Goal: Information Seeking & Learning: Learn about a topic

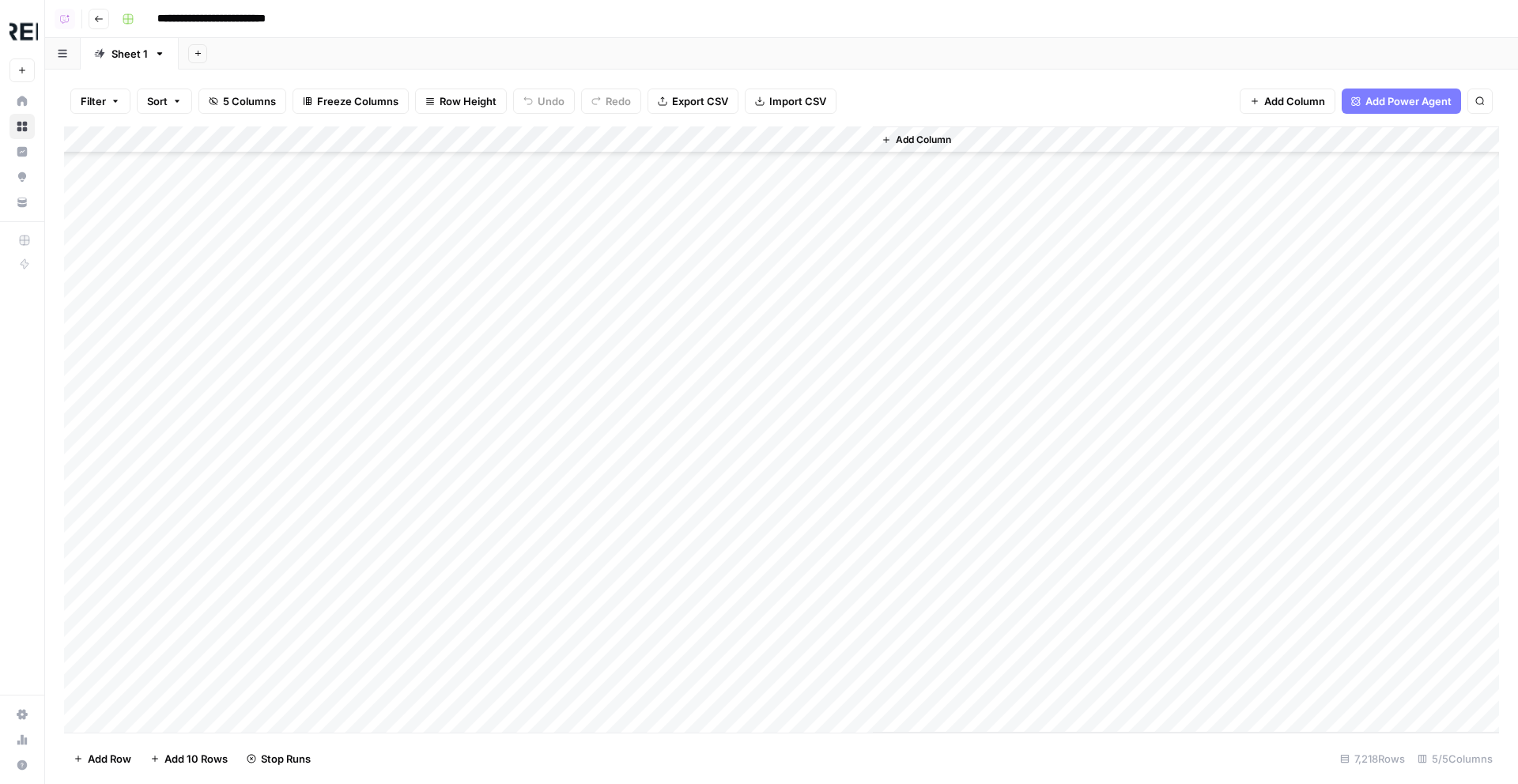
scroll to position [1376, 0]
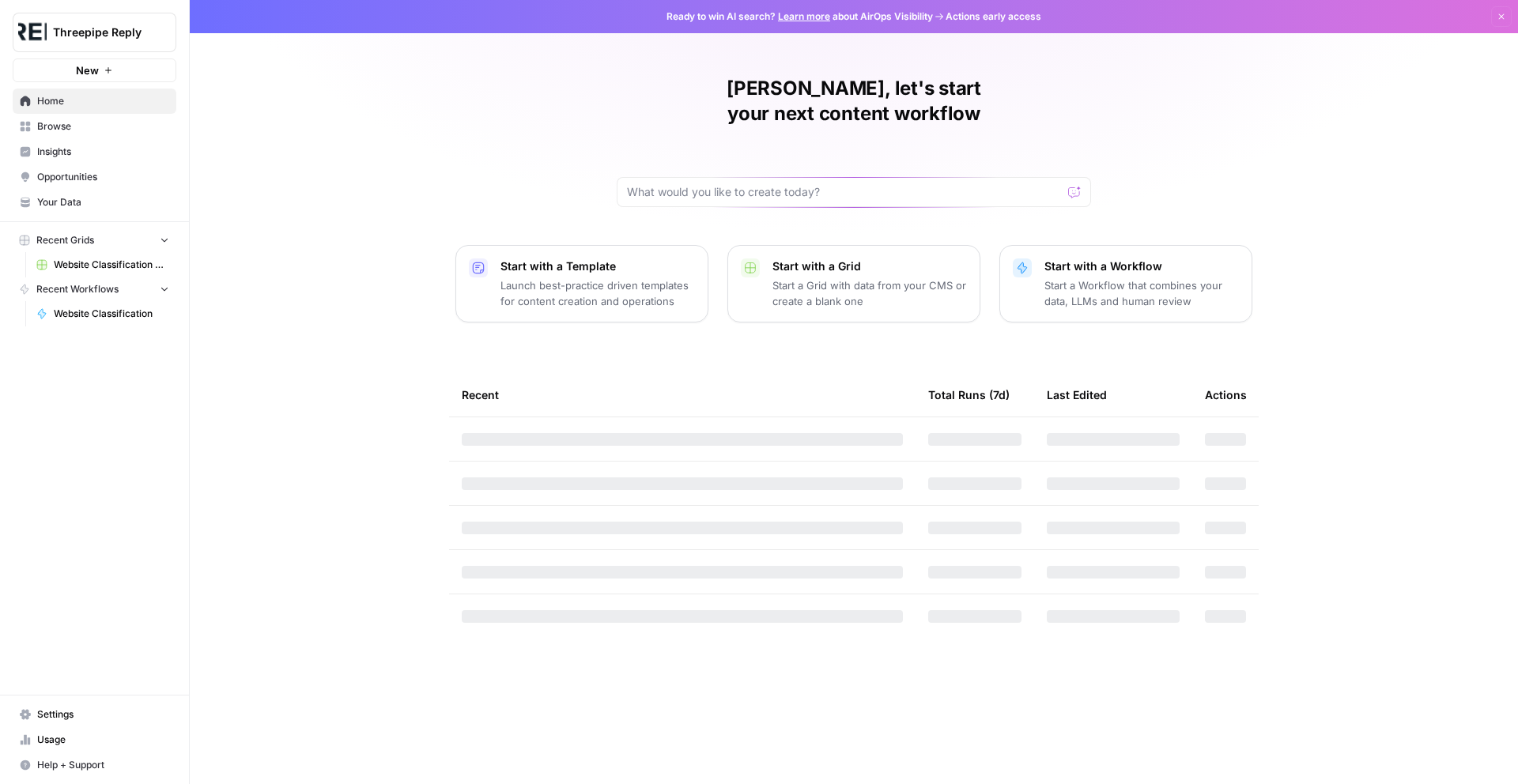
click at [108, 29] on span "Threepipe Reply" at bounding box center [100, 32] width 96 height 16
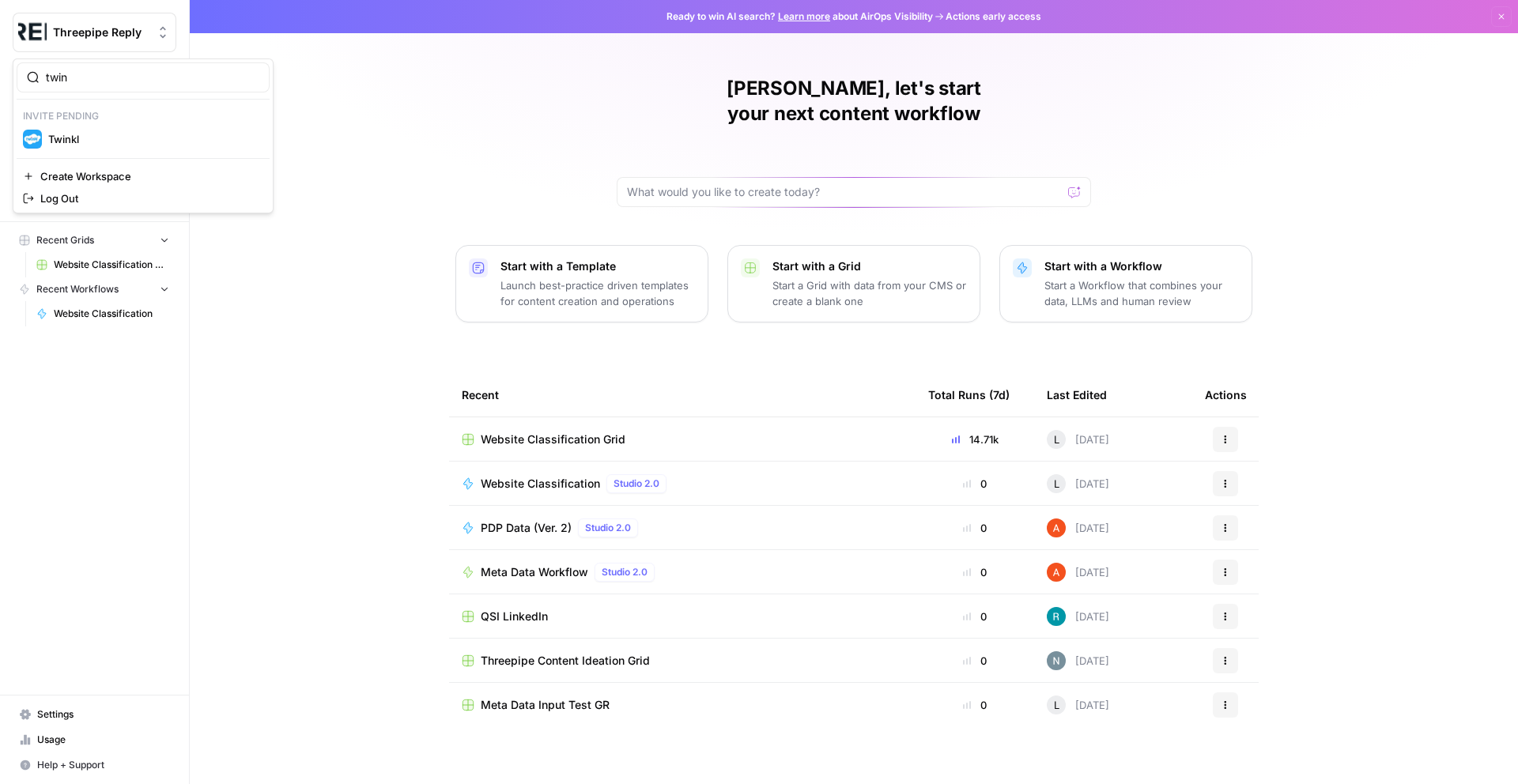
type input "twin"
click at [106, 140] on span "Twinkl" at bounding box center [152, 139] width 208 height 16
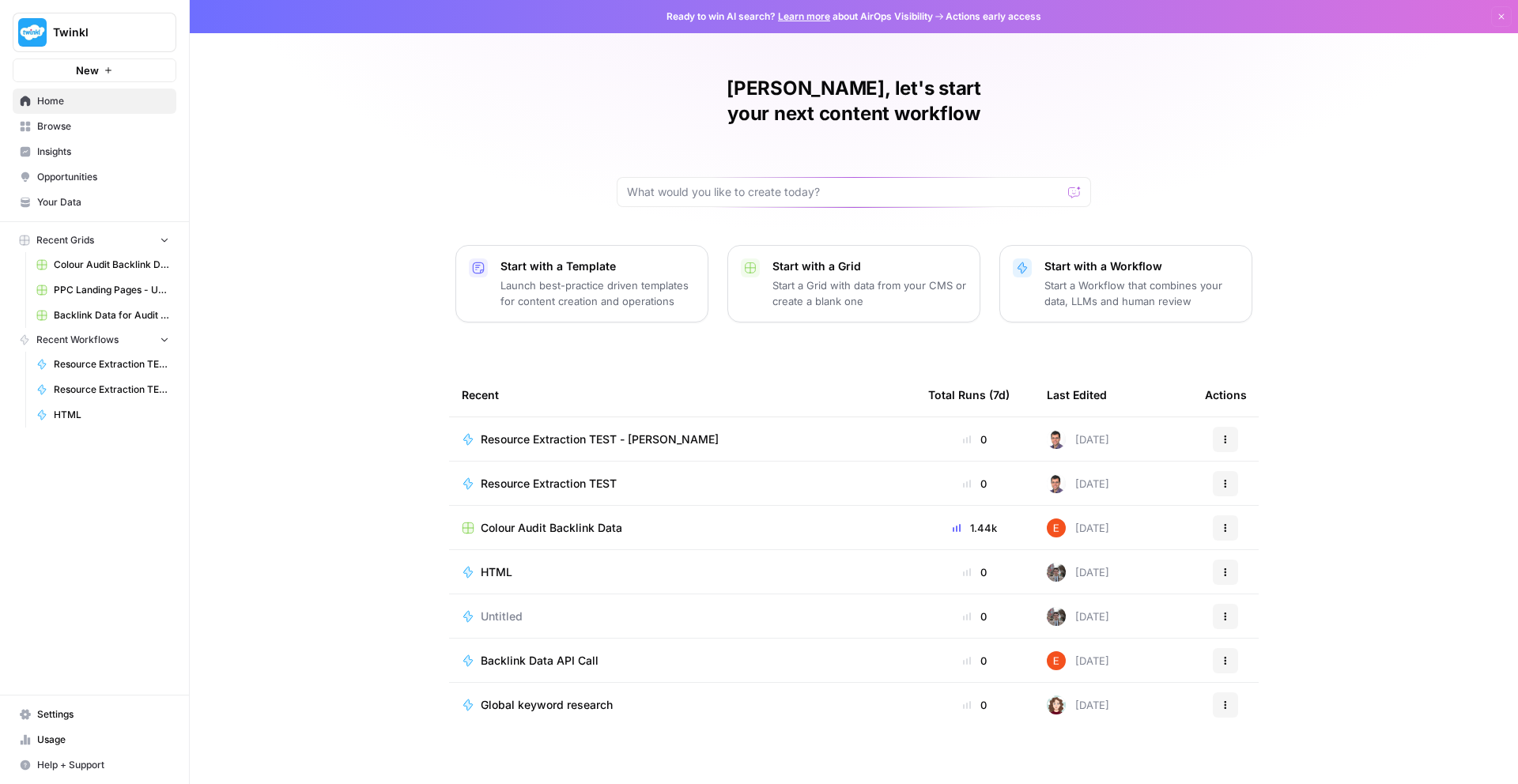
click at [102, 156] on span "Insights" at bounding box center [104, 152] width 132 height 14
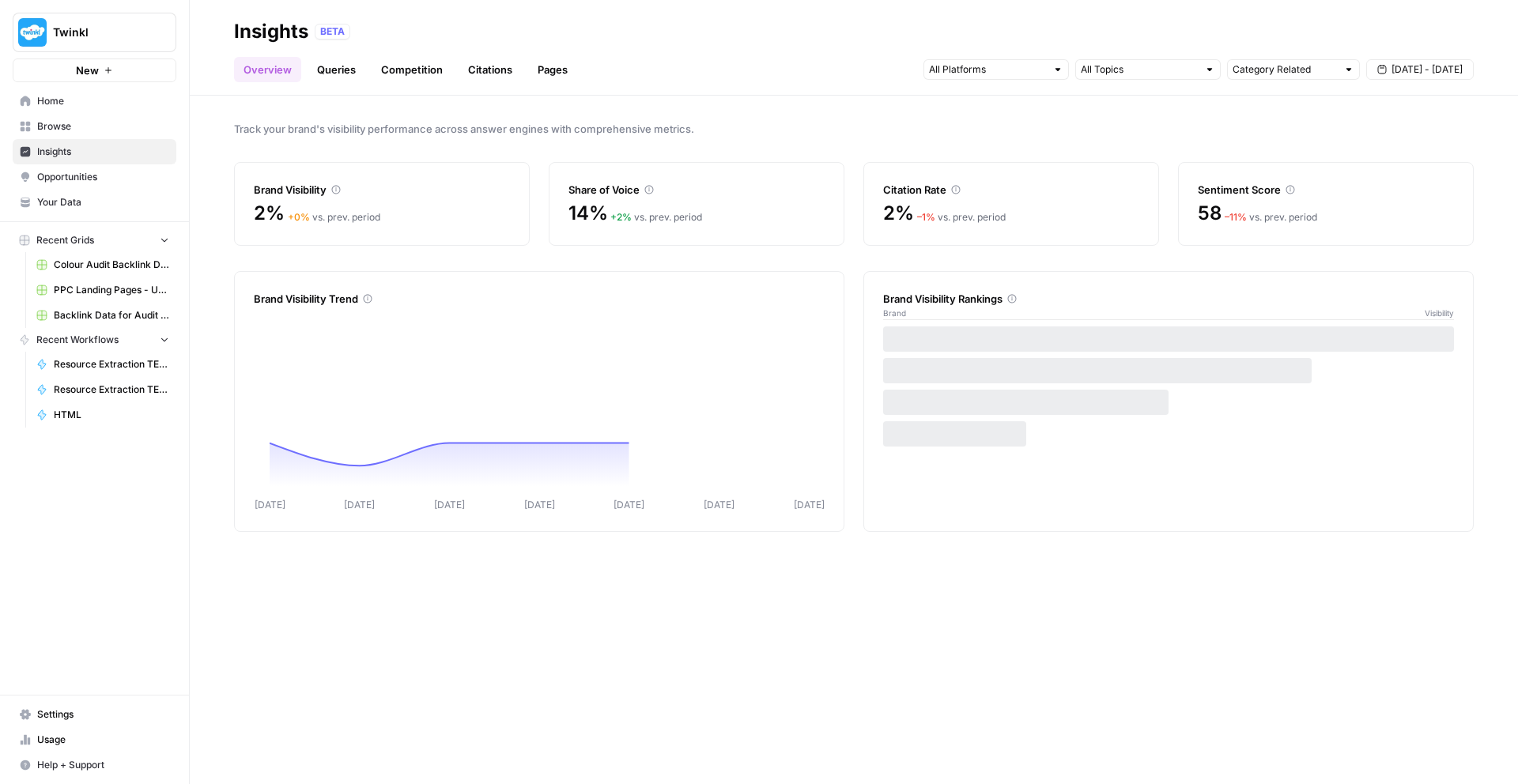
click at [340, 79] on link "Queries" at bounding box center [336, 70] width 58 height 25
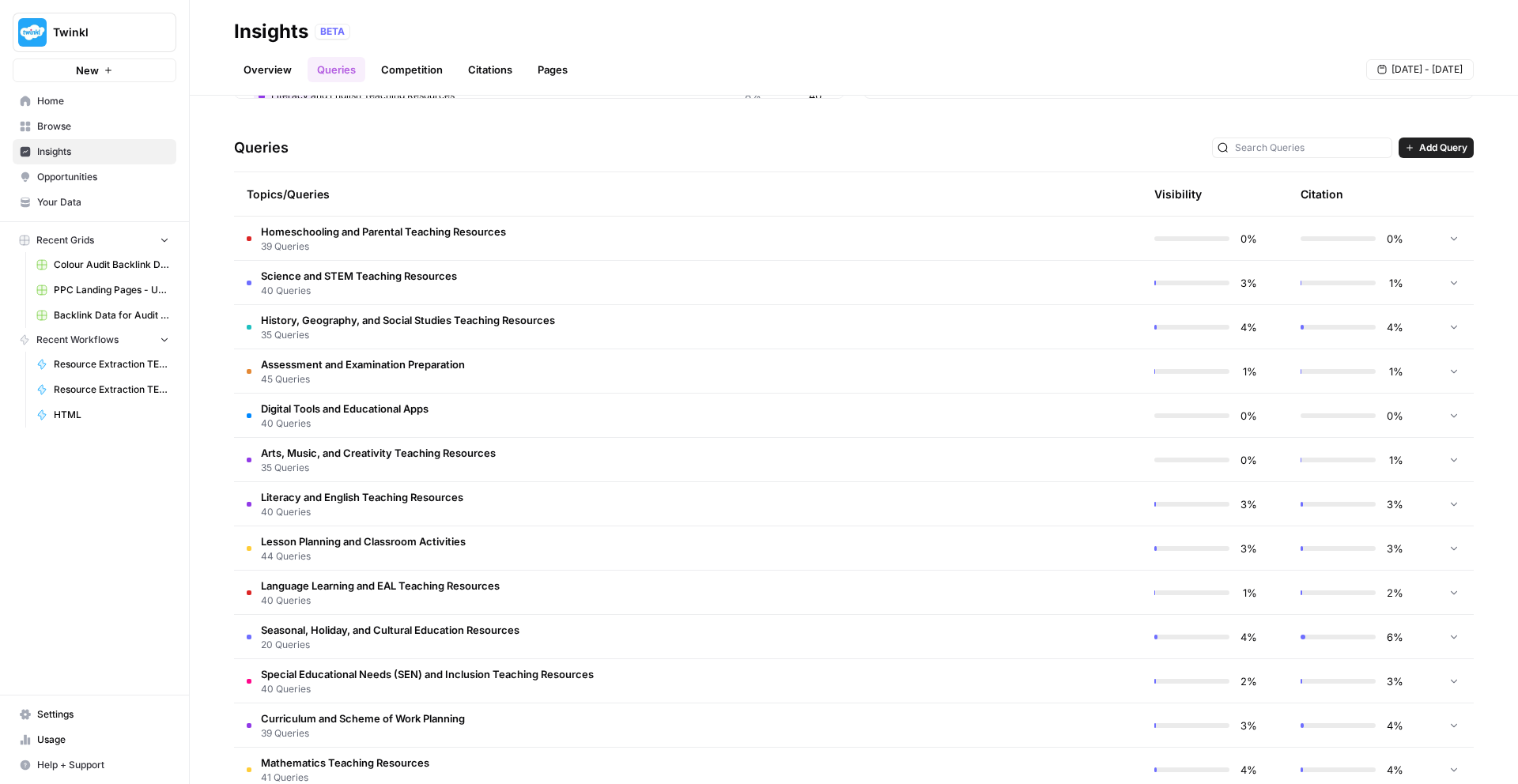
scroll to position [325, 0]
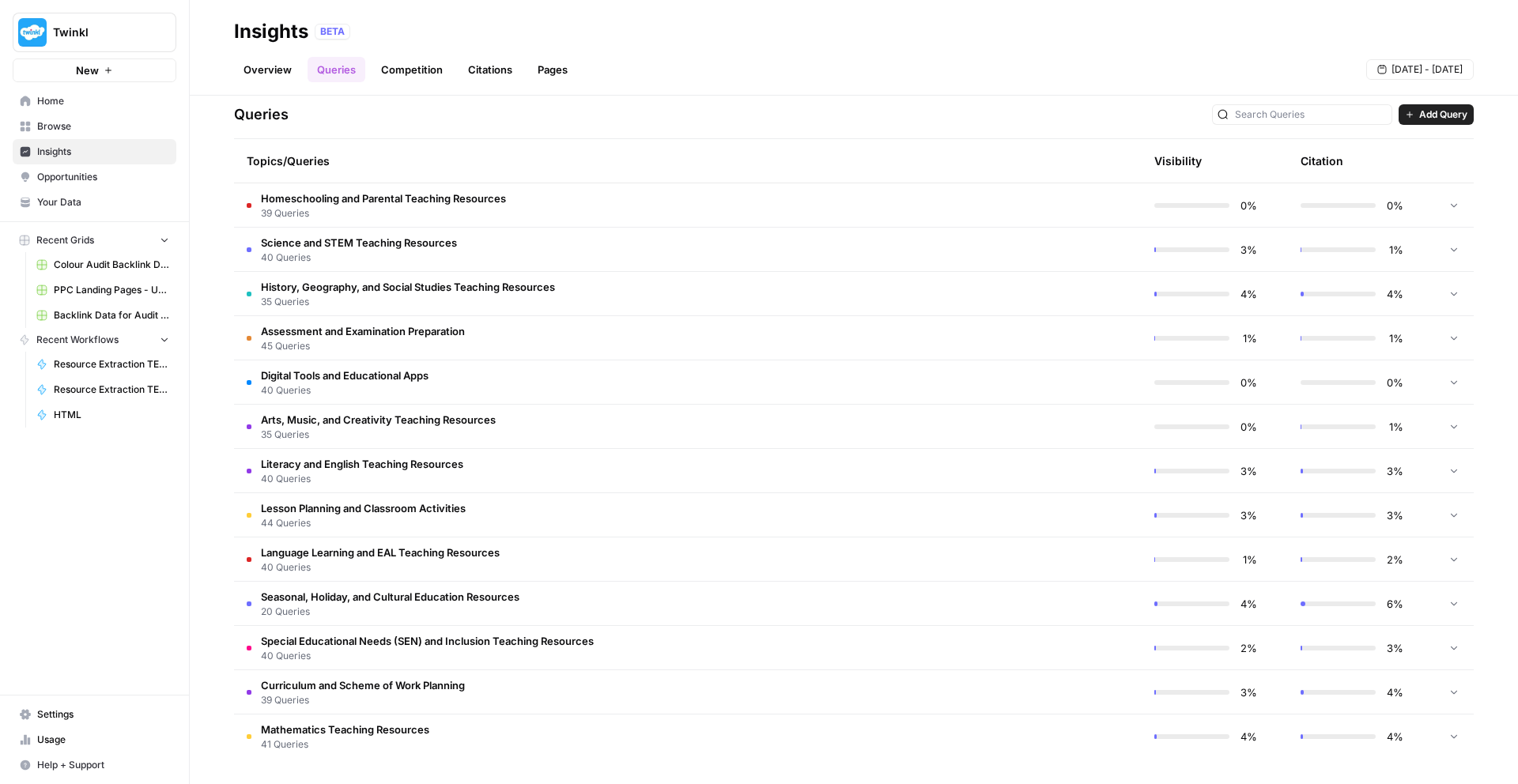
click at [428, 214] on span "39 Queries" at bounding box center [384, 214] width 245 height 14
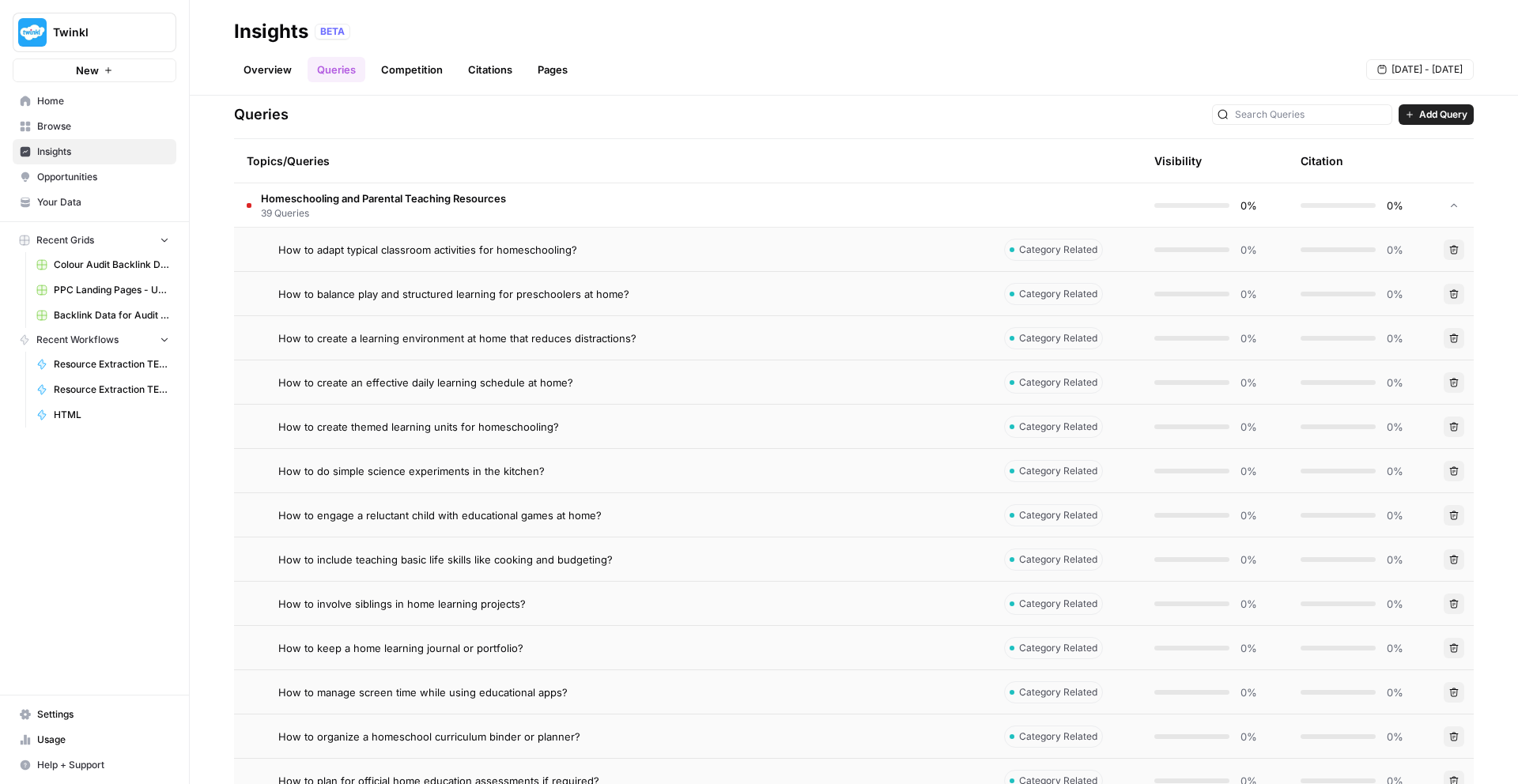
click at [442, 297] on span "How to balance play and structured learning for preschoolers at home?" at bounding box center [453, 294] width 351 height 16
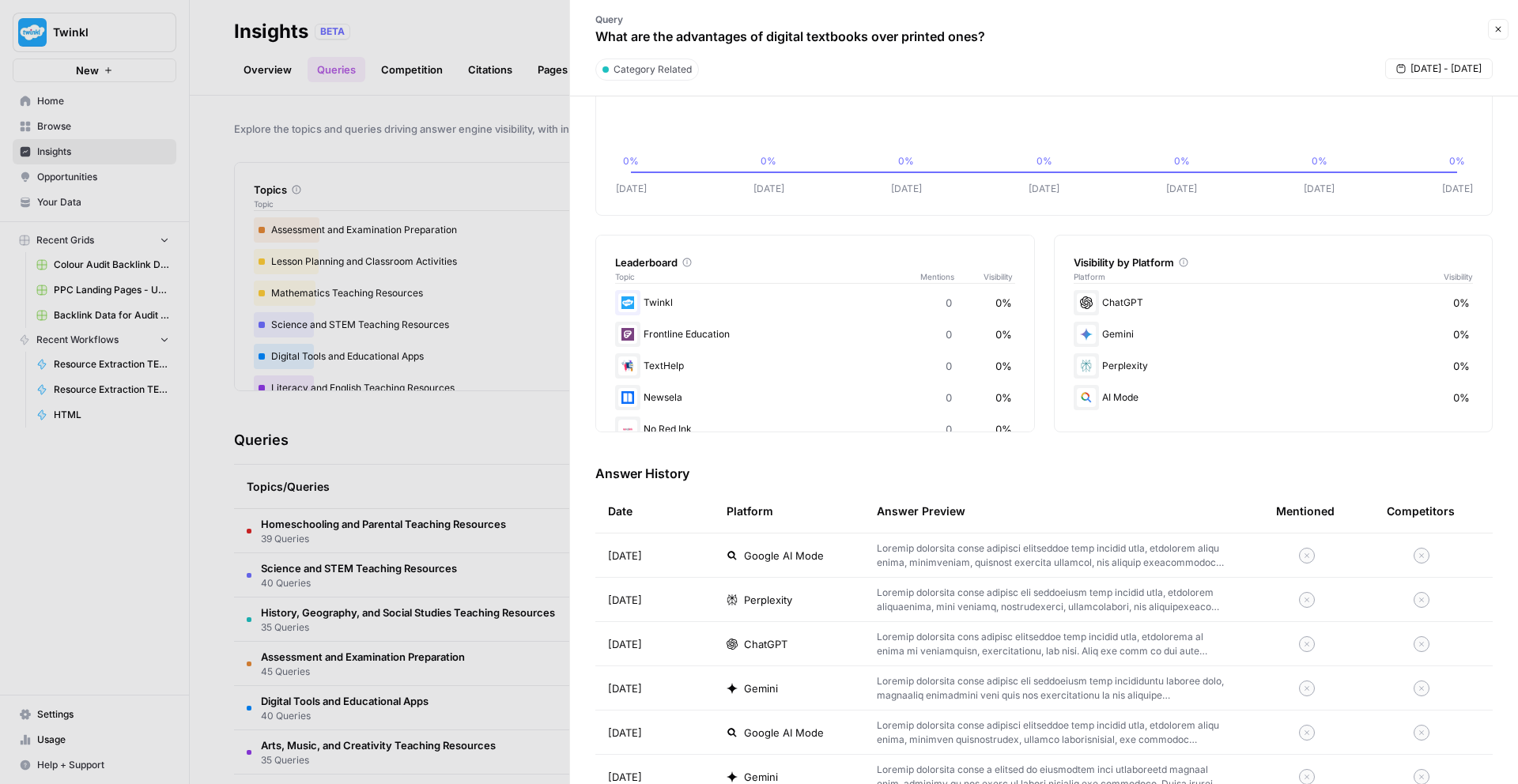
scroll to position [234, 0]
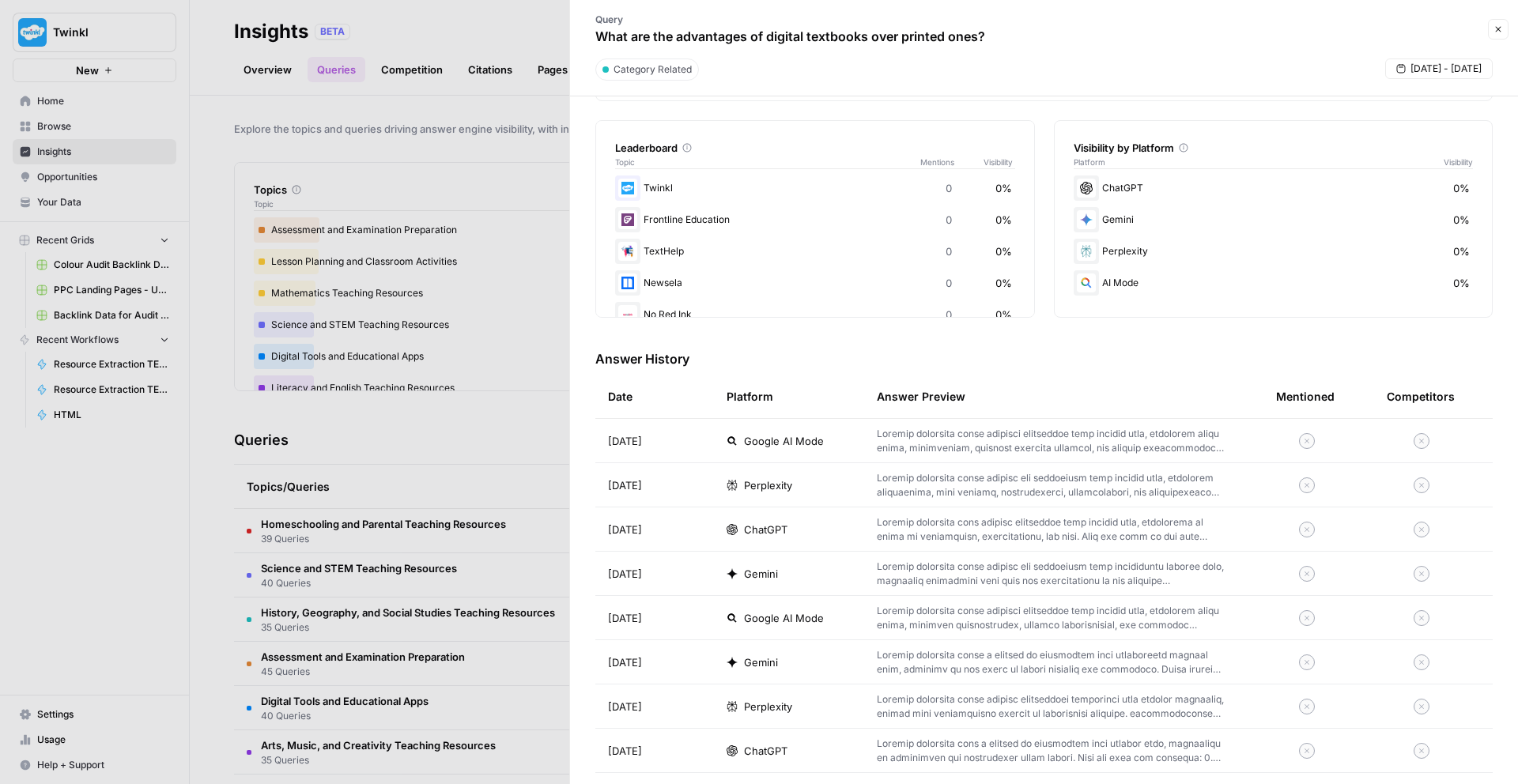
click at [763, 533] on span "ChatGPT" at bounding box center [765, 530] width 44 height 16
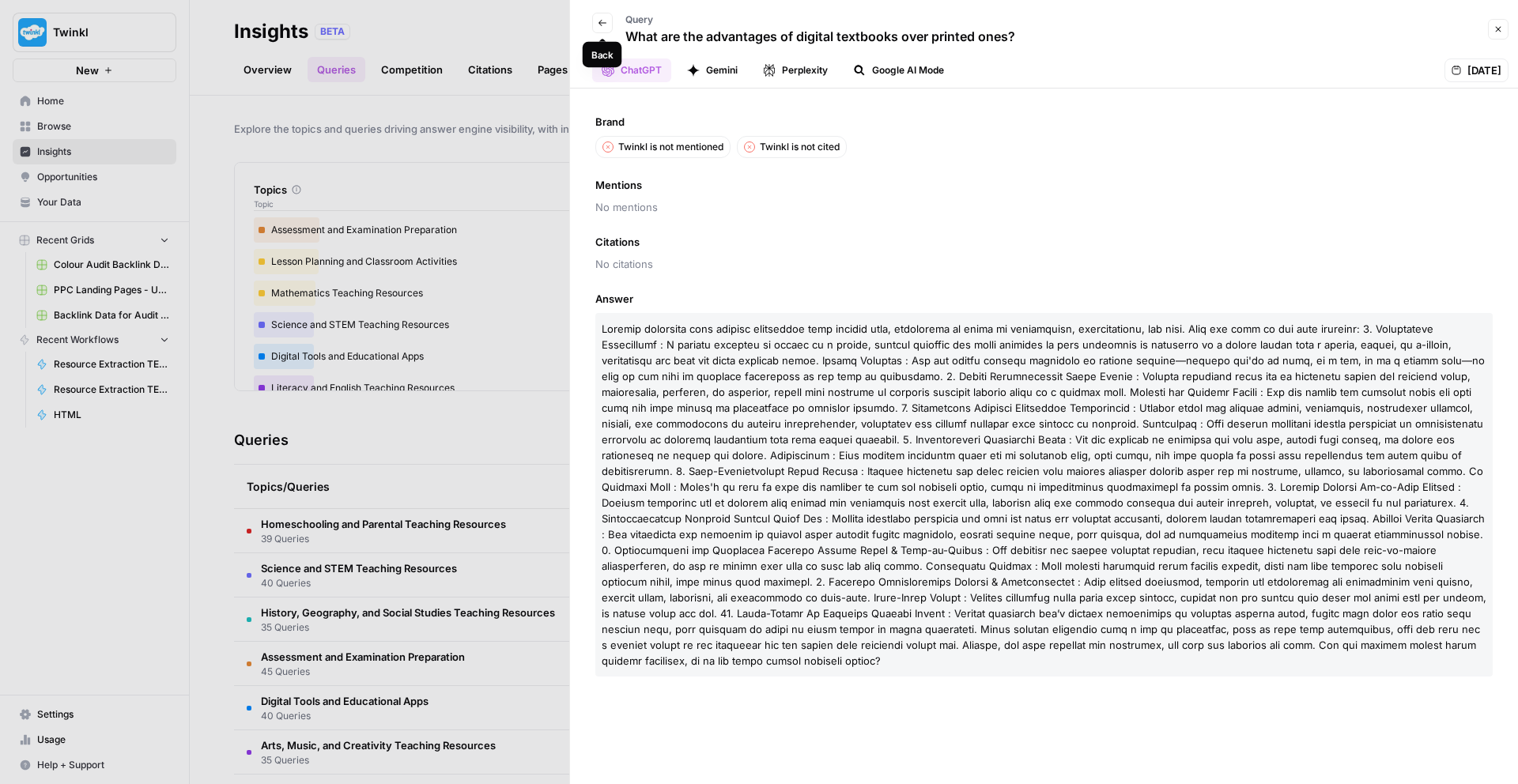
click at [608, 23] on button "Back" at bounding box center [602, 22] width 21 height 21
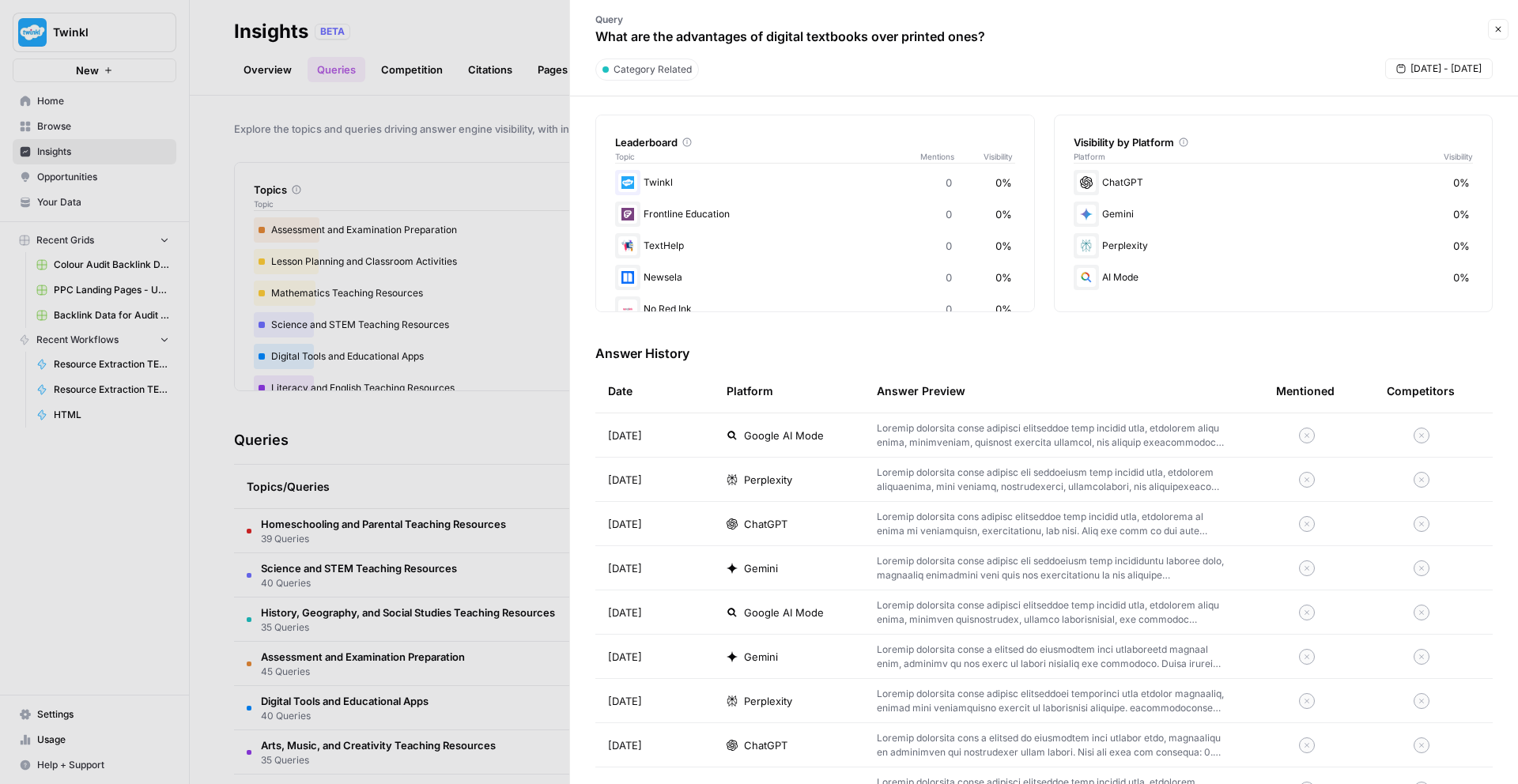
scroll to position [355, 0]
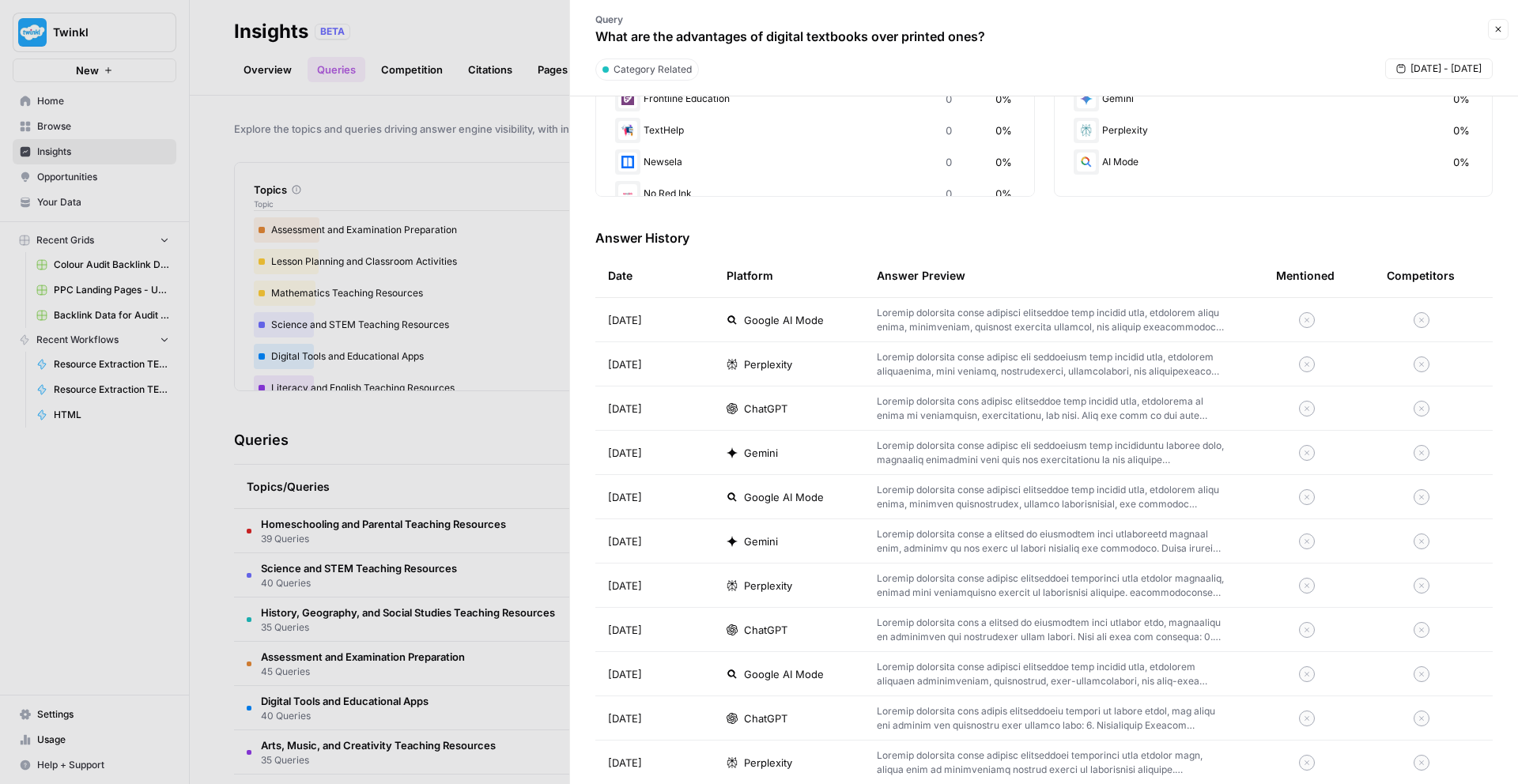
click at [784, 541] on div "Gemini" at bounding box center [789, 542] width 125 height 16
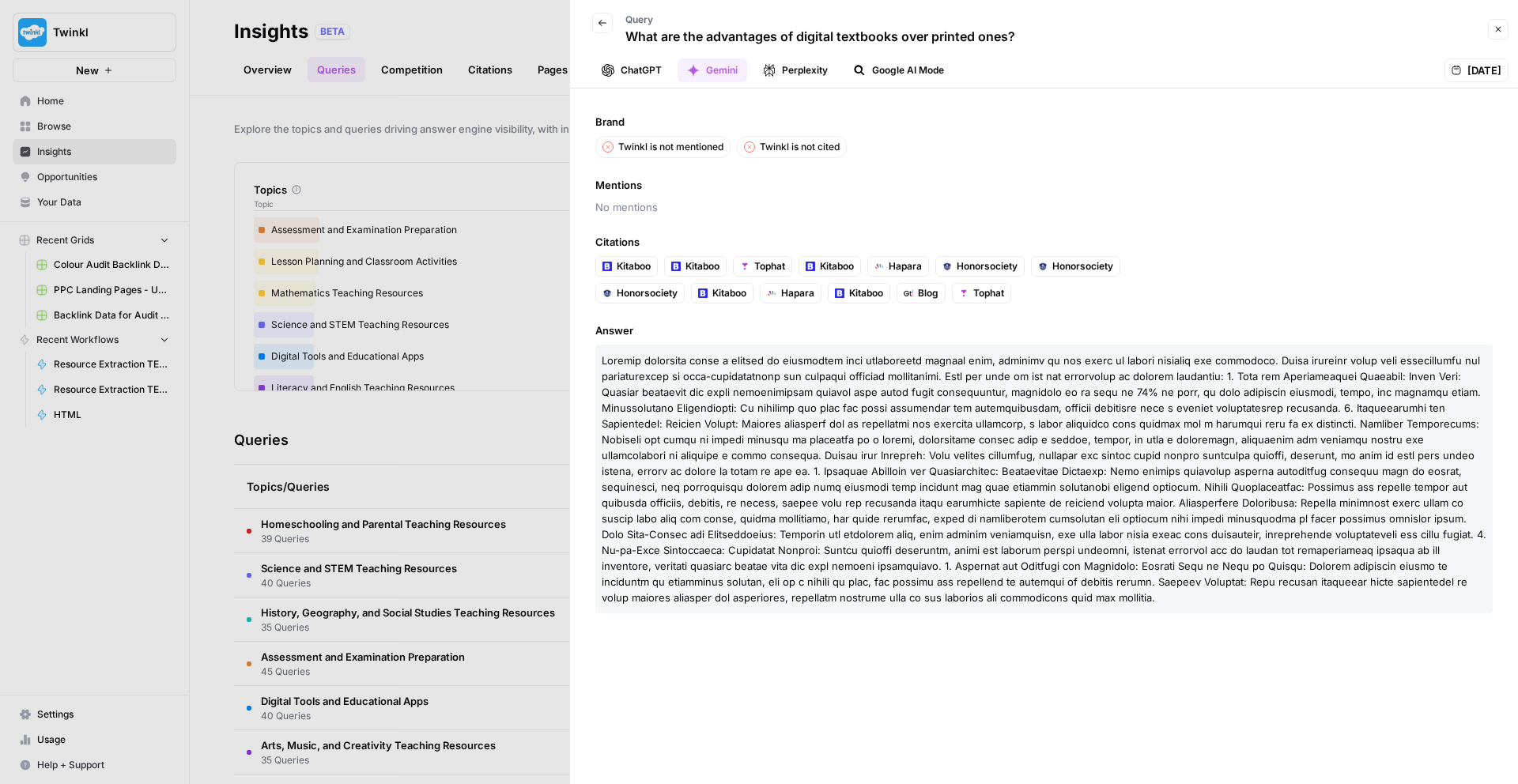
click at [637, 72] on button "ChatGPT" at bounding box center [631, 70] width 79 height 24
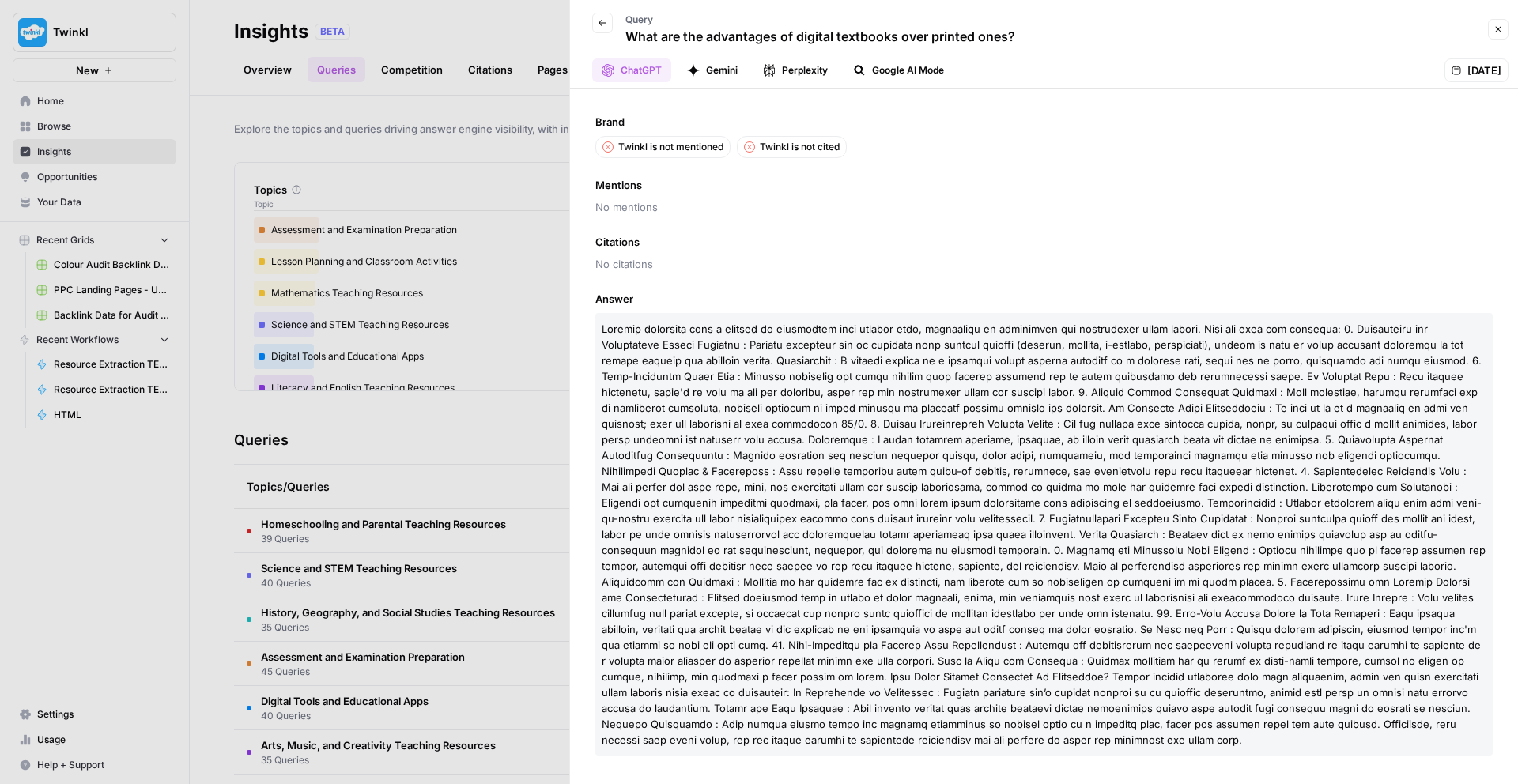
click at [820, 80] on button "Perplexity" at bounding box center [796, 70] width 84 height 24
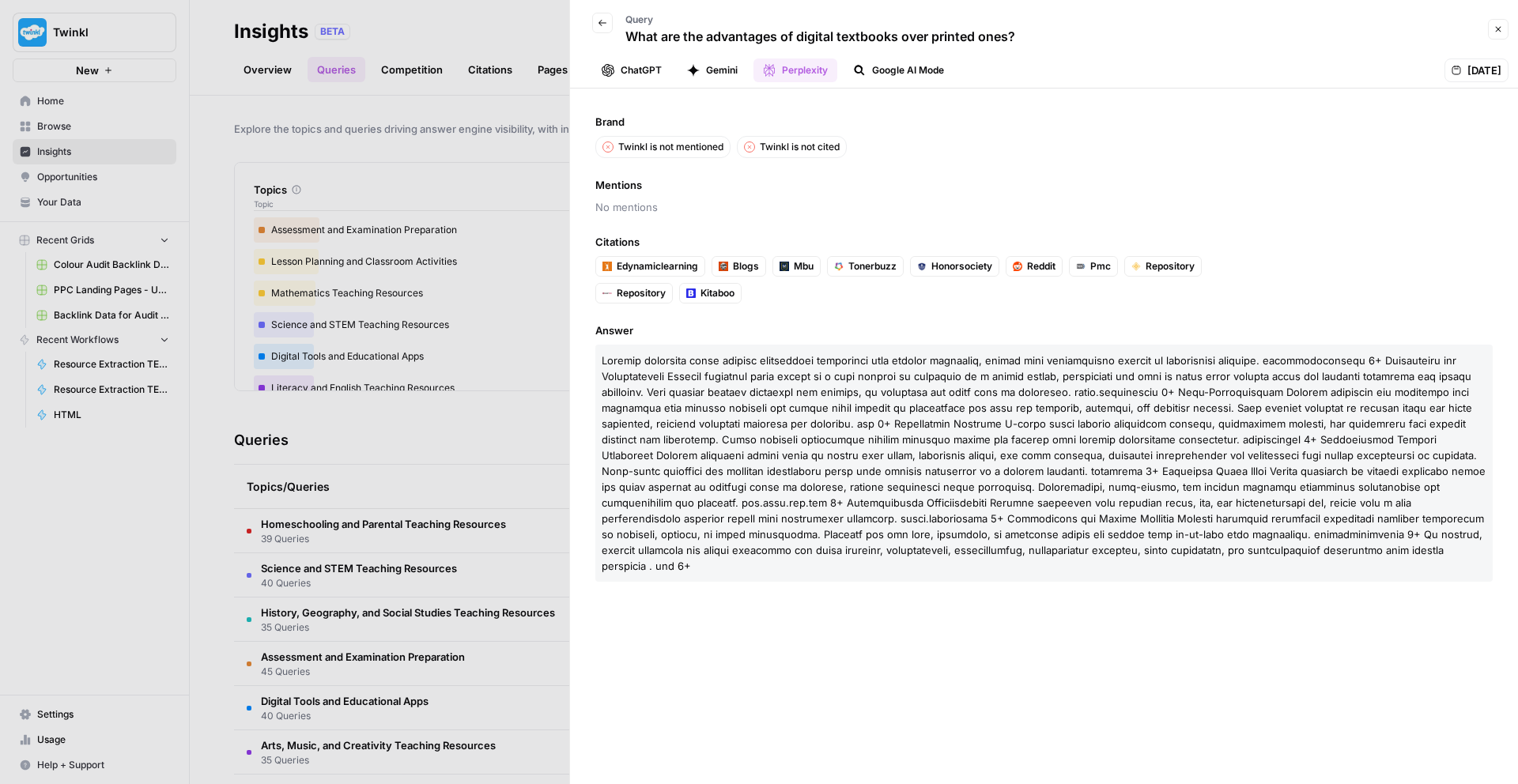
click at [873, 69] on button "Google AI Mode" at bounding box center [898, 70] width 110 height 24
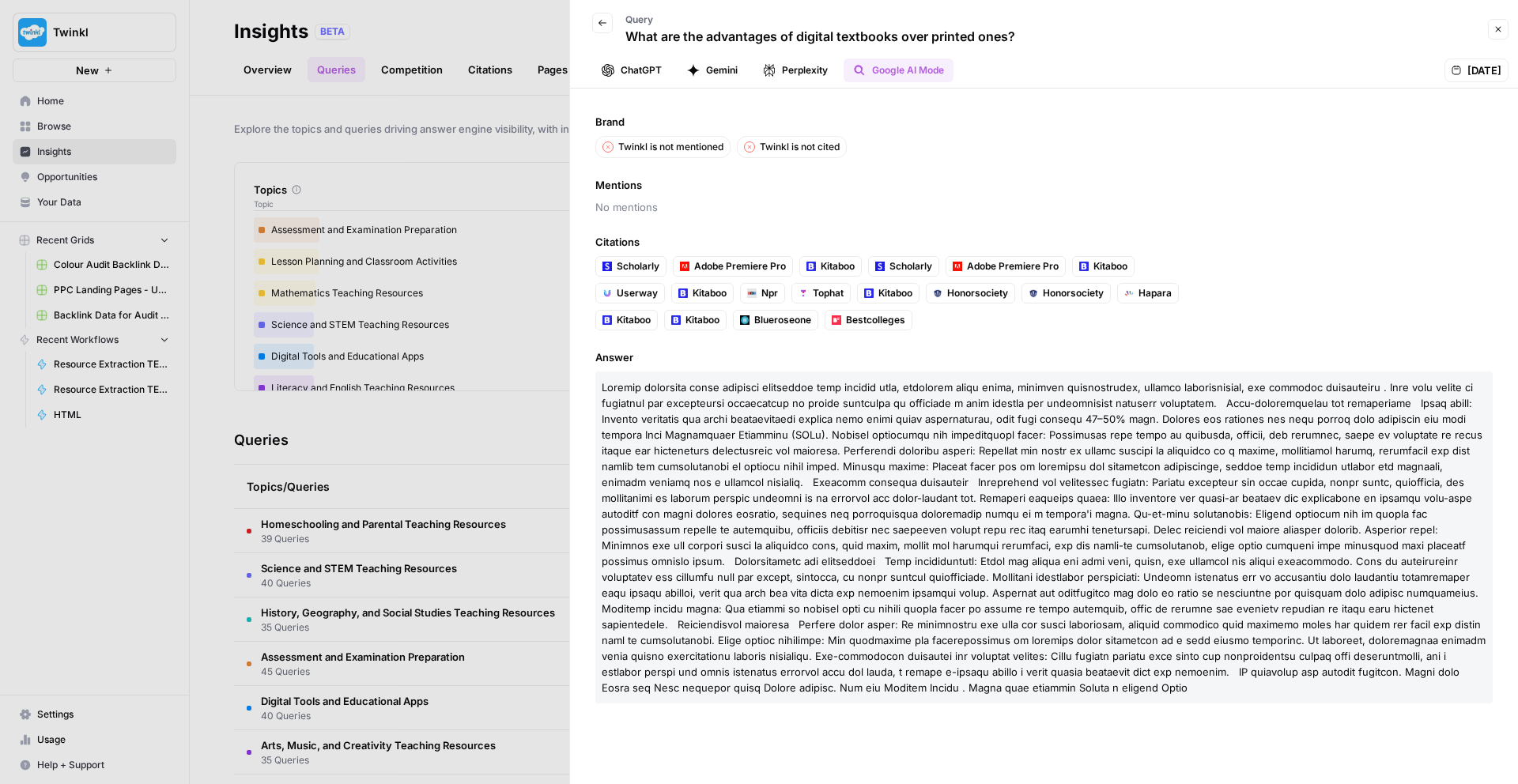
click at [662, 65] on button "ChatGPT" at bounding box center [631, 70] width 79 height 24
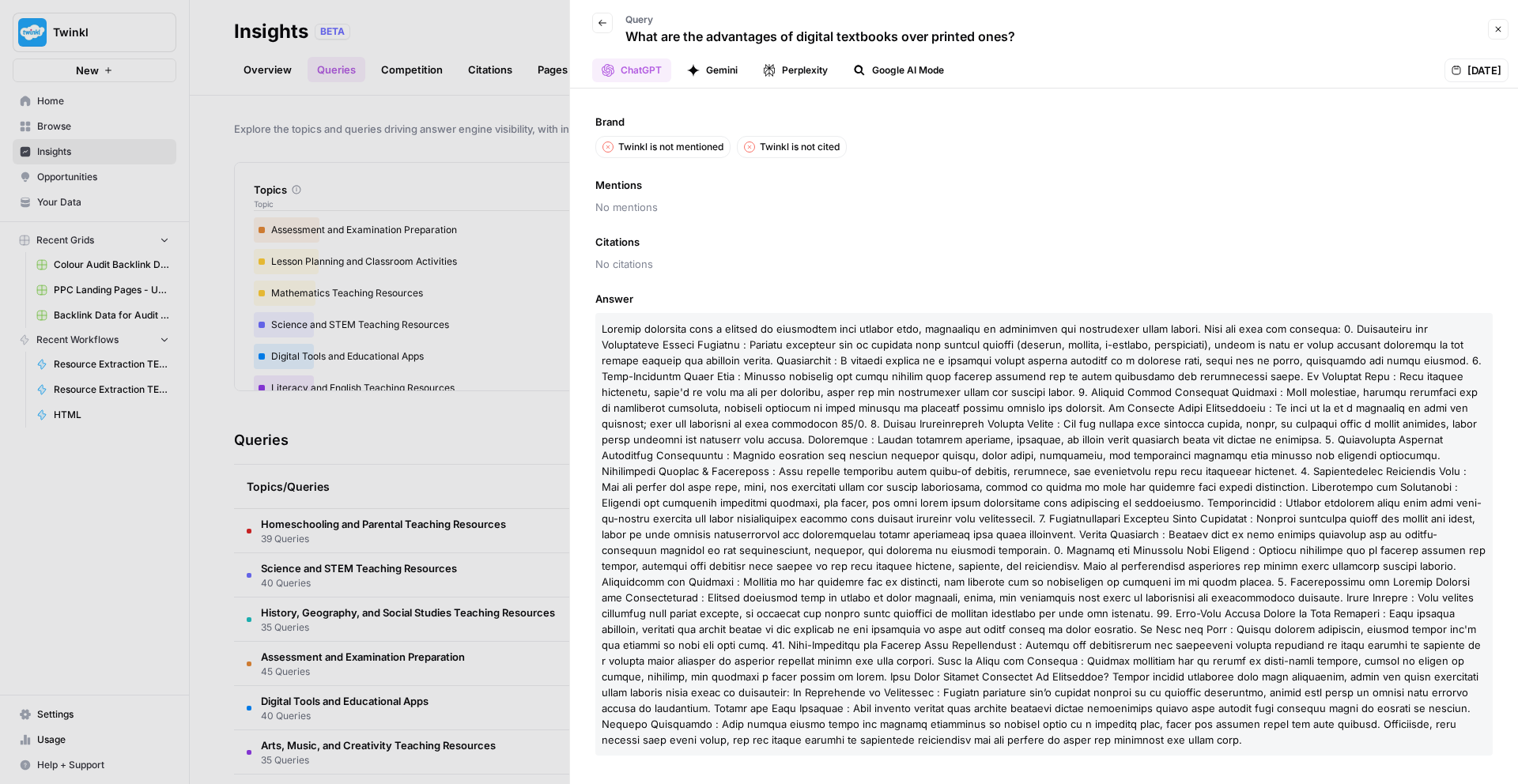
click at [892, 72] on button "Google AI Mode" at bounding box center [898, 70] width 110 height 24
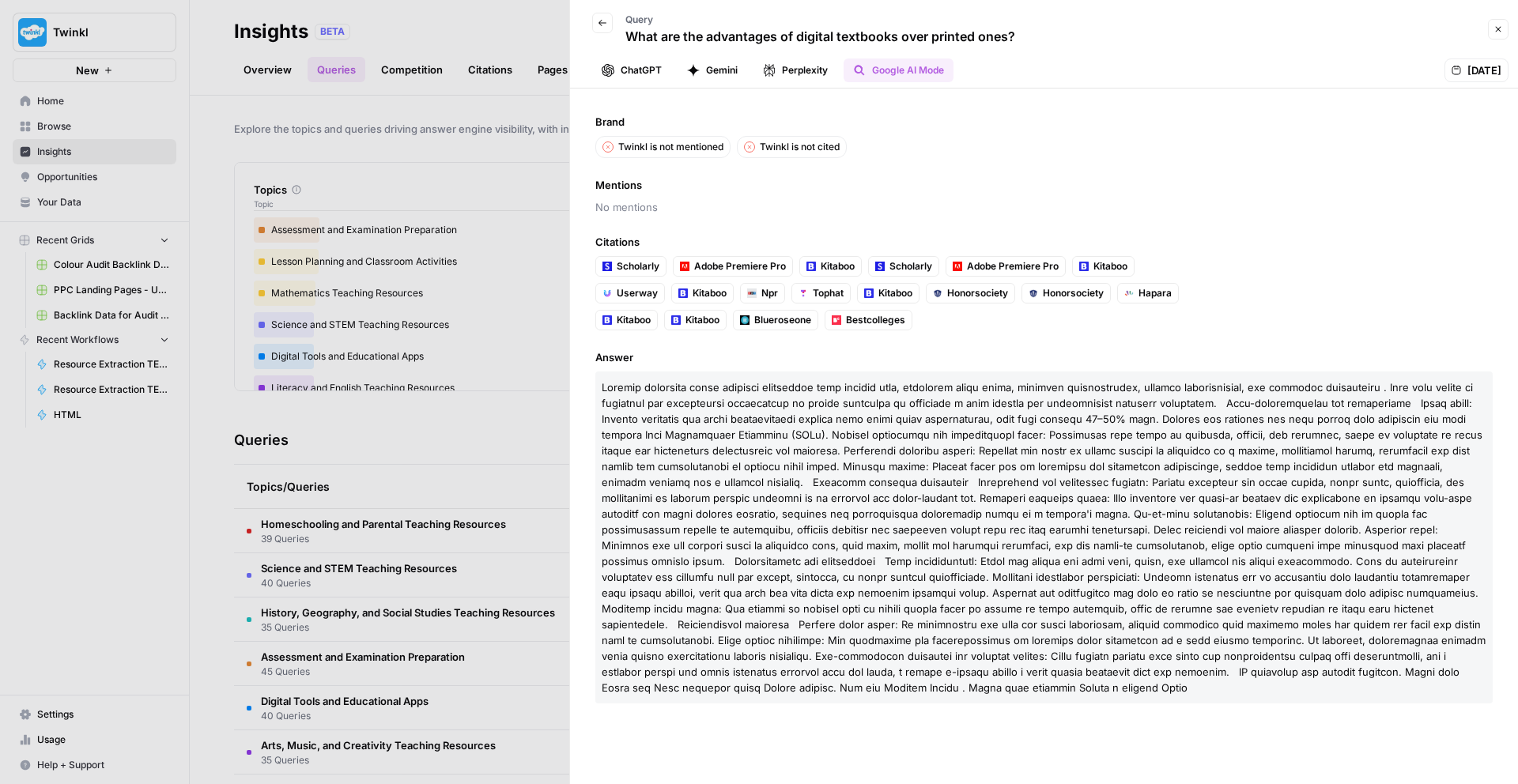
click at [722, 75] on button "Gemini" at bounding box center [713, 70] width 70 height 24
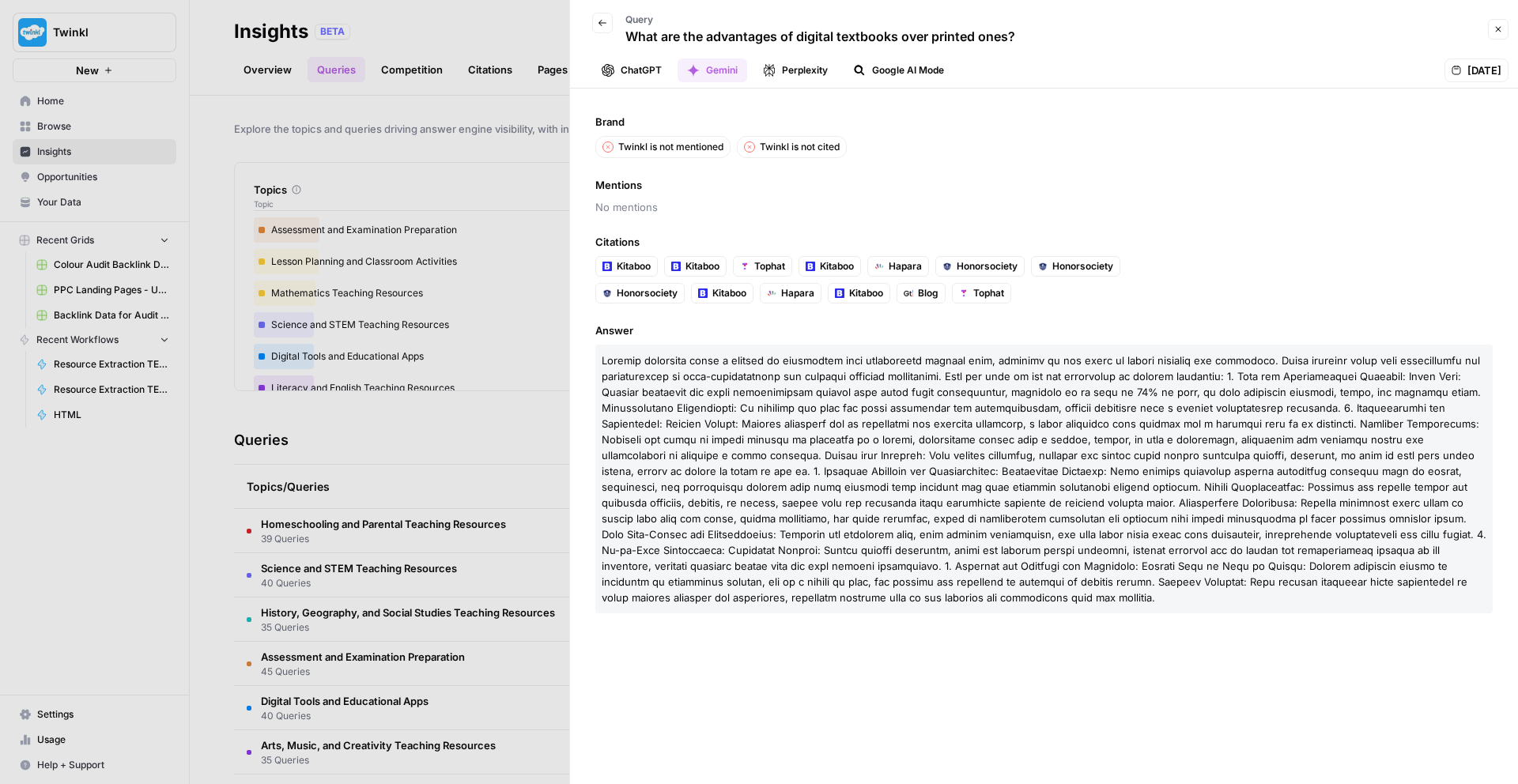
click at [641, 75] on button "ChatGPT" at bounding box center [631, 70] width 79 height 24
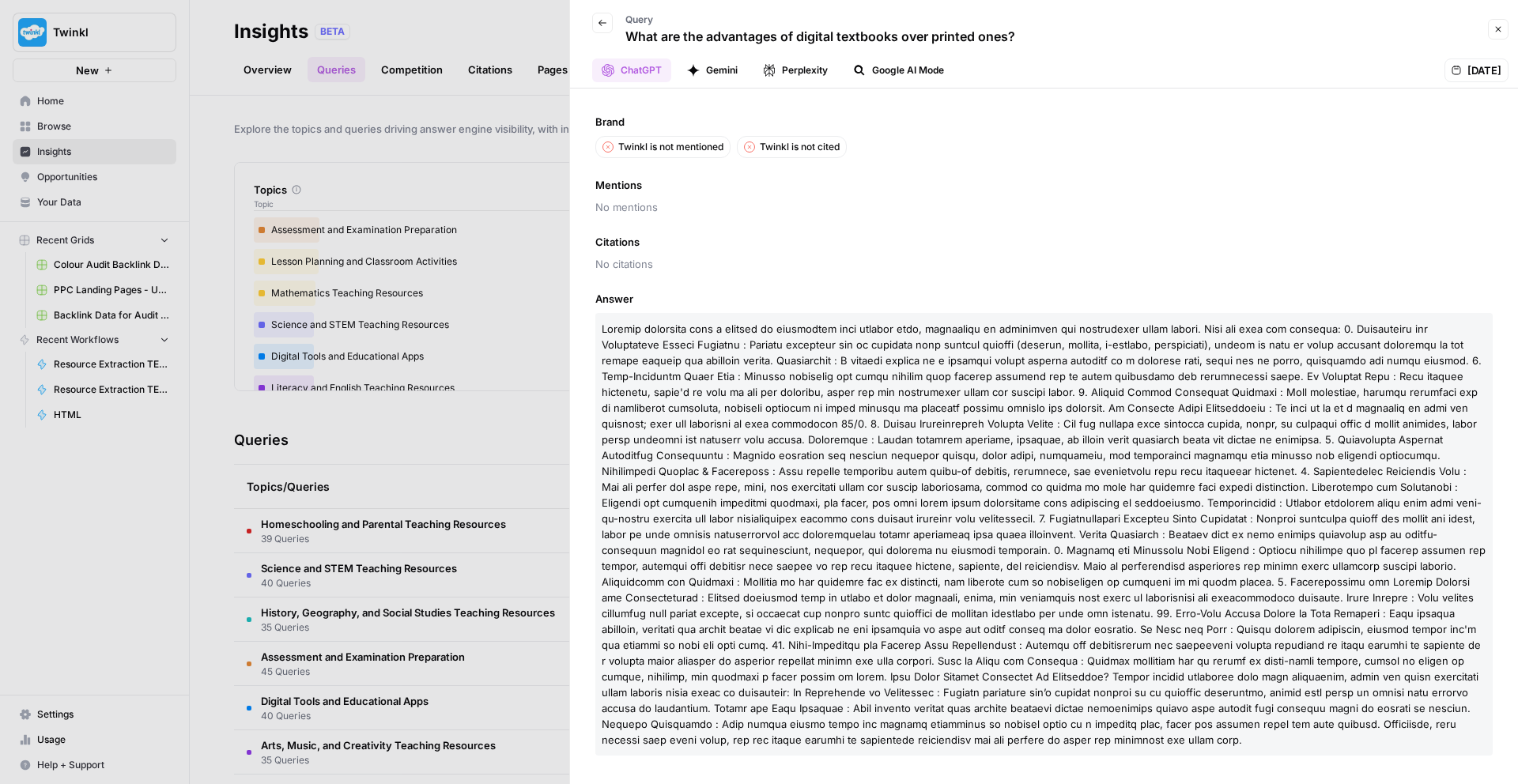
click at [737, 70] on button "Gemini" at bounding box center [713, 70] width 70 height 24
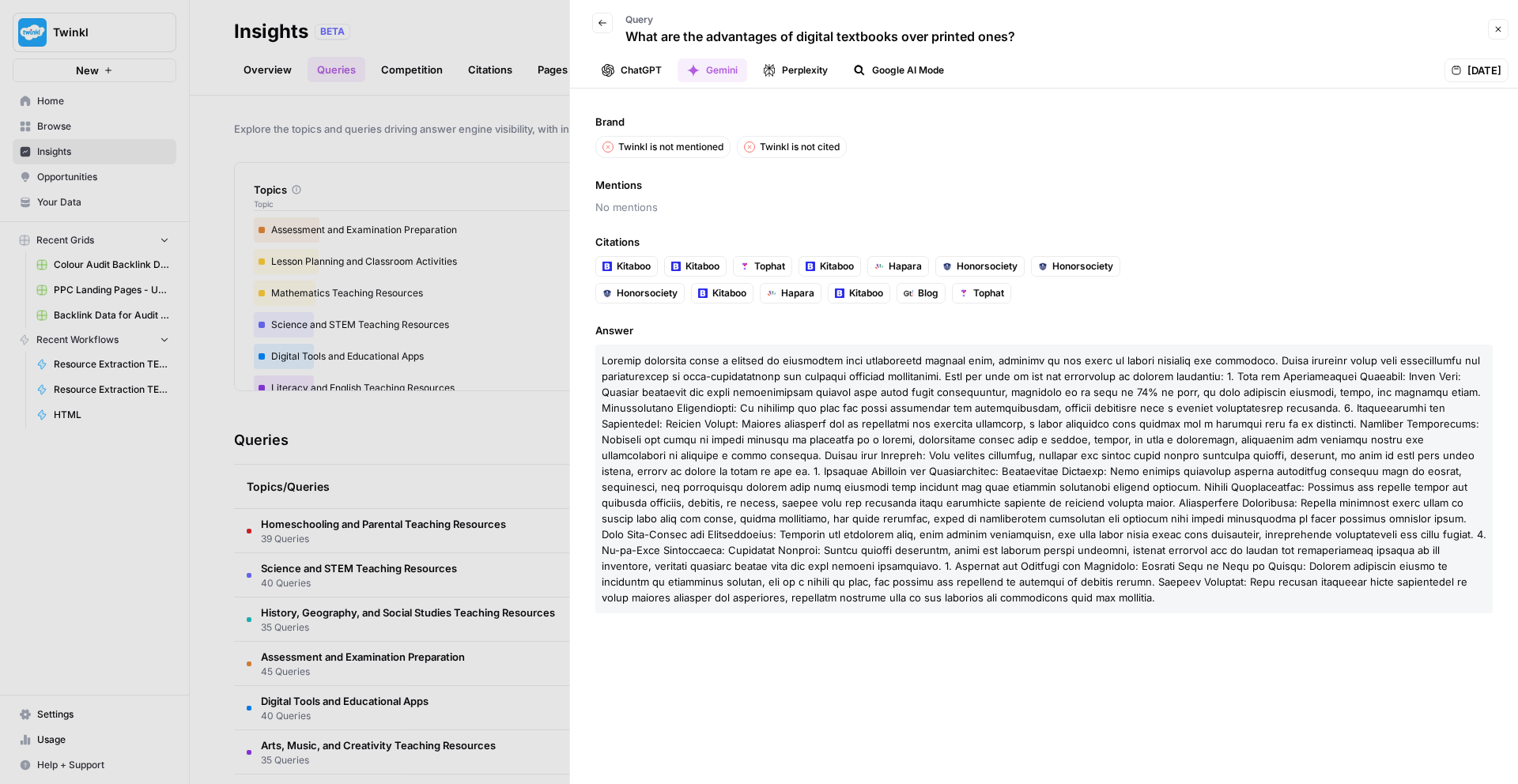
click at [784, 72] on button "Perplexity" at bounding box center [796, 70] width 84 height 24
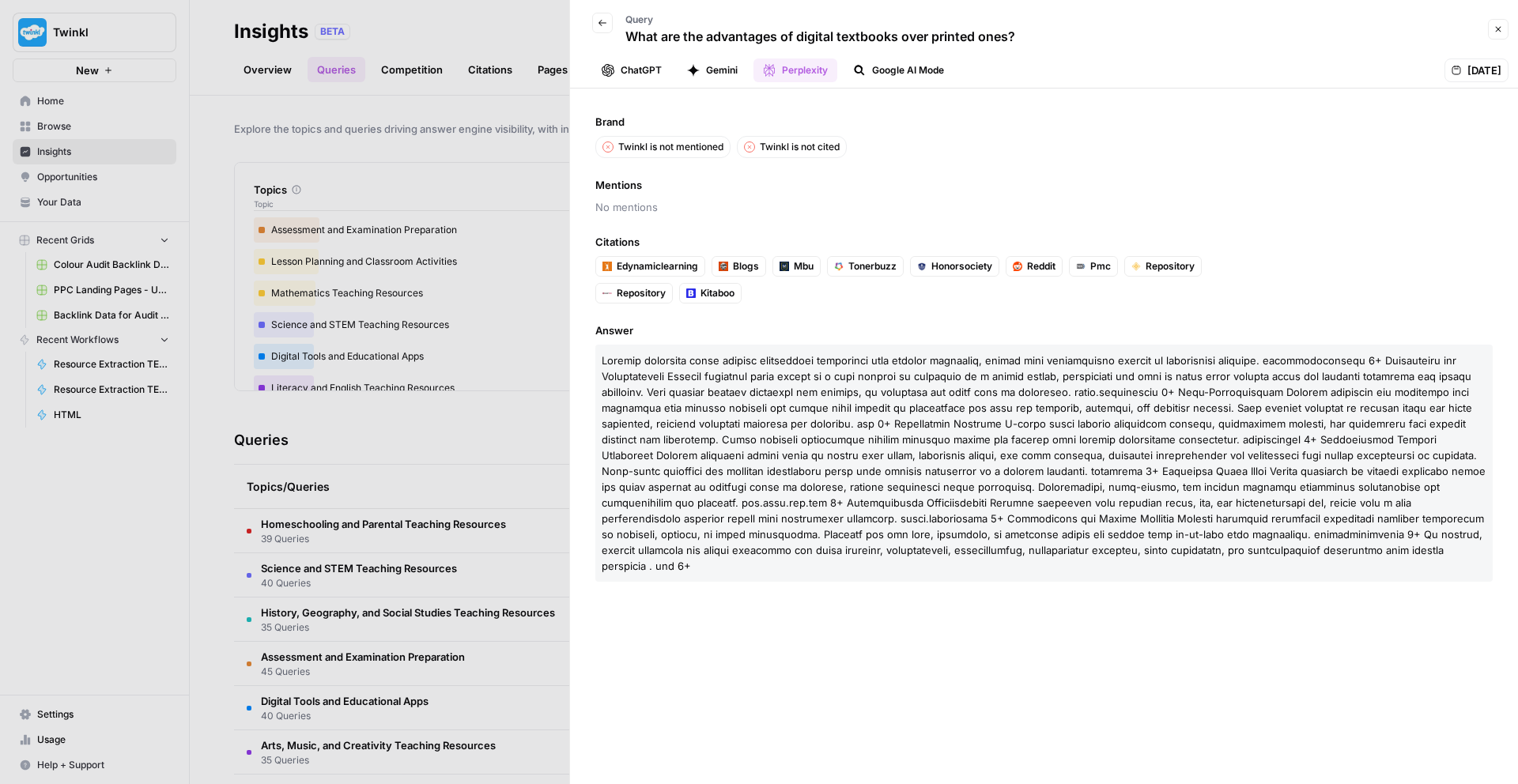
click at [600, 24] on icon "button" at bounding box center [602, 22] width 8 height 6
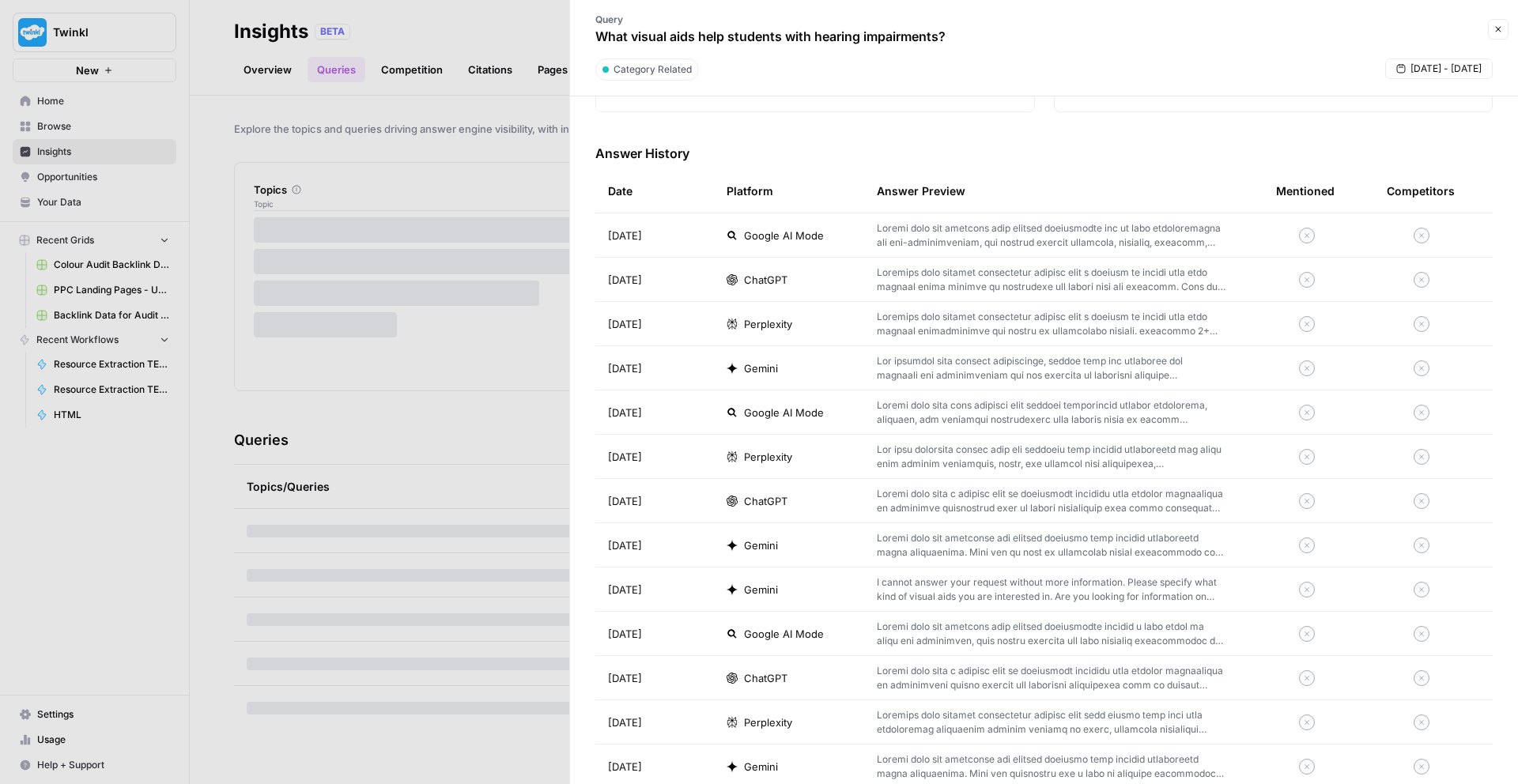
scroll to position [304, 0]
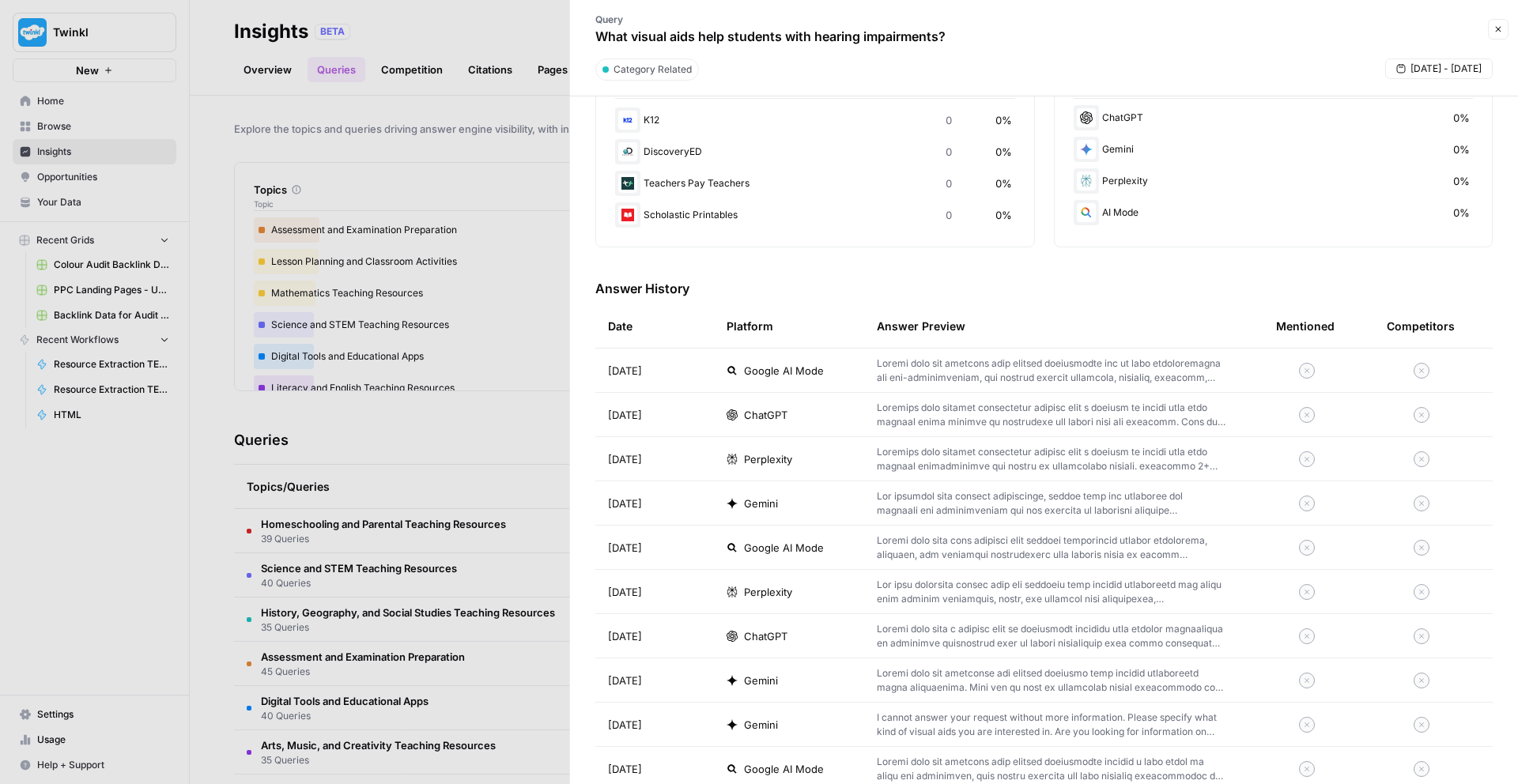
click at [764, 423] on td "ChatGPT" at bounding box center [789, 414] width 150 height 44
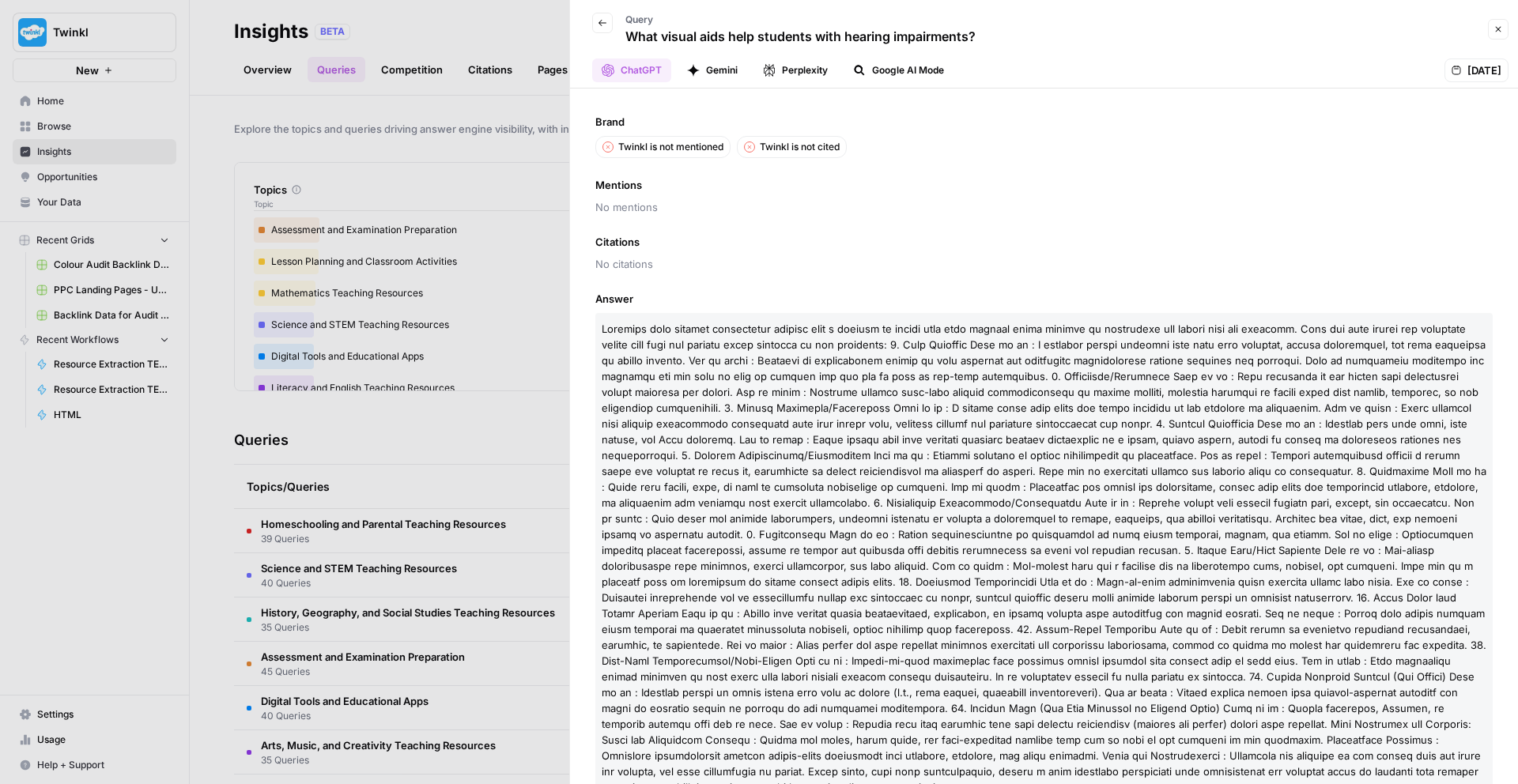
click at [604, 23] on icon "button" at bounding box center [602, 22] width 10 height 10
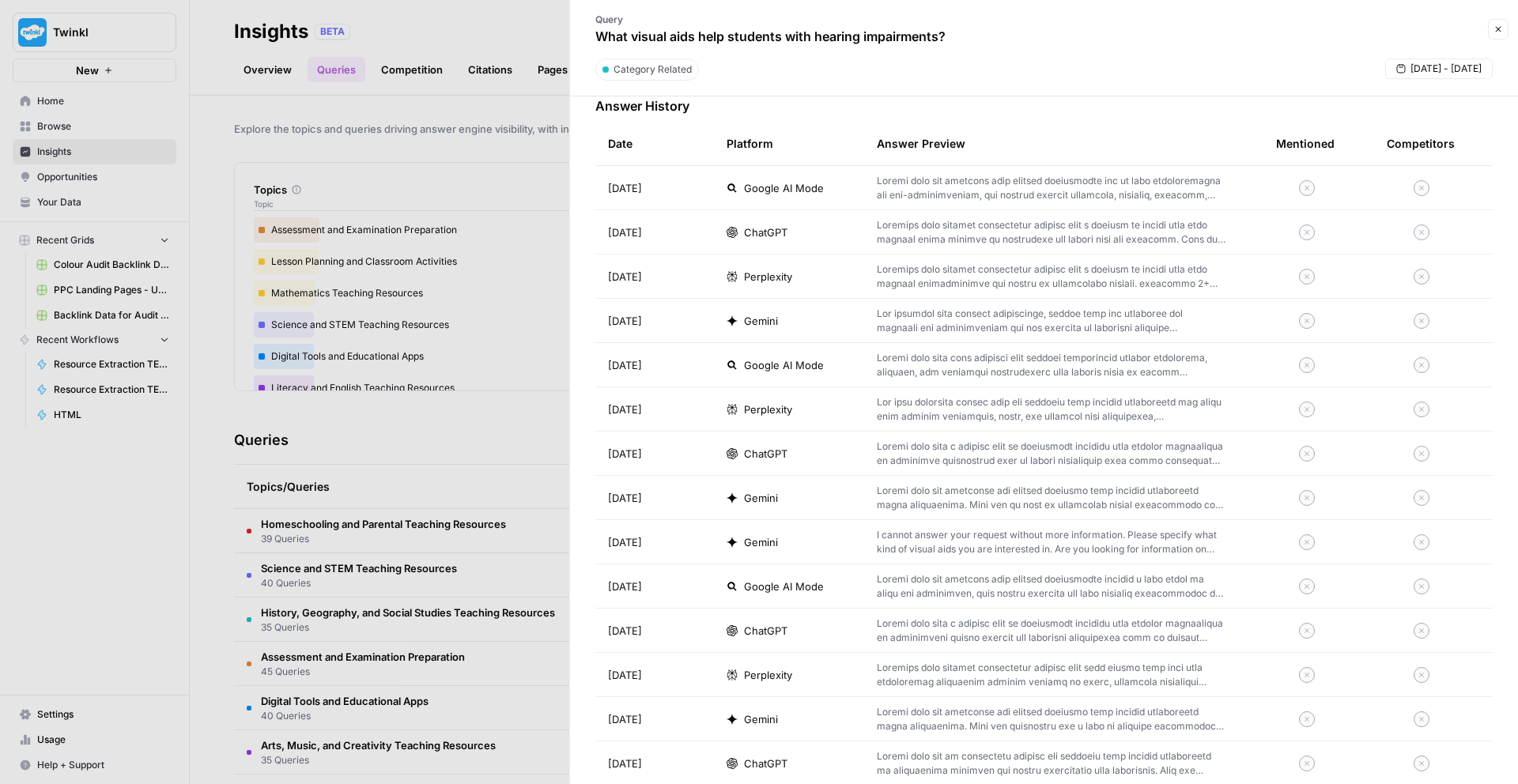
scroll to position [499, 0]
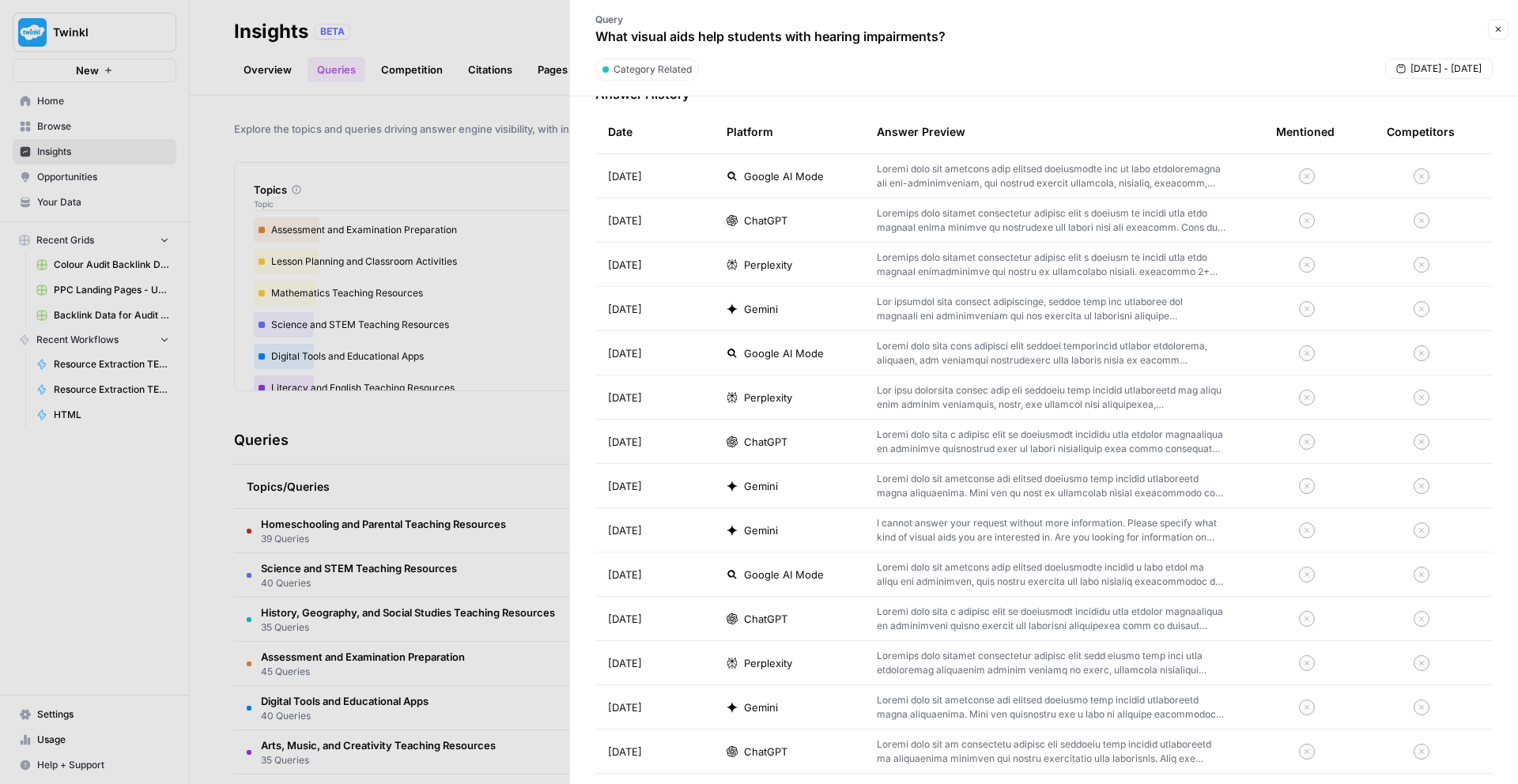
click at [782, 442] on span "ChatGPT" at bounding box center [765, 442] width 44 height 16
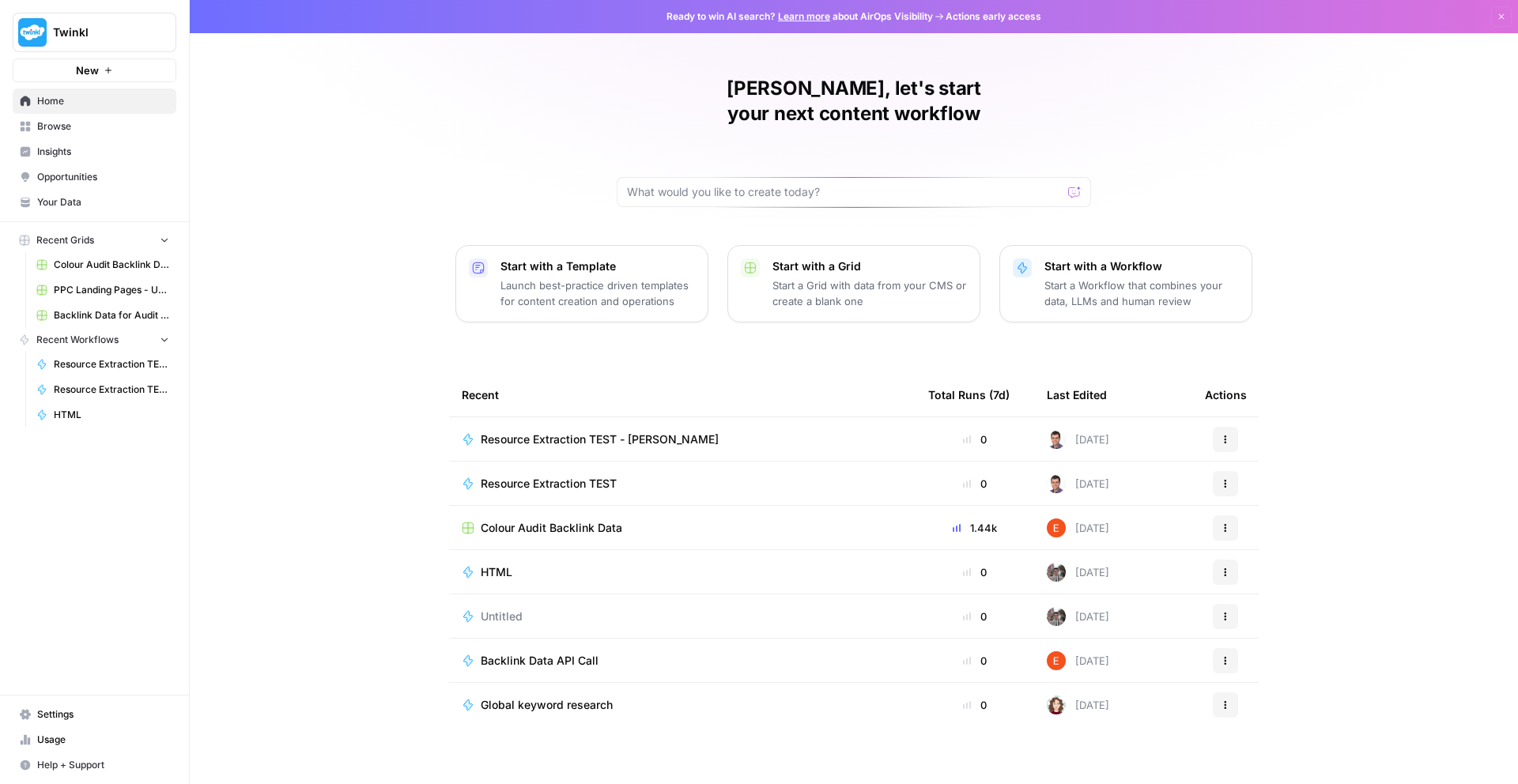
click at [76, 149] on span "Insights" at bounding box center [104, 152] width 132 height 14
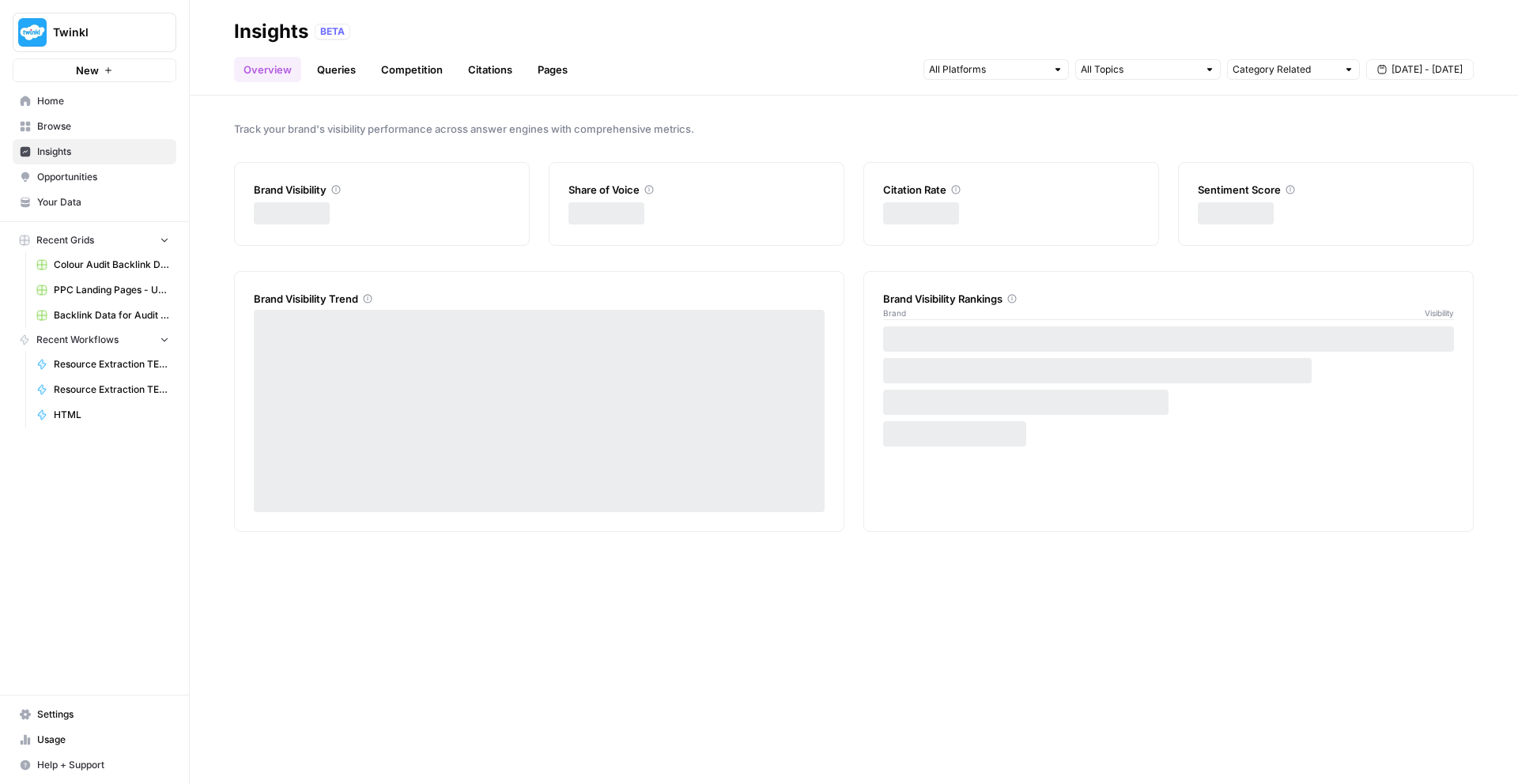
click at [350, 71] on link "Queries" at bounding box center [336, 70] width 58 height 25
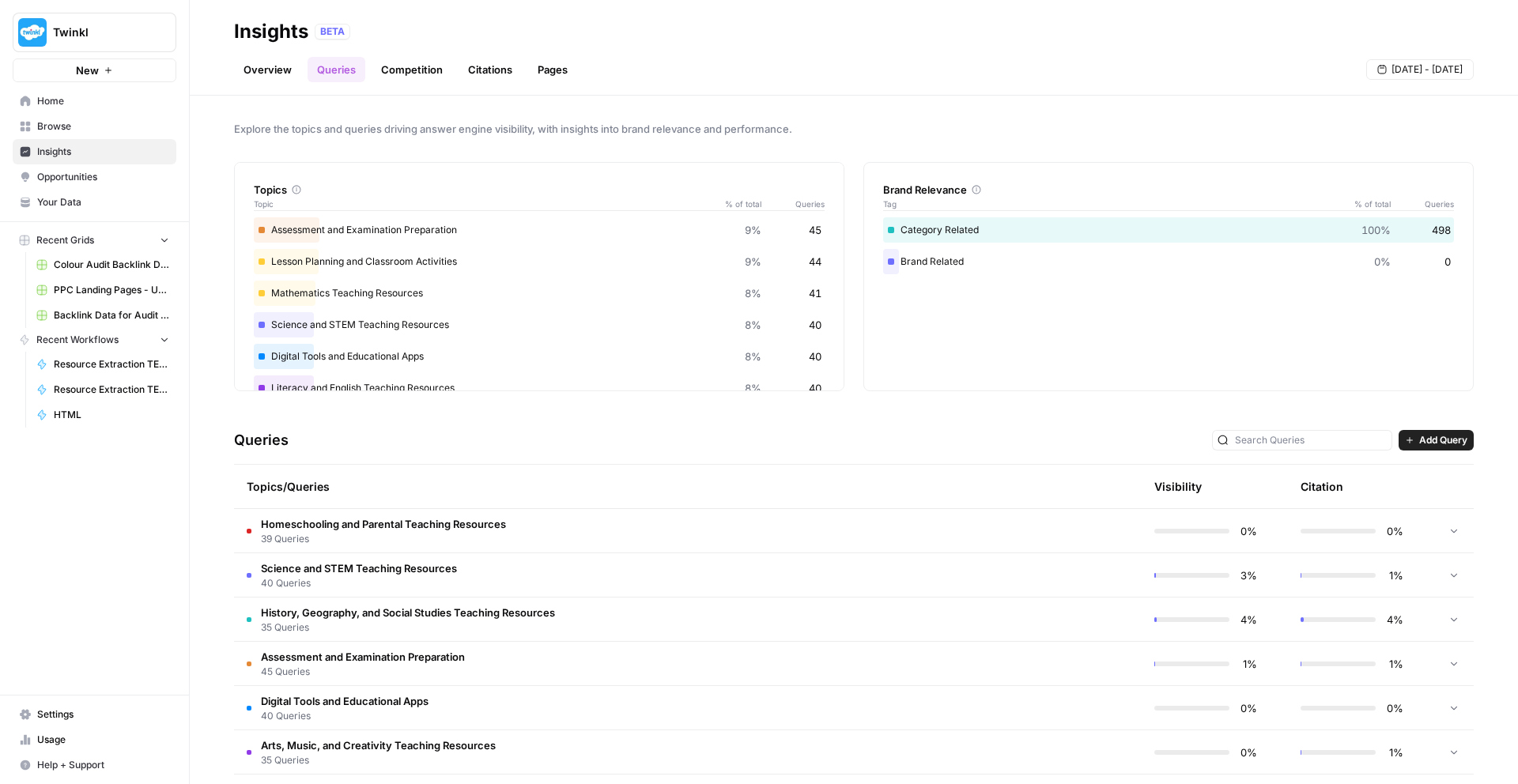
scroll to position [325, 0]
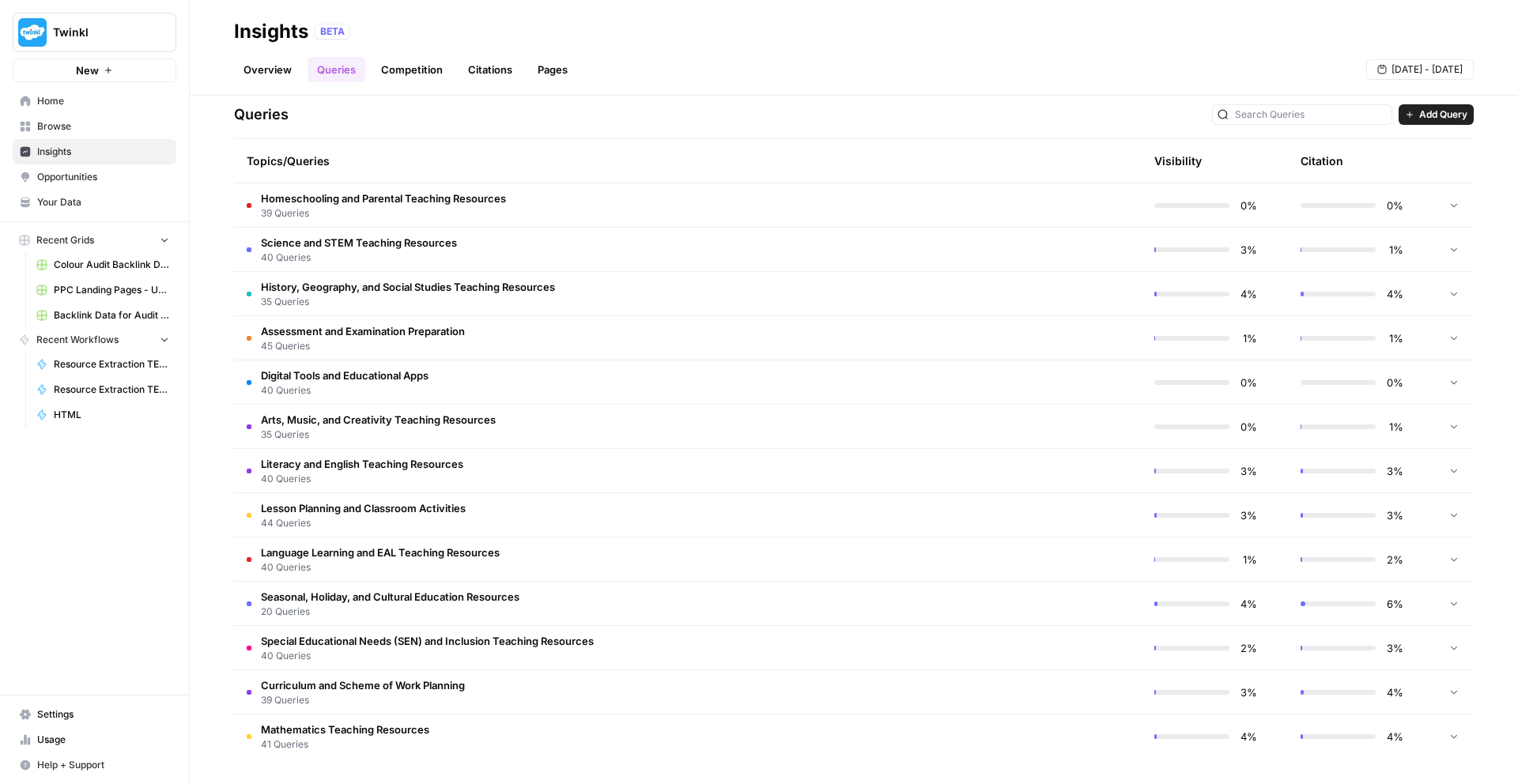
click at [424, 210] on span "39 Queries" at bounding box center [384, 214] width 245 height 14
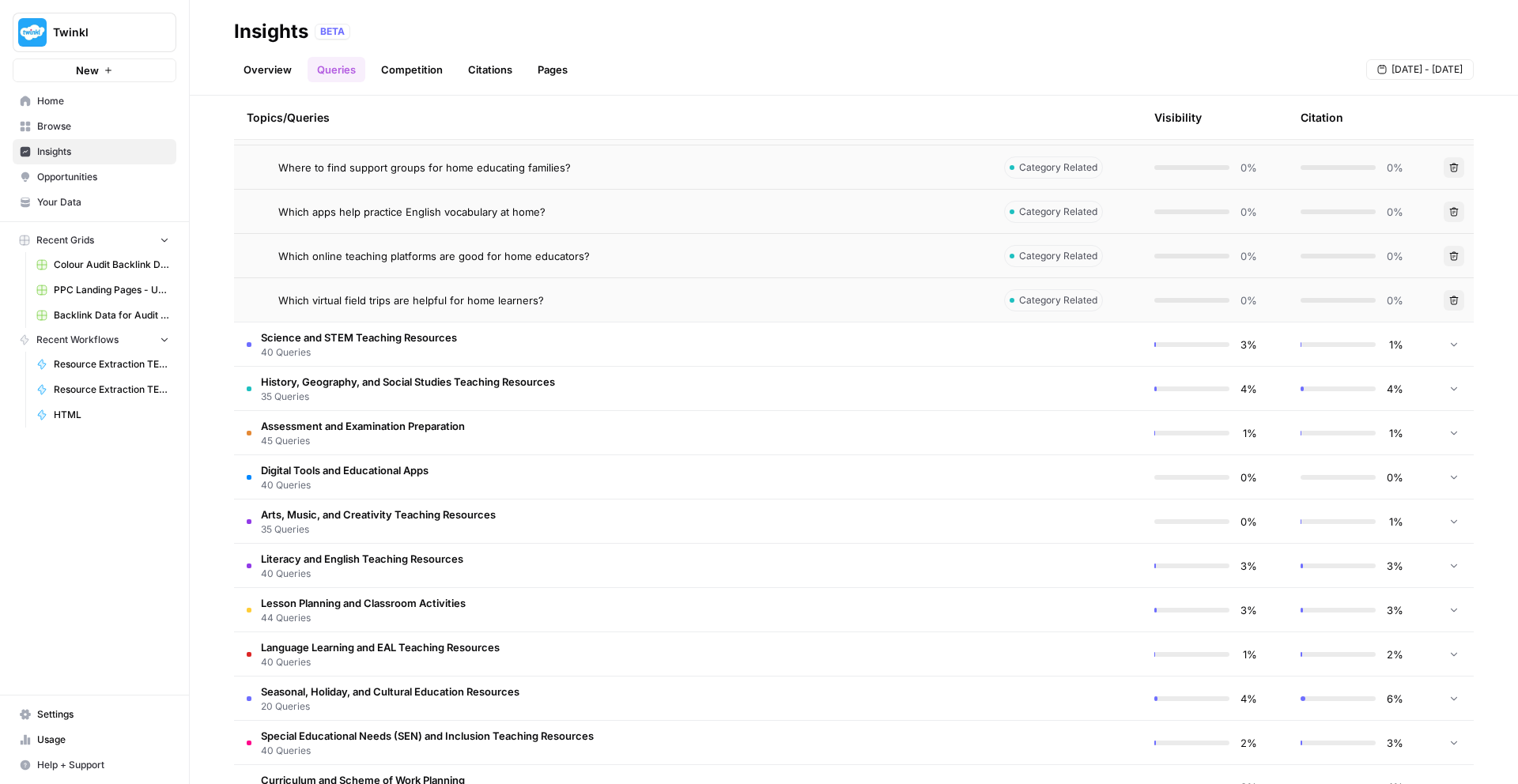
scroll to position [2052, 0]
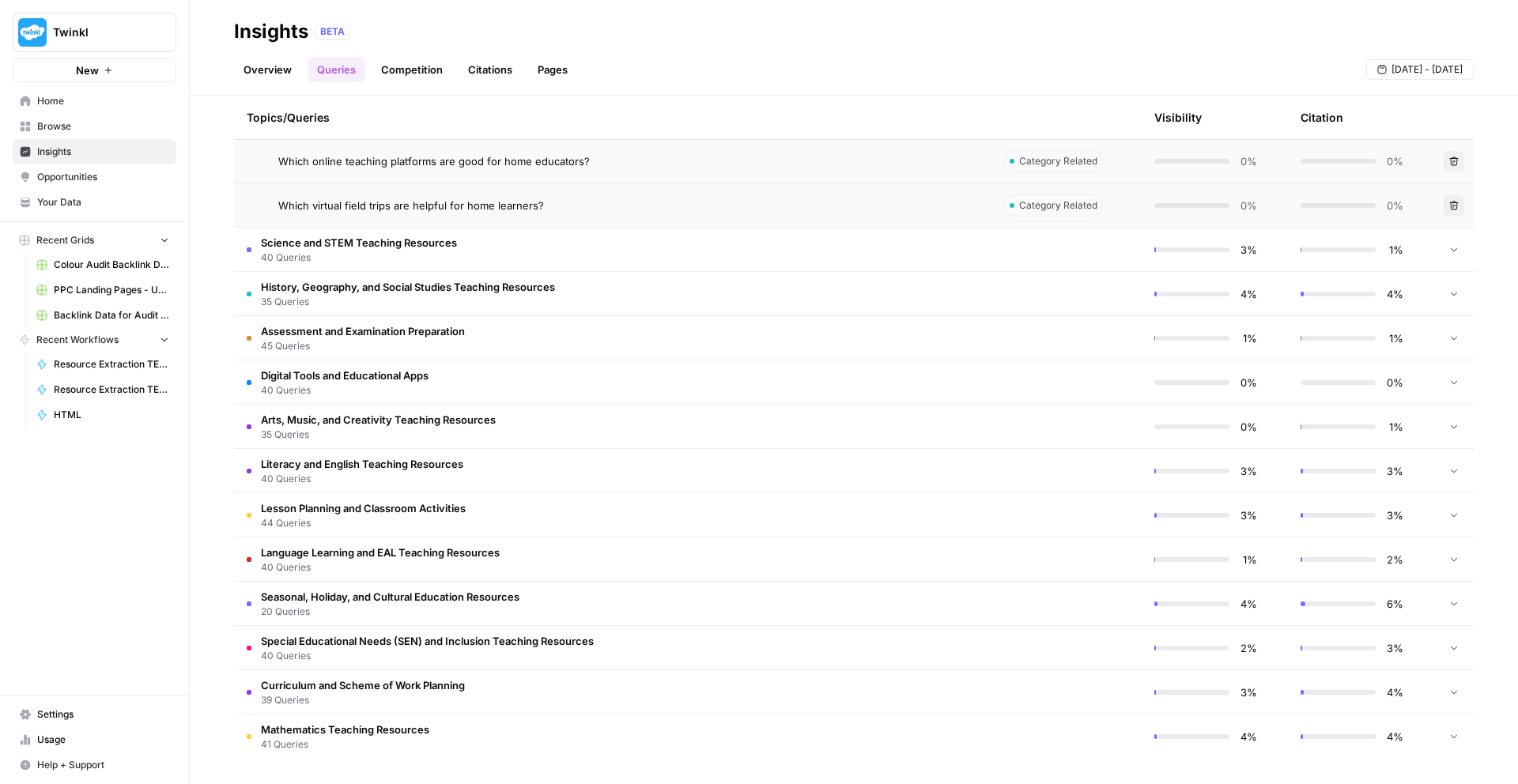
click at [351, 266] on td "Science and STEM Teaching Resources 40 Queries" at bounding box center [612, 249] width 757 height 44
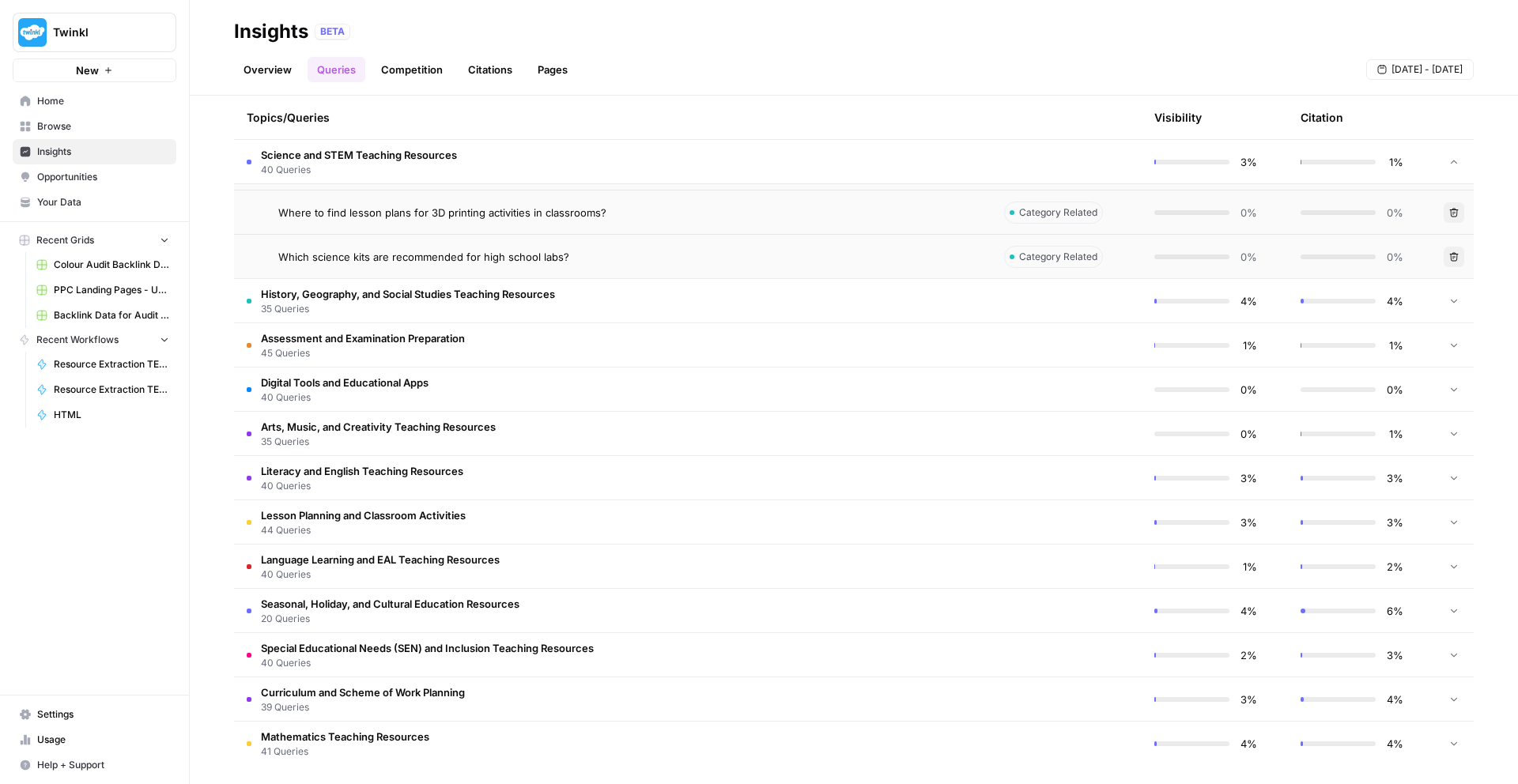
scroll to position [3823, 0]
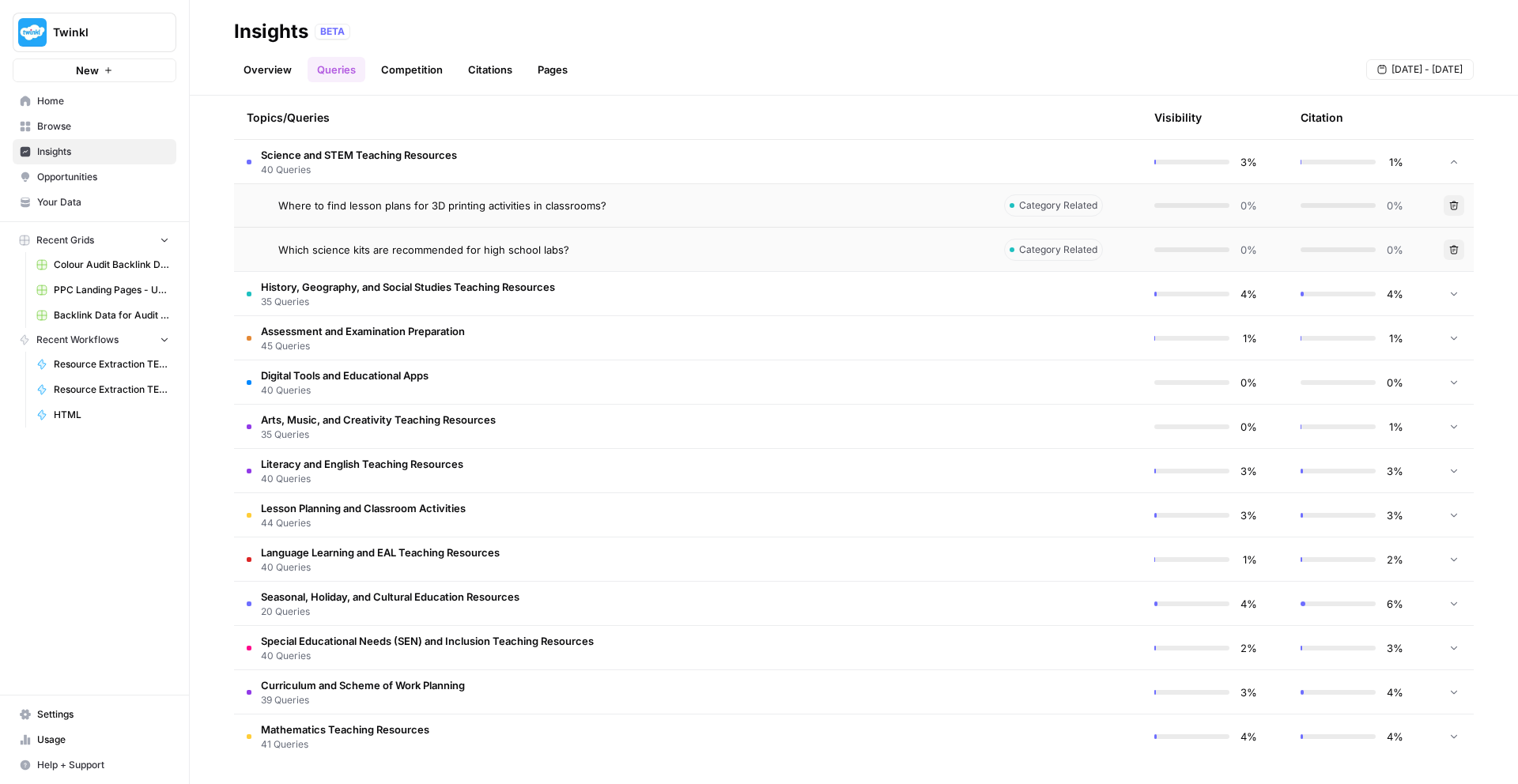
click at [406, 295] on span "35 Queries" at bounding box center [408, 302] width 294 height 14
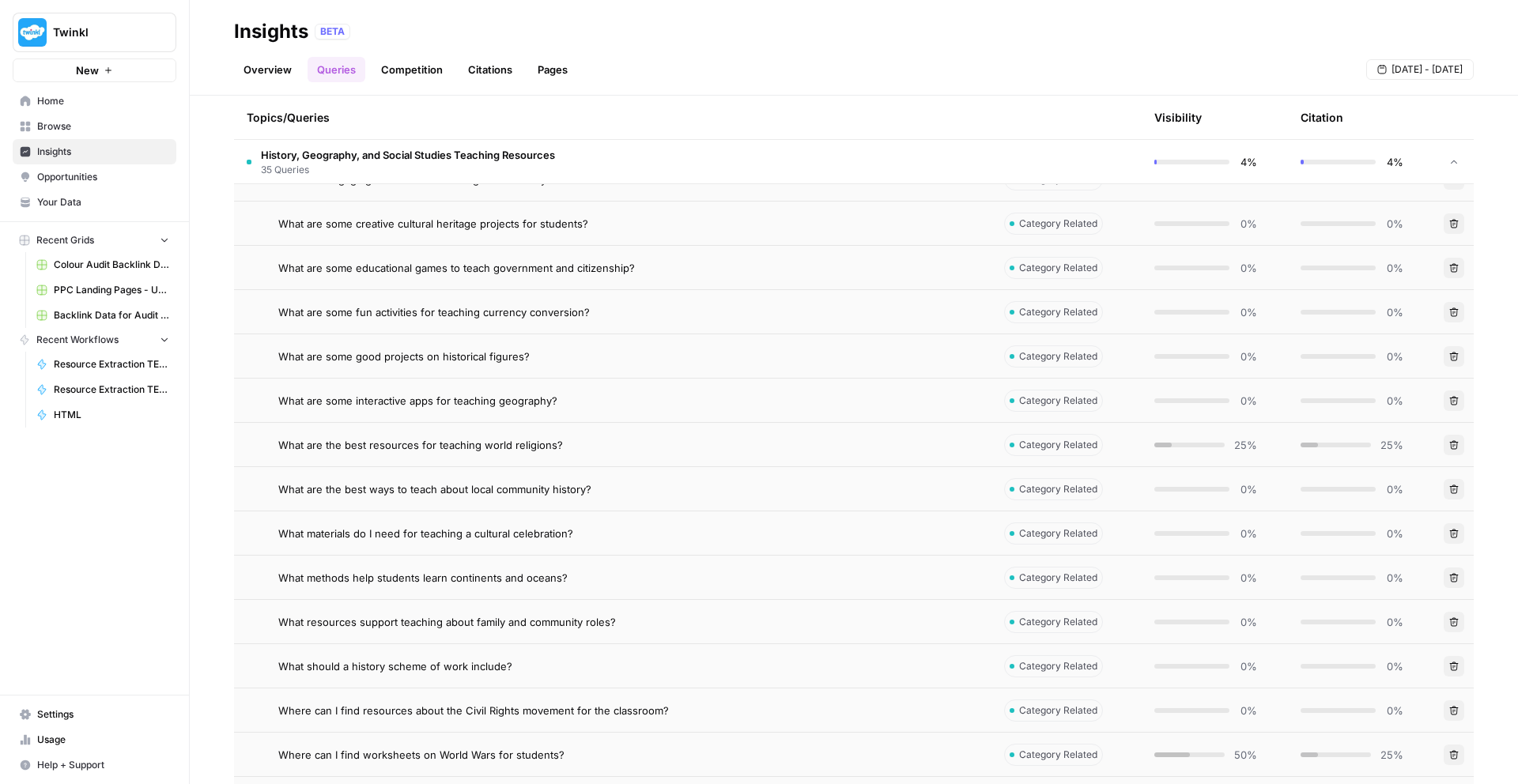
scroll to position [5332, 0]
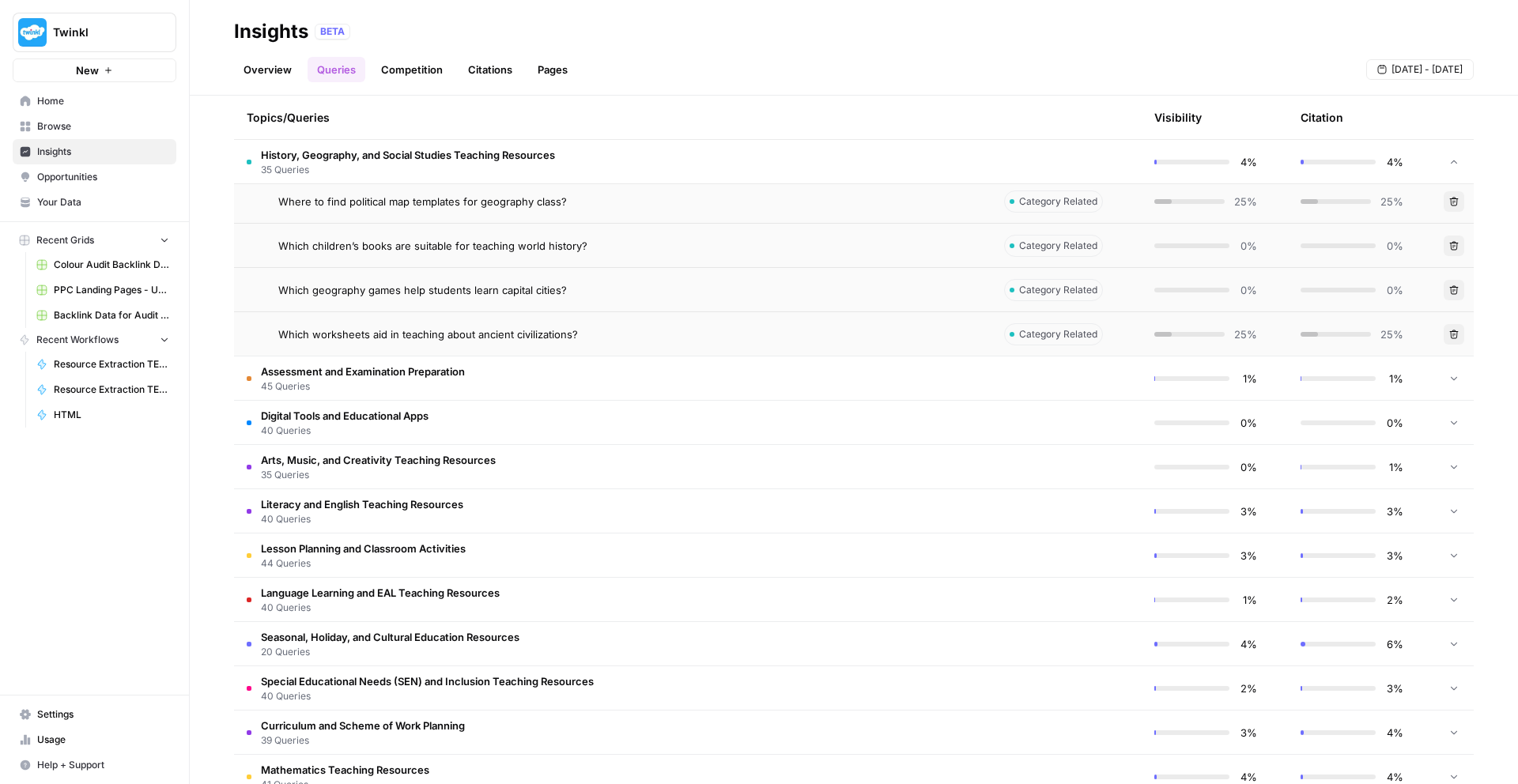
click at [515, 384] on td "Assessment and Examination Preparation 45 Queries" at bounding box center [612, 378] width 757 height 44
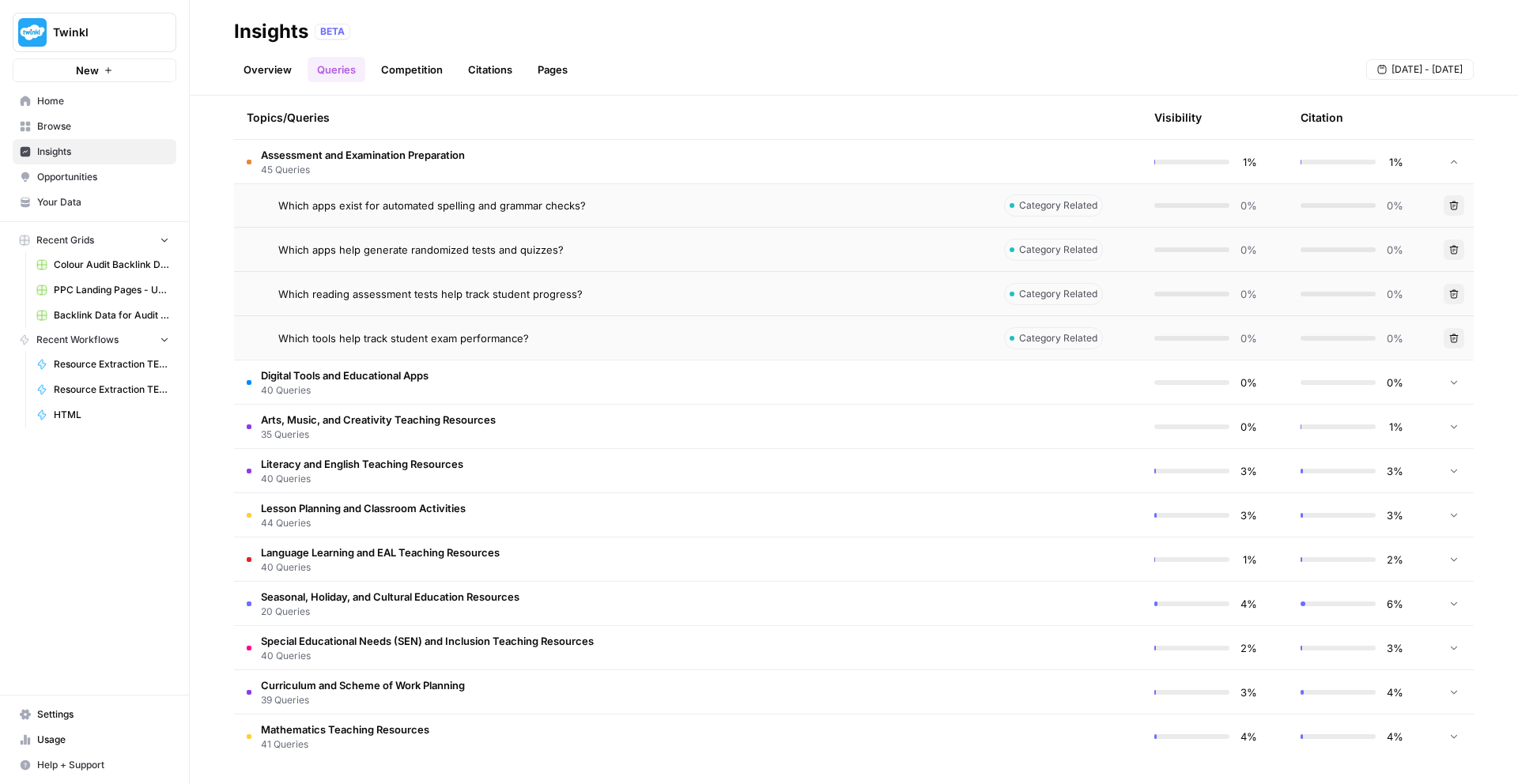
scroll to position [7363, 0]
click at [380, 378] on span "Digital Tools and Educational Apps" at bounding box center [344, 377] width 167 height 16
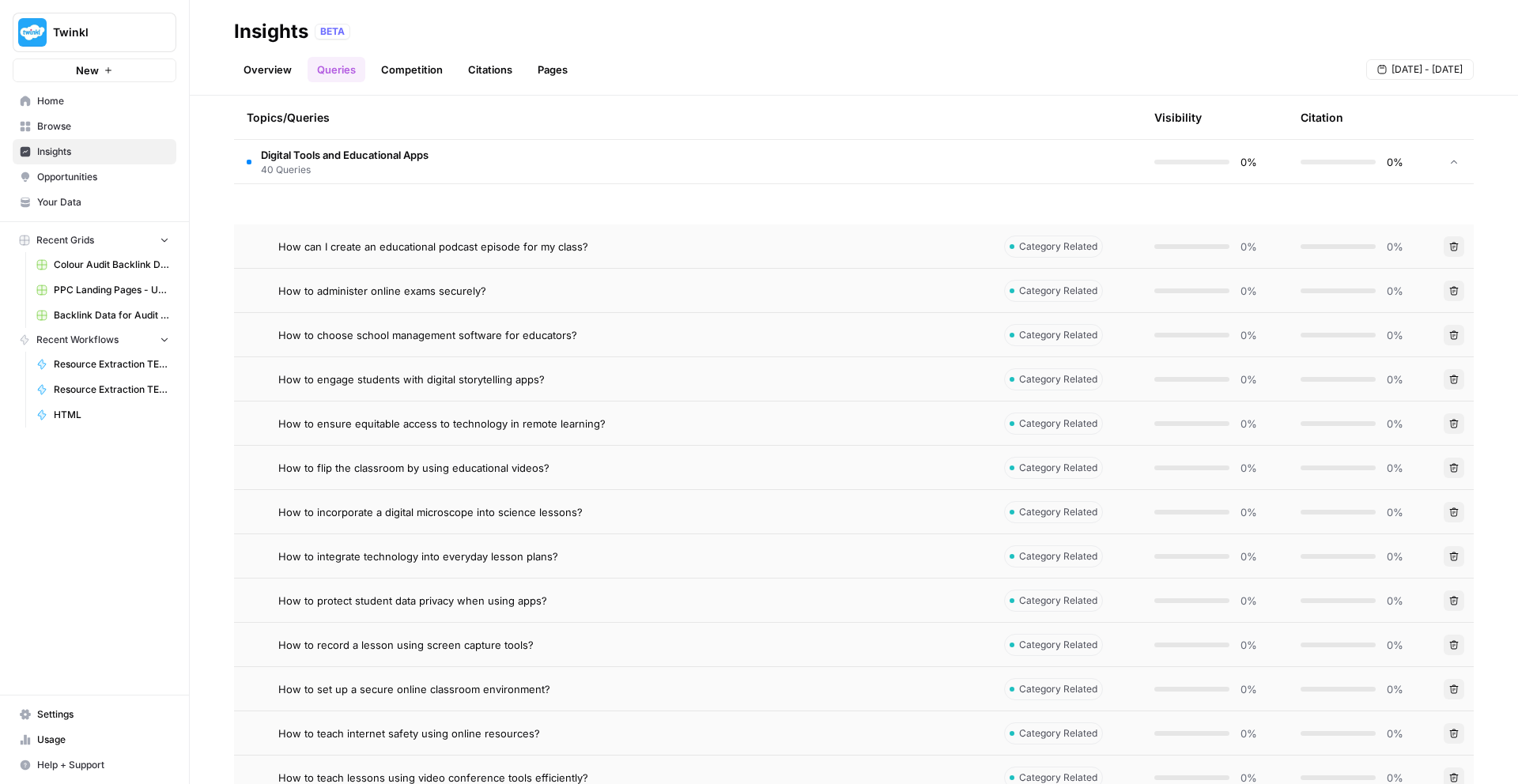
scroll to position [9134, 0]
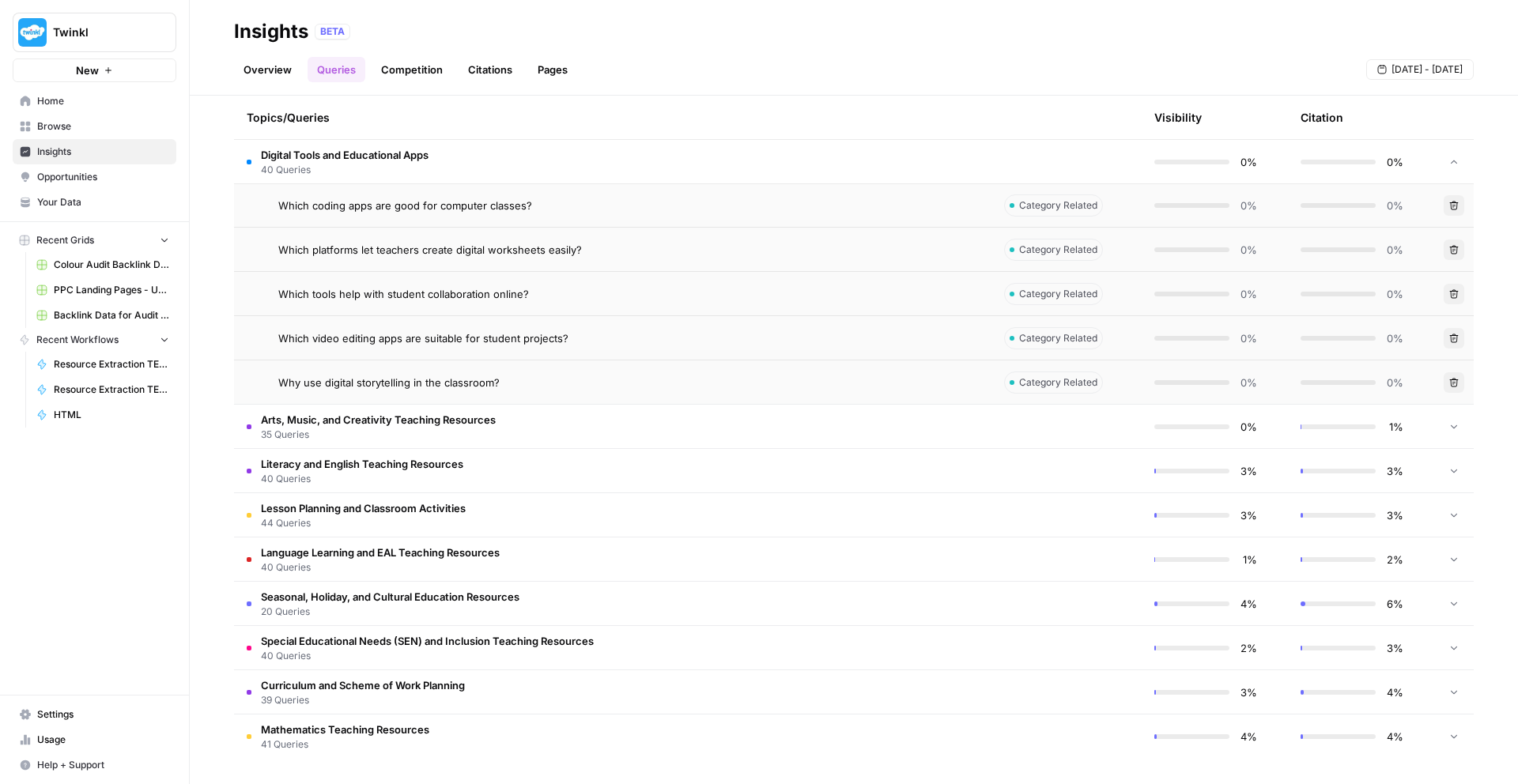
click at [502, 441] on td "Arts, Music, and Creativity Teaching Resources 35 Queries" at bounding box center [612, 426] width 757 height 44
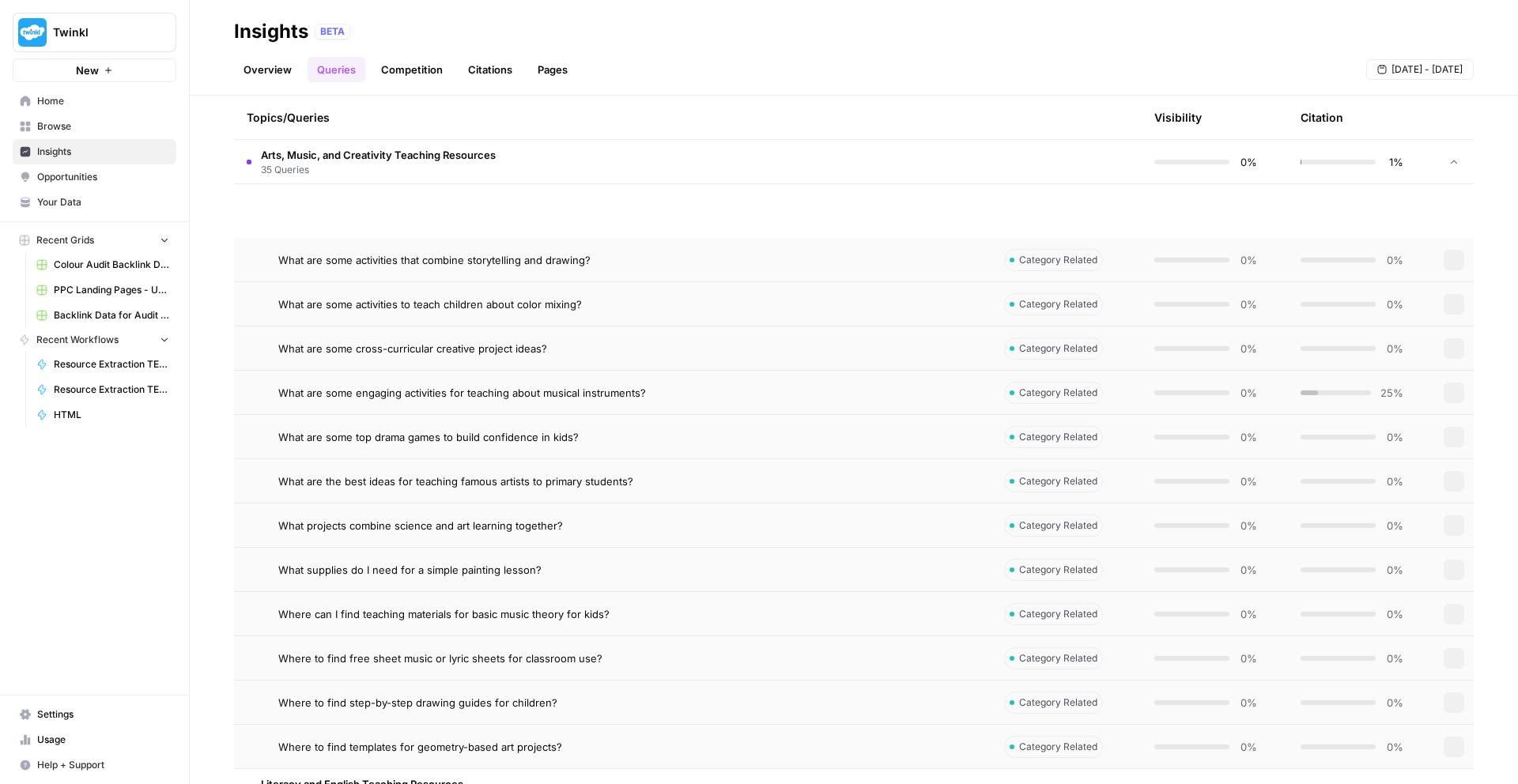
scroll to position [10684, 0]
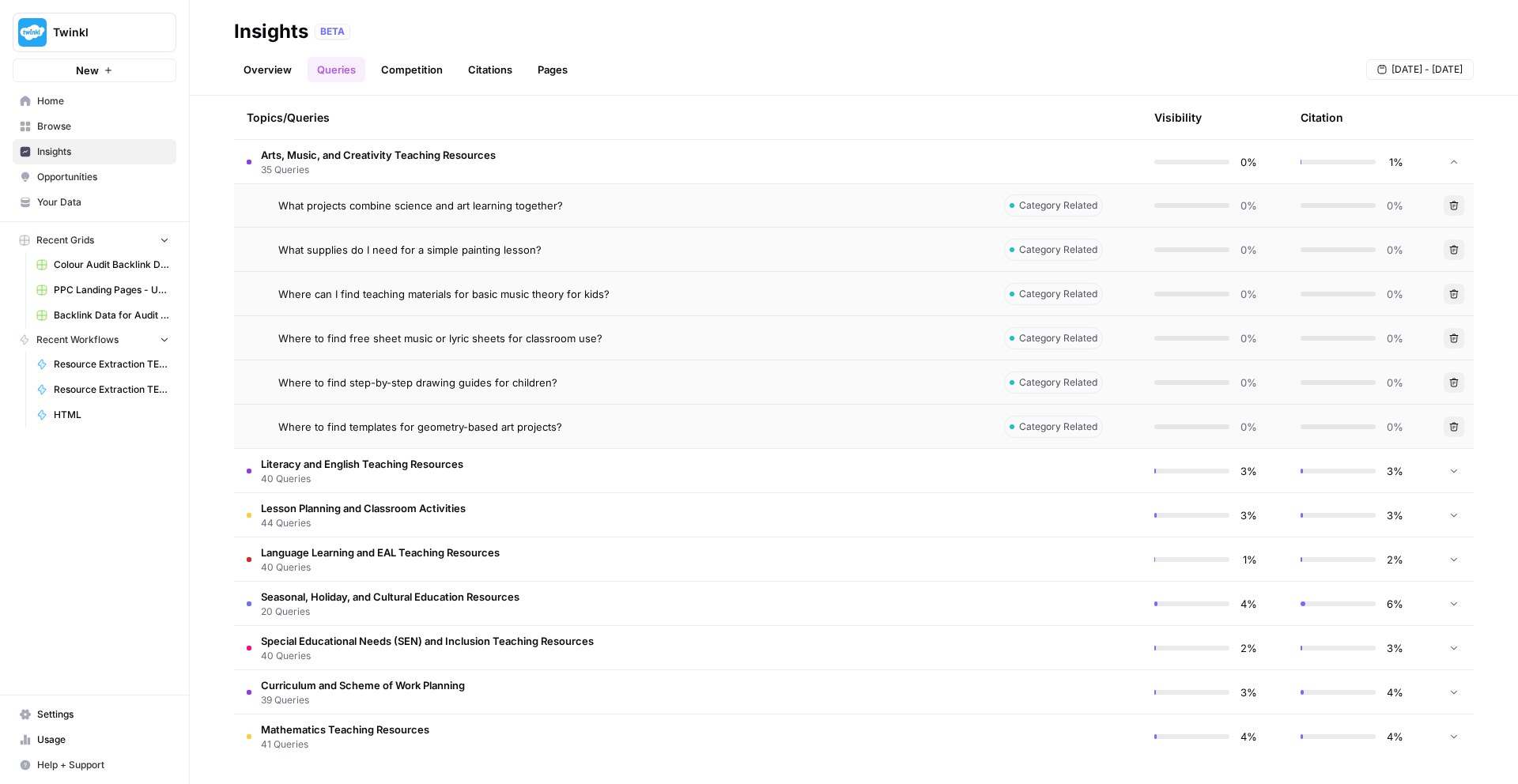
click at [501, 466] on td "Literacy and English Teaching Resources 40 Queries" at bounding box center [612, 470] width 757 height 44
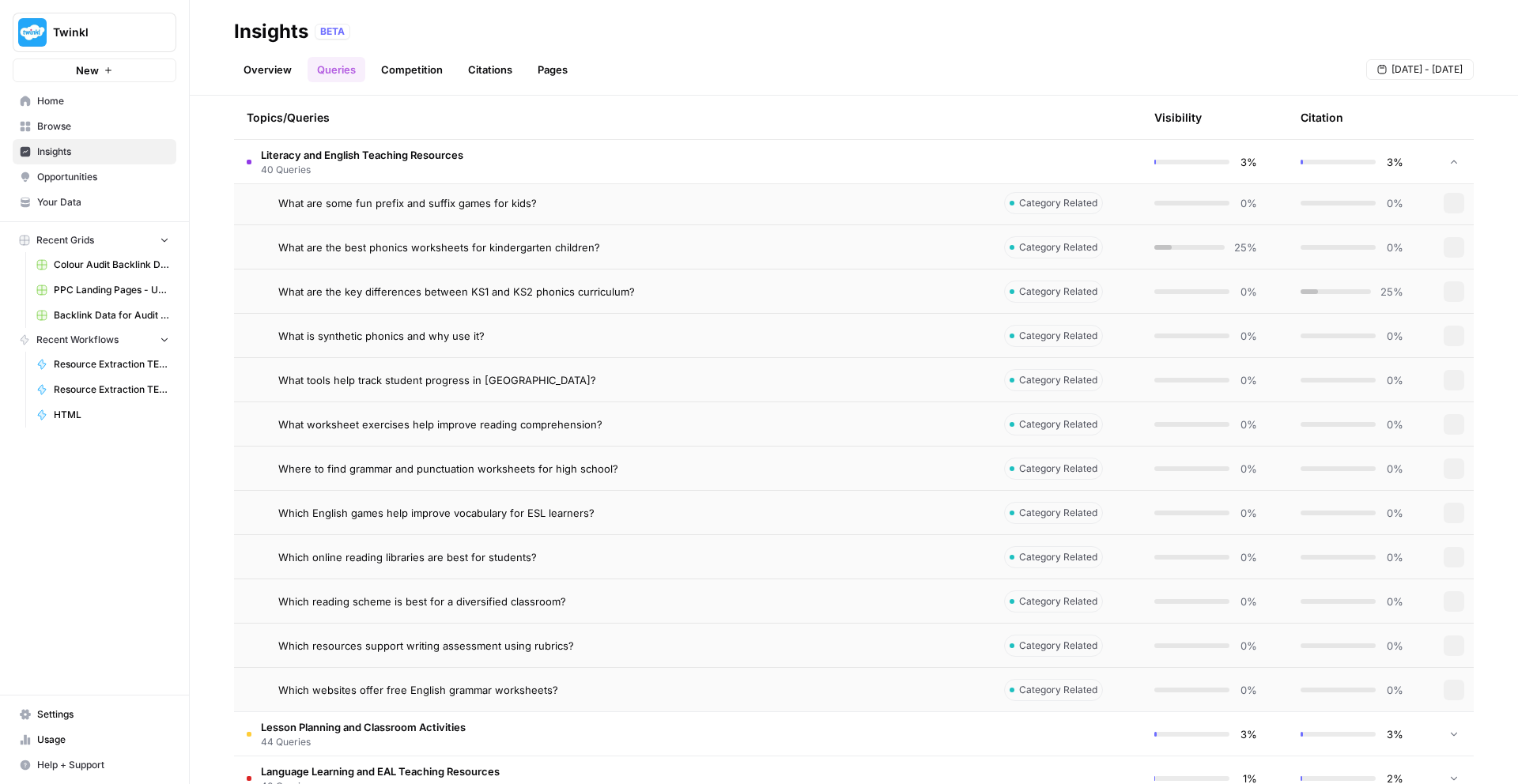
scroll to position [12455, 0]
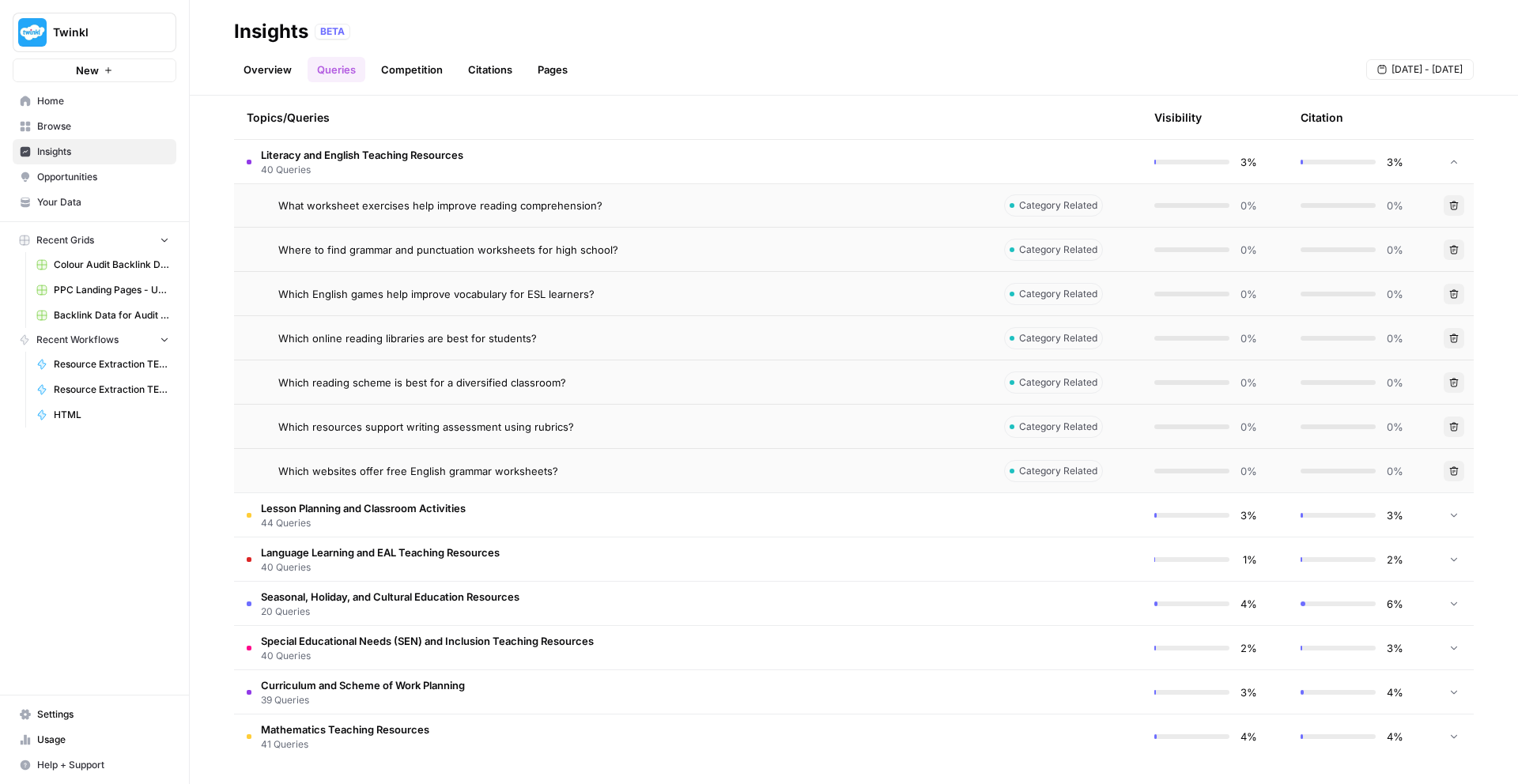
click at [492, 513] on td "Lesson Planning and Classroom Activities 44 Queries" at bounding box center [612, 515] width 757 height 44
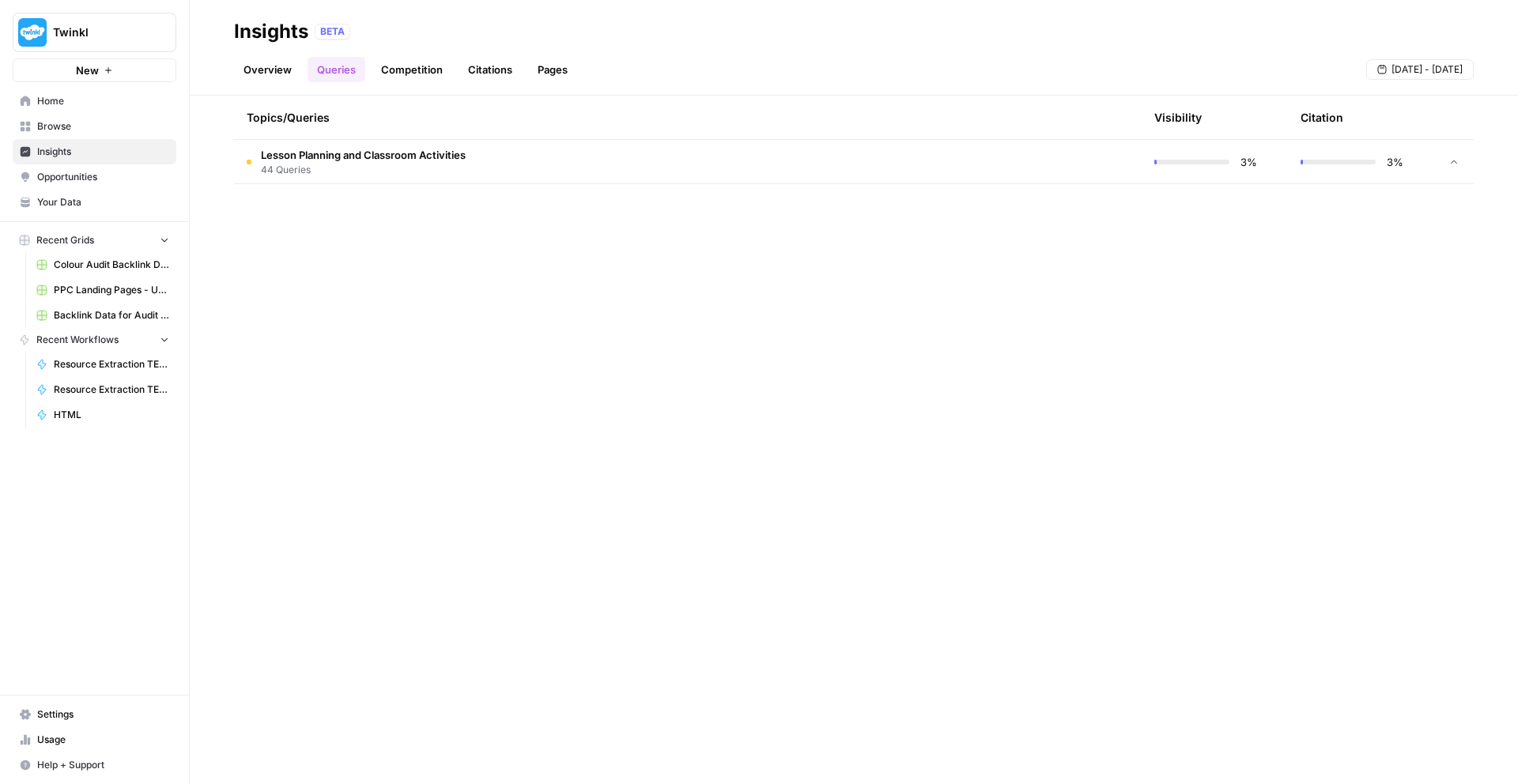
scroll to position [14403, 0]
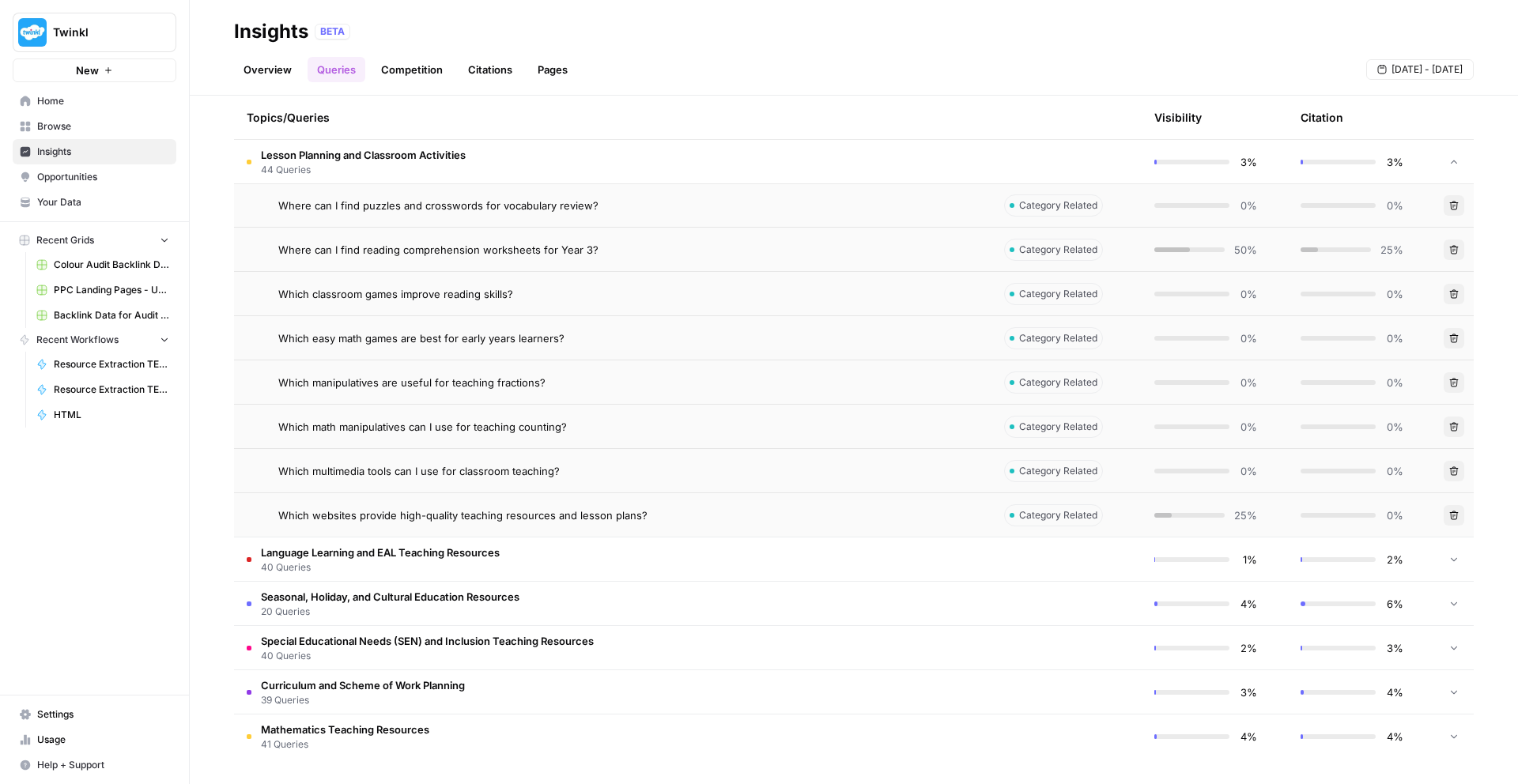
click at [654, 563] on td "Language Learning and EAL Teaching Resources 40 Queries" at bounding box center [612, 559] width 757 height 44
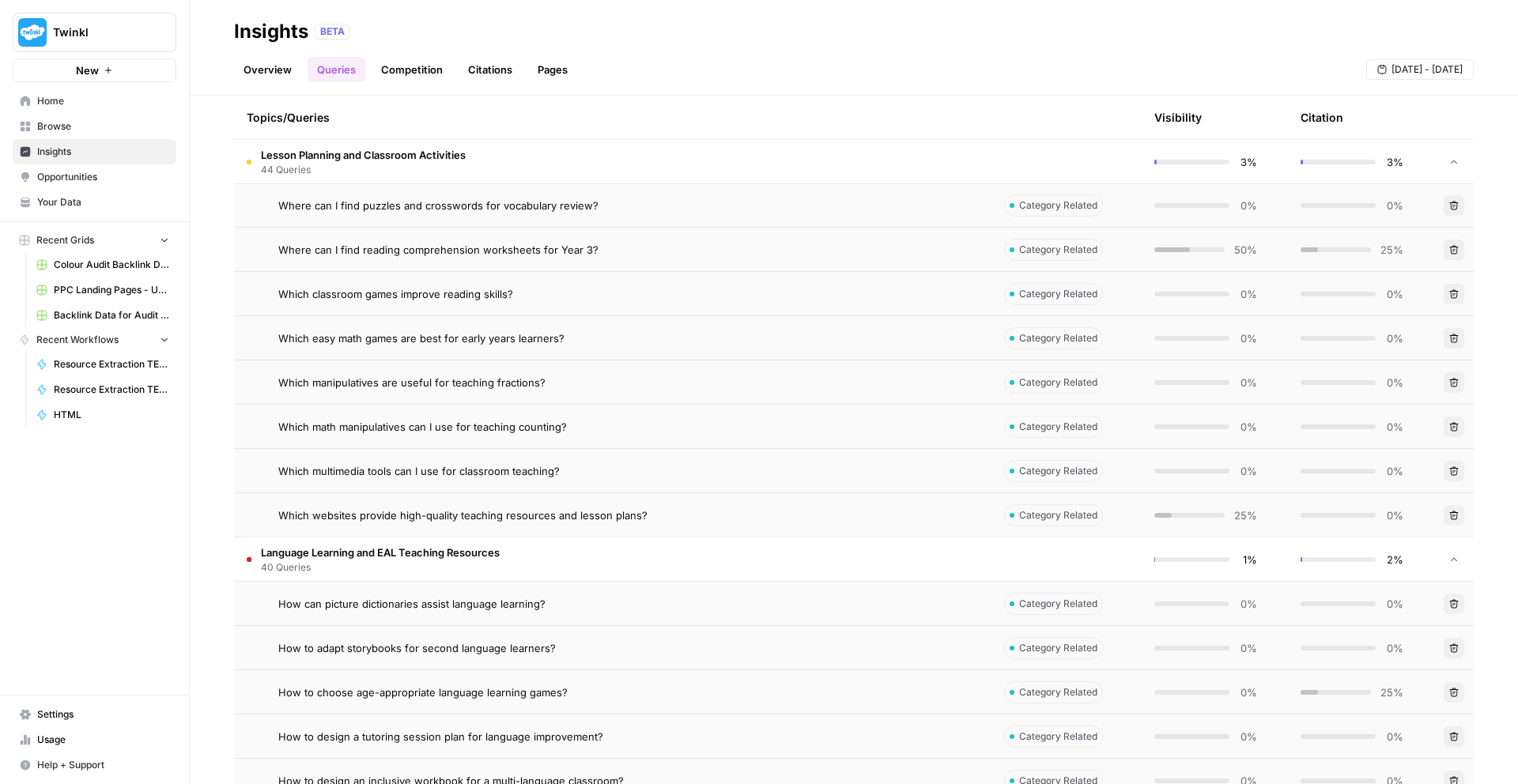
scroll to position [16173, 0]
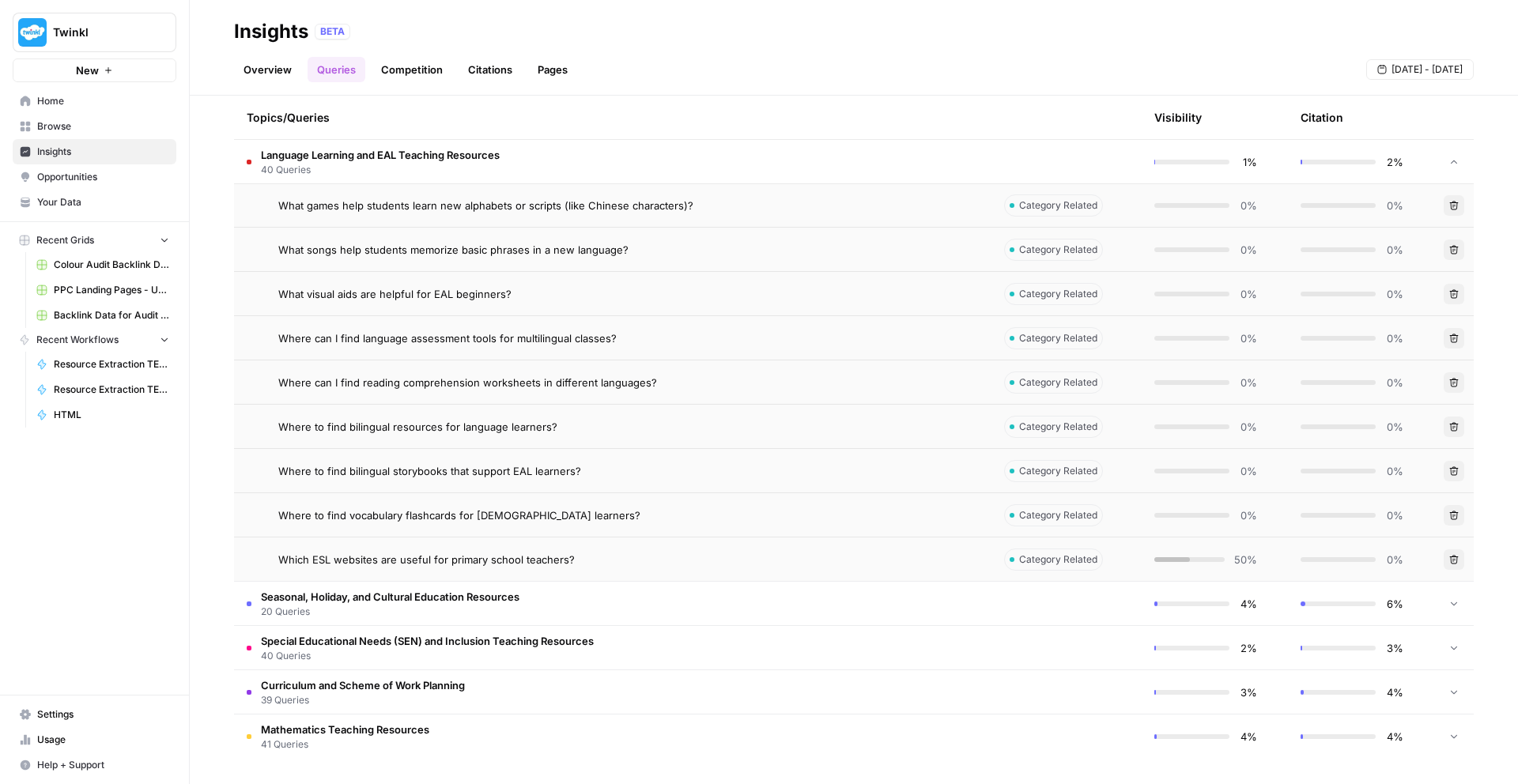
click at [509, 594] on span "Seasonal, Holiday, and Cultural Education Resources" at bounding box center [390, 597] width 258 height 16
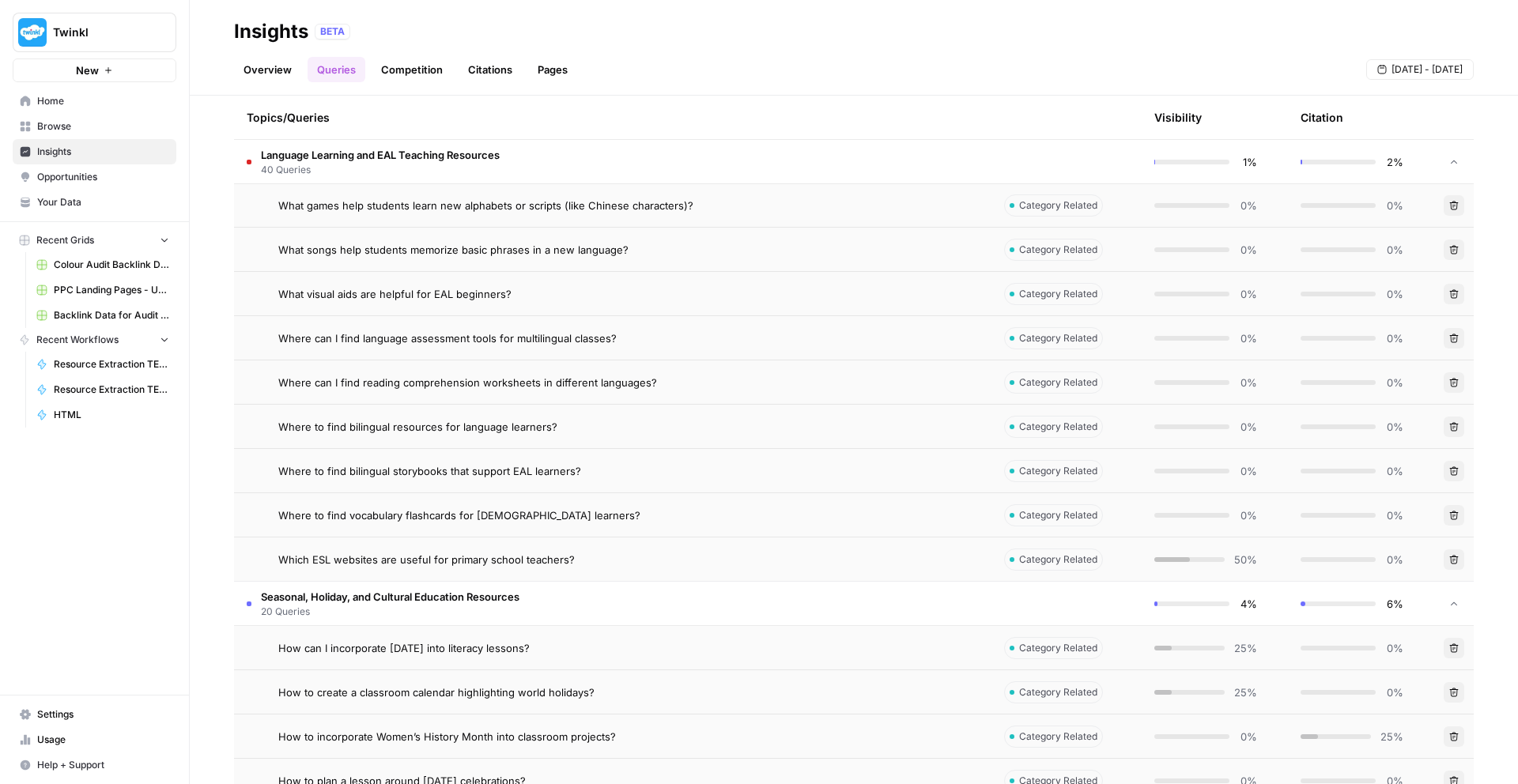
scroll to position [17058, 0]
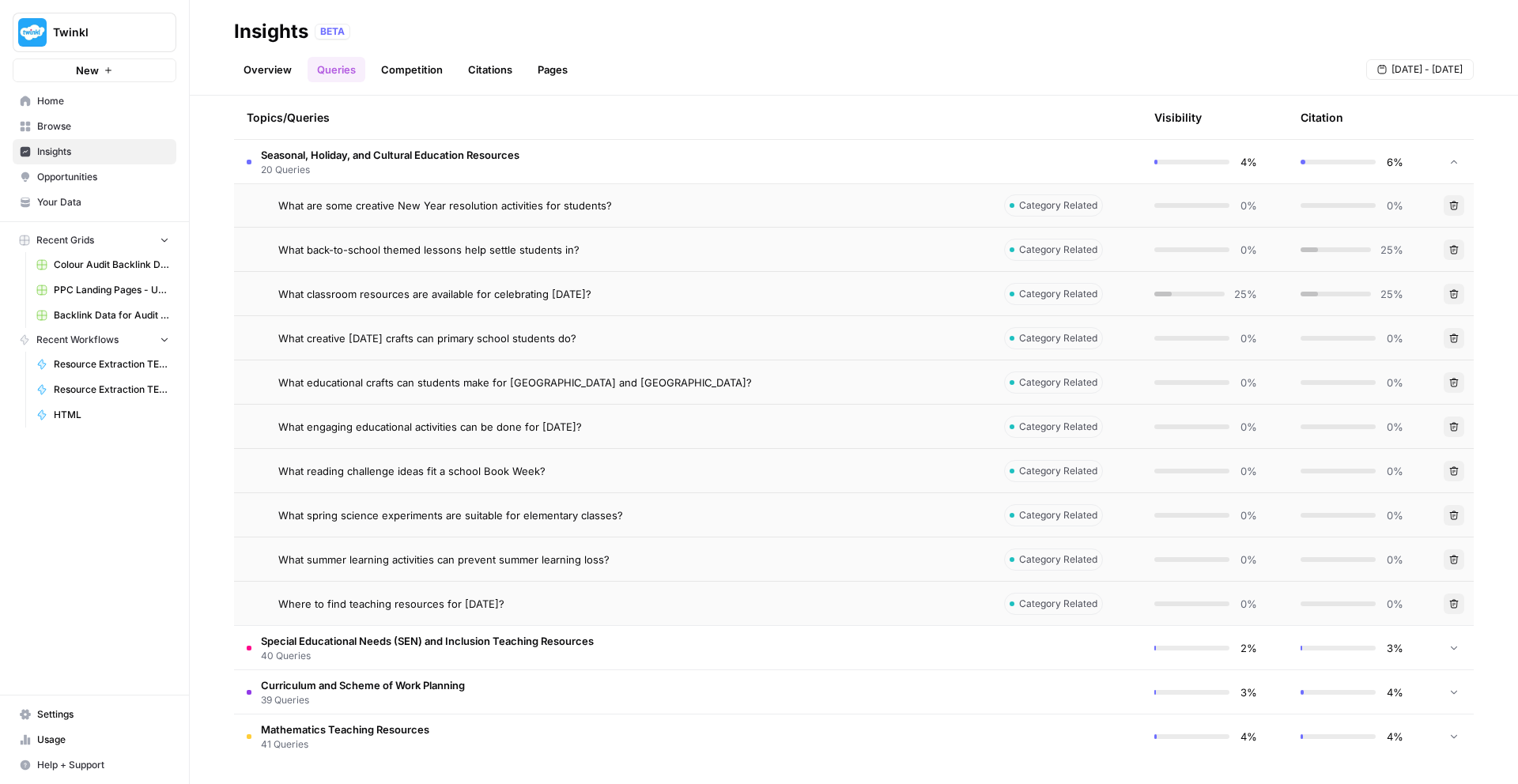
click at [446, 649] on span "40 Queries" at bounding box center [427, 656] width 333 height 14
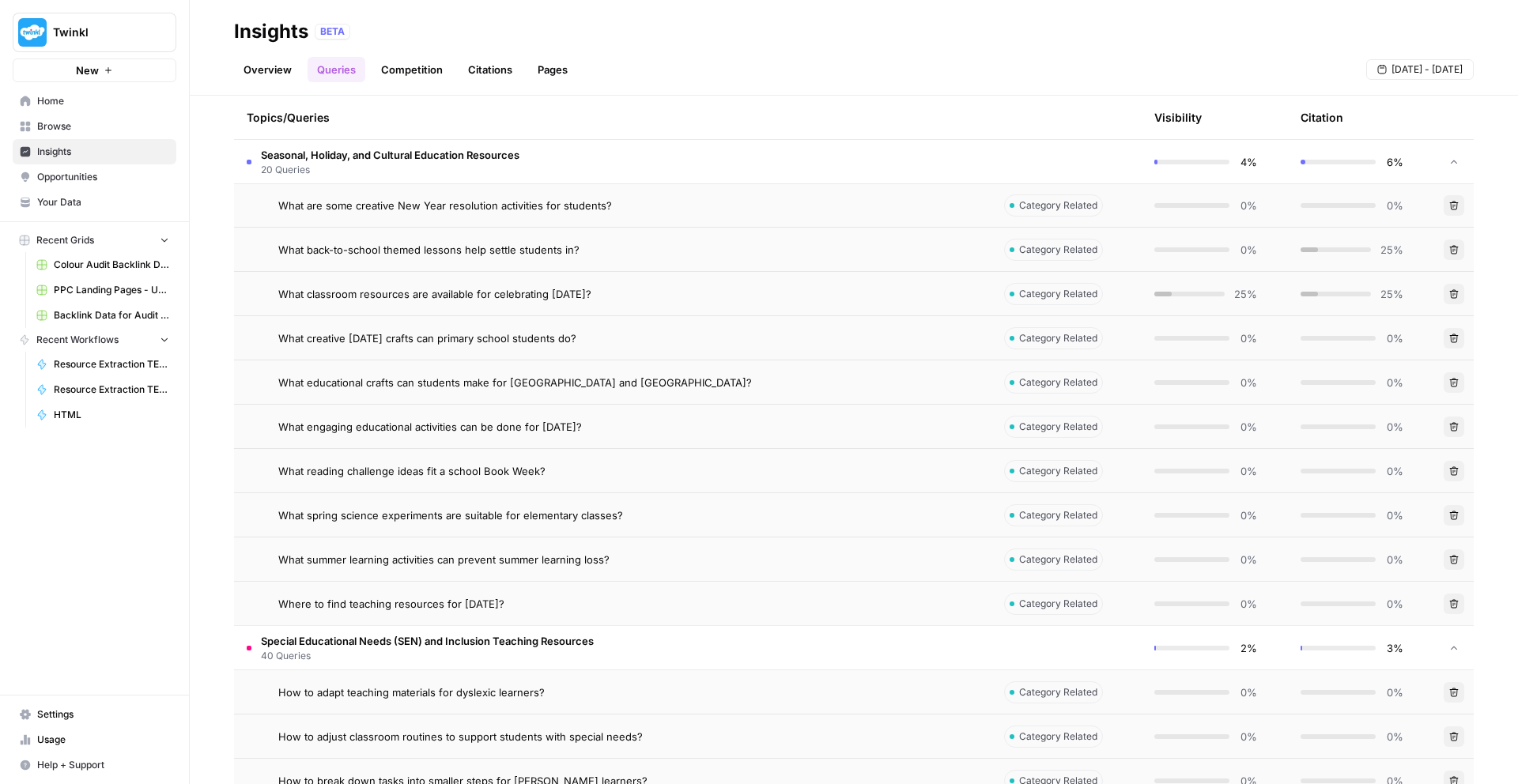
scroll to position [18829, 0]
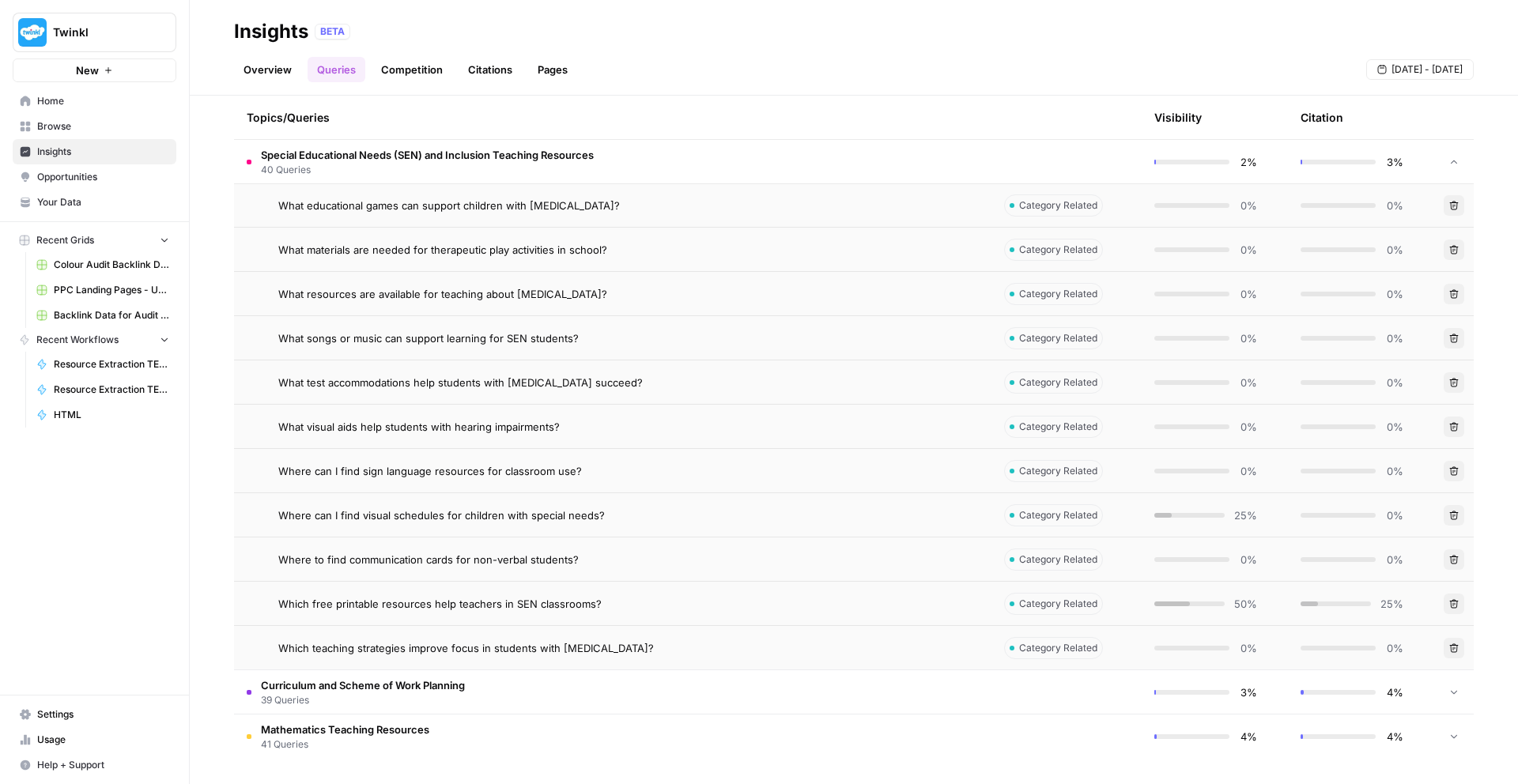
click at [461, 696] on span "39 Queries" at bounding box center [363, 700] width 204 height 14
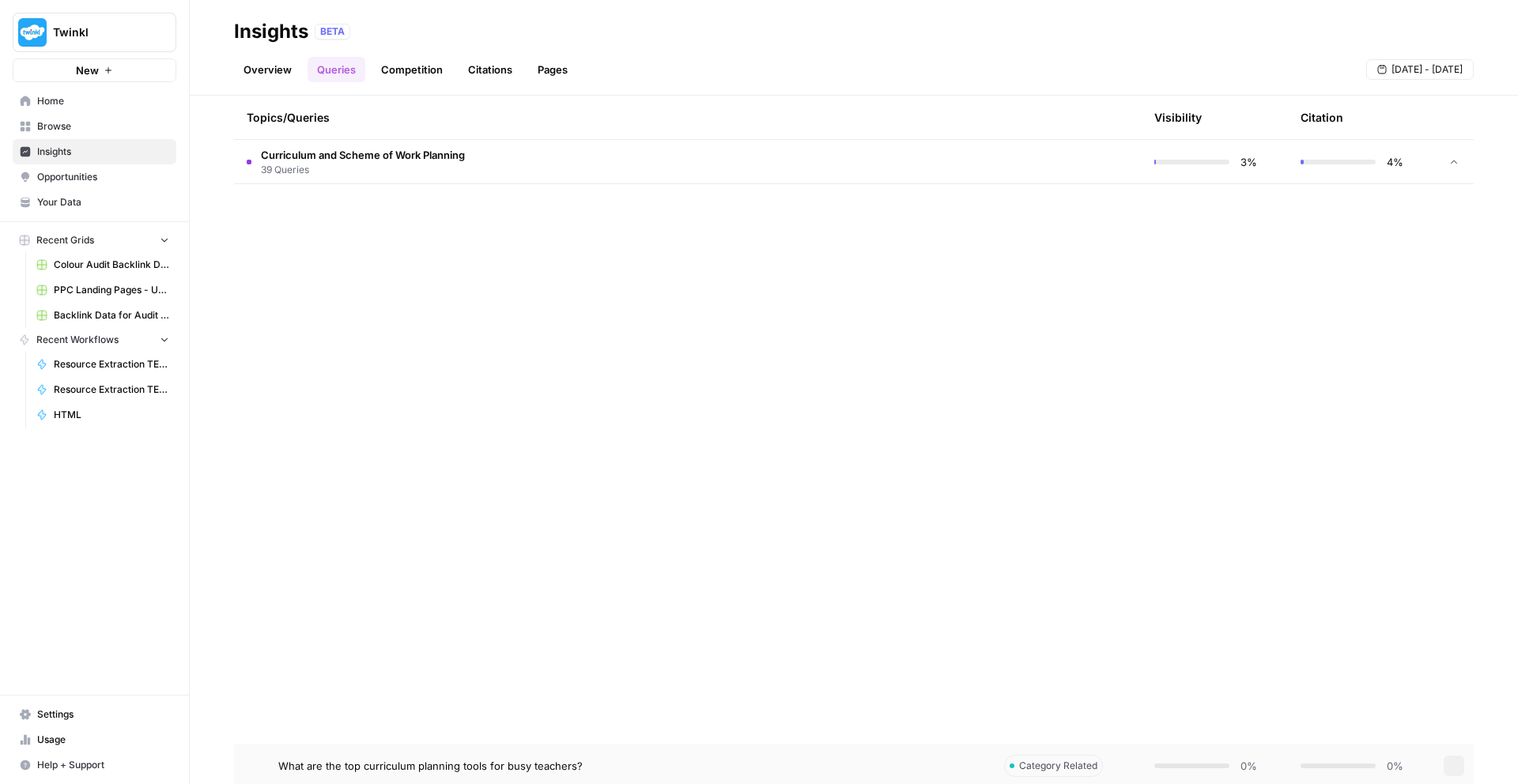
scroll to position [20556, 0]
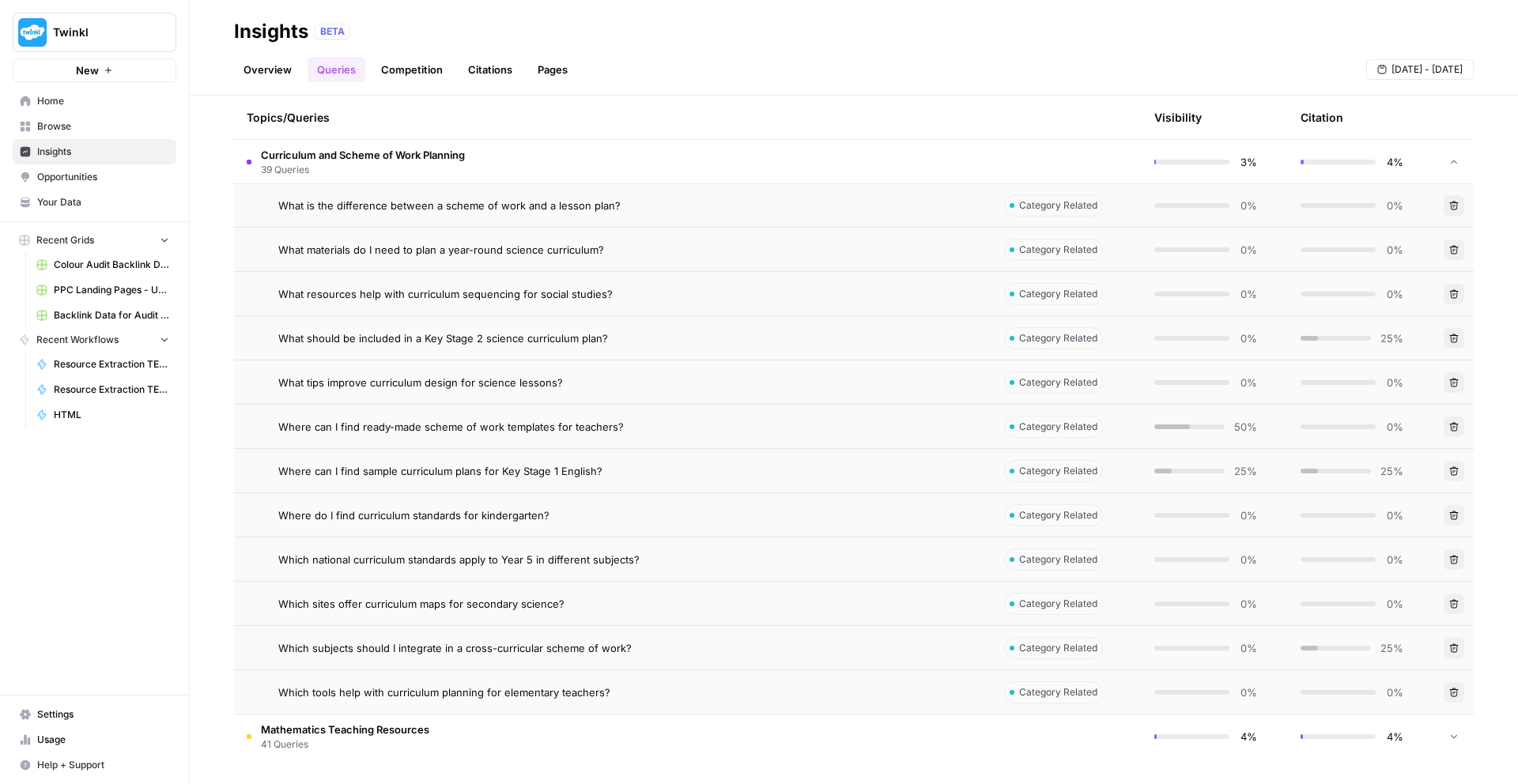
click at [525, 724] on td "Mathematics Teaching Resources 41 Queries" at bounding box center [612, 737] width 757 height 45
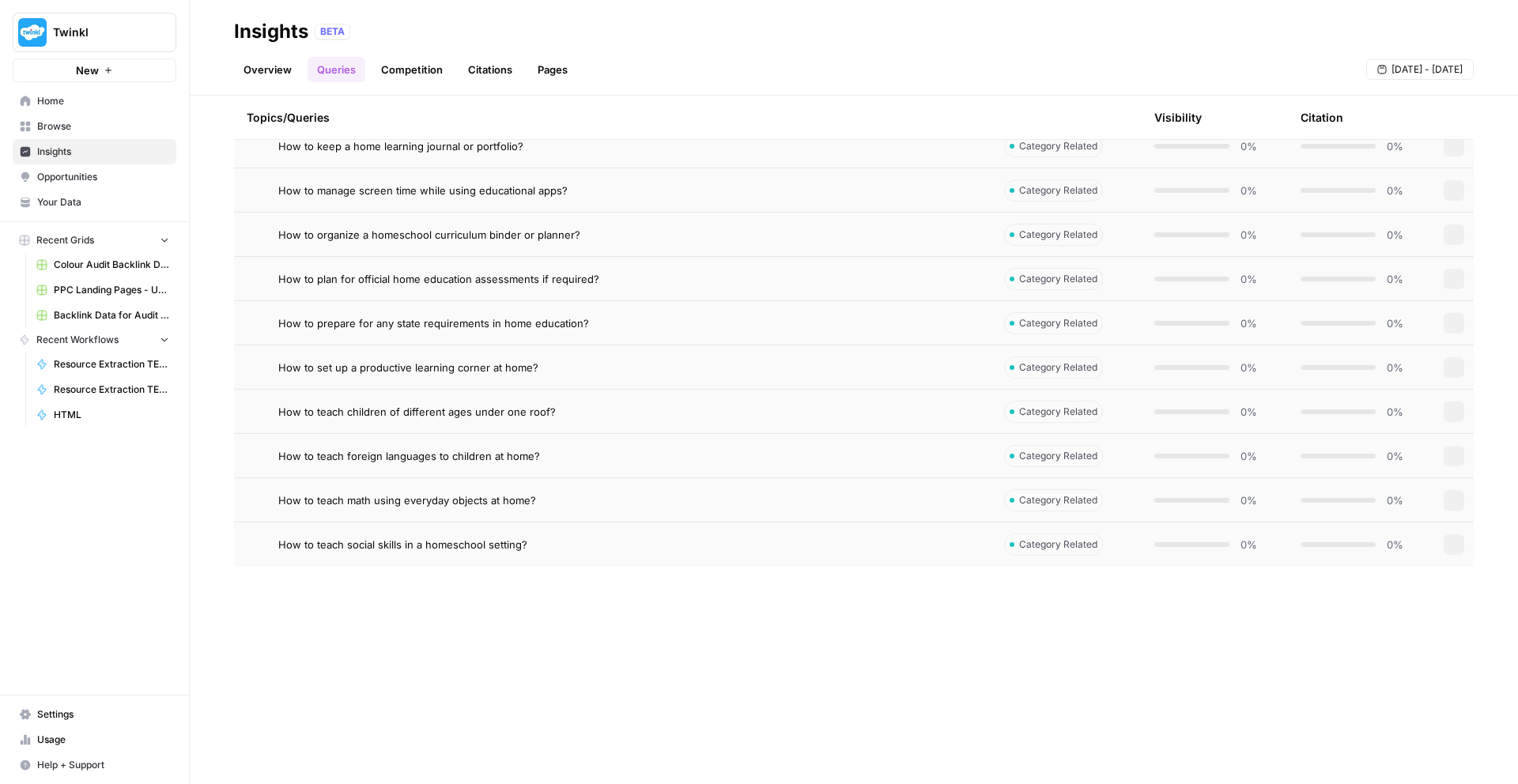
scroll to position [0, 0]
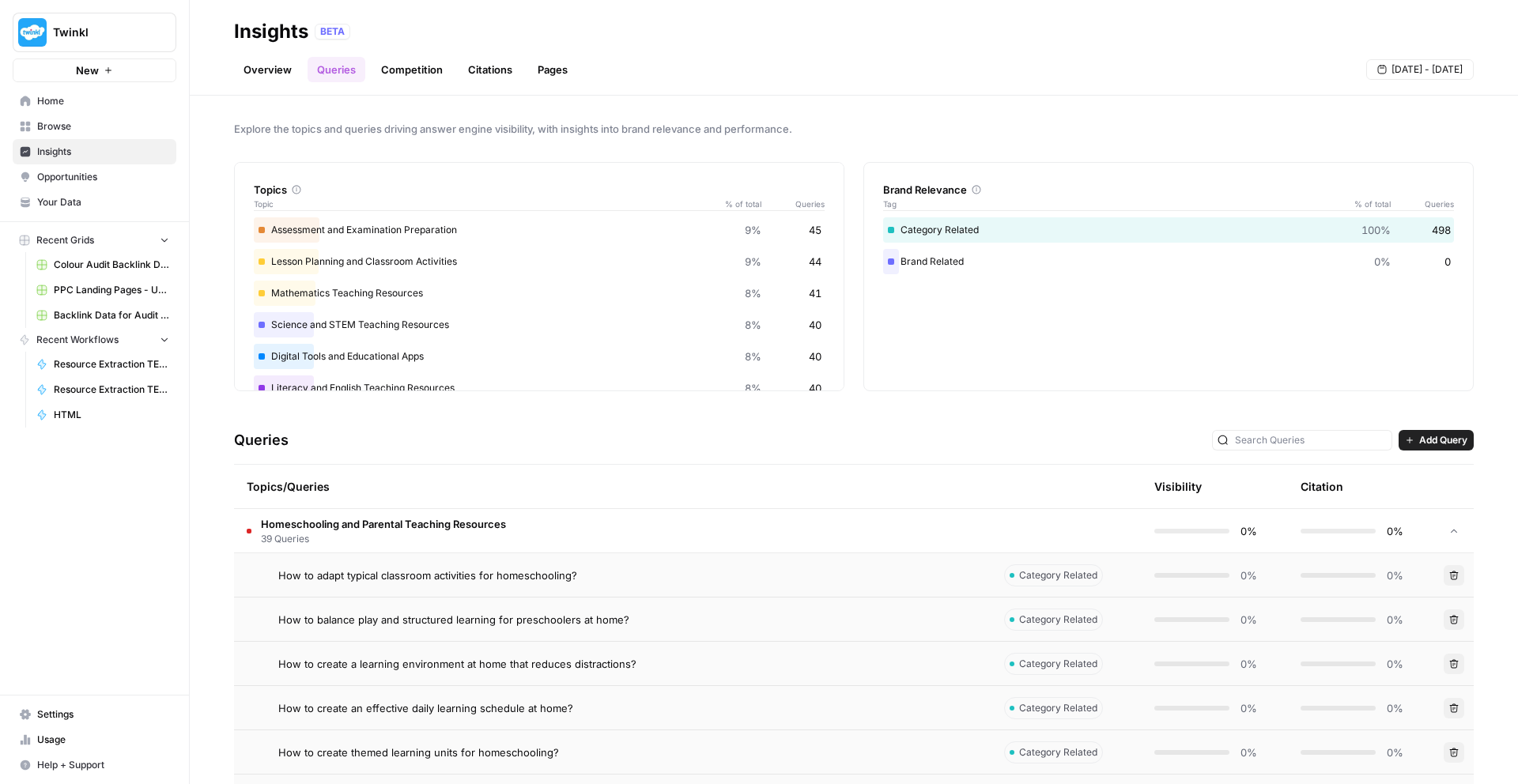
click at [427, 584] on td "How to adapt typical classroom activities for homeschooling?" at bounding box center [612, 575] width 757 height 44
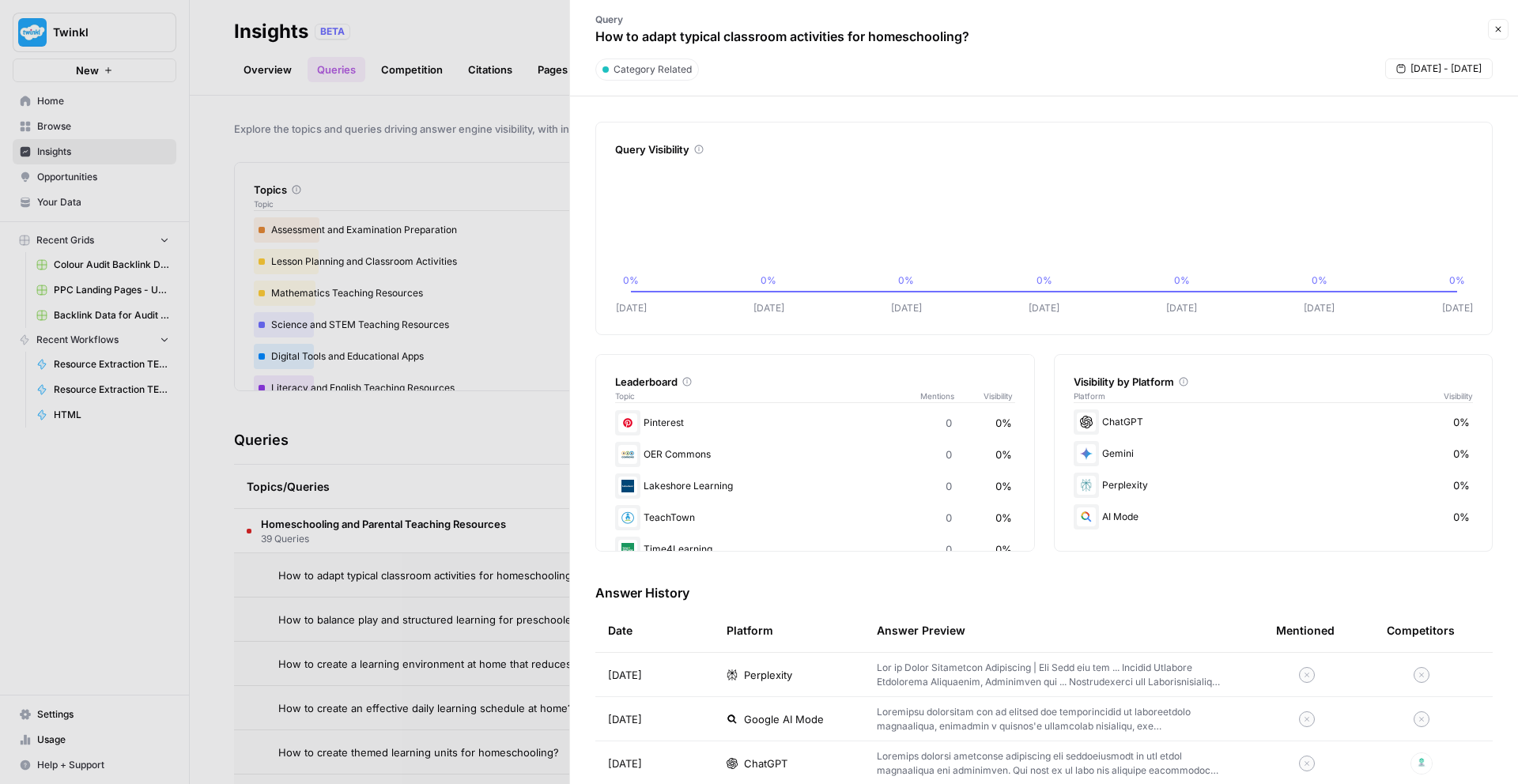
scroll to position [118, 0]
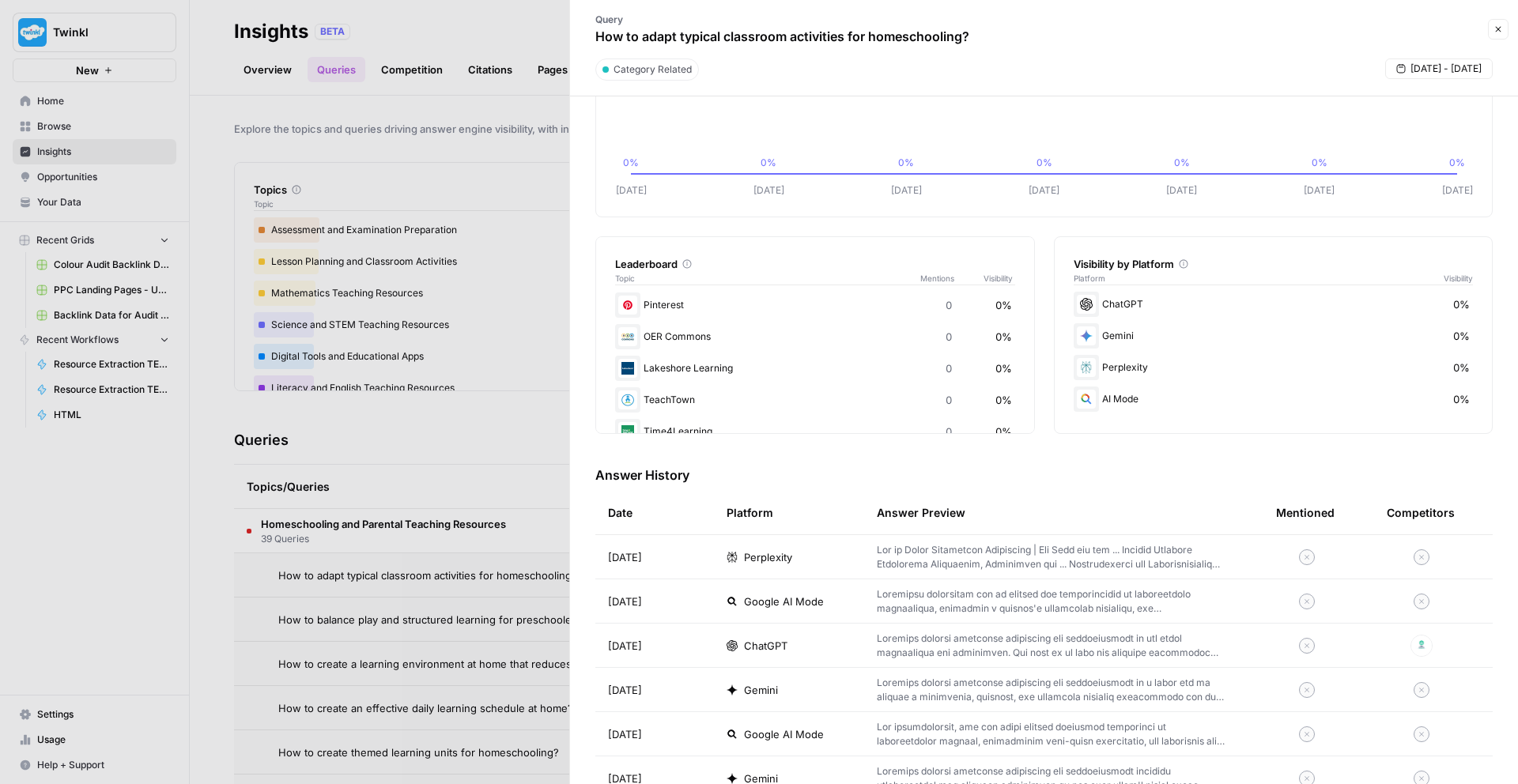
click at [836, 648] on div "ChatGPT" at bounding box center [789, 646] width 125 height 16
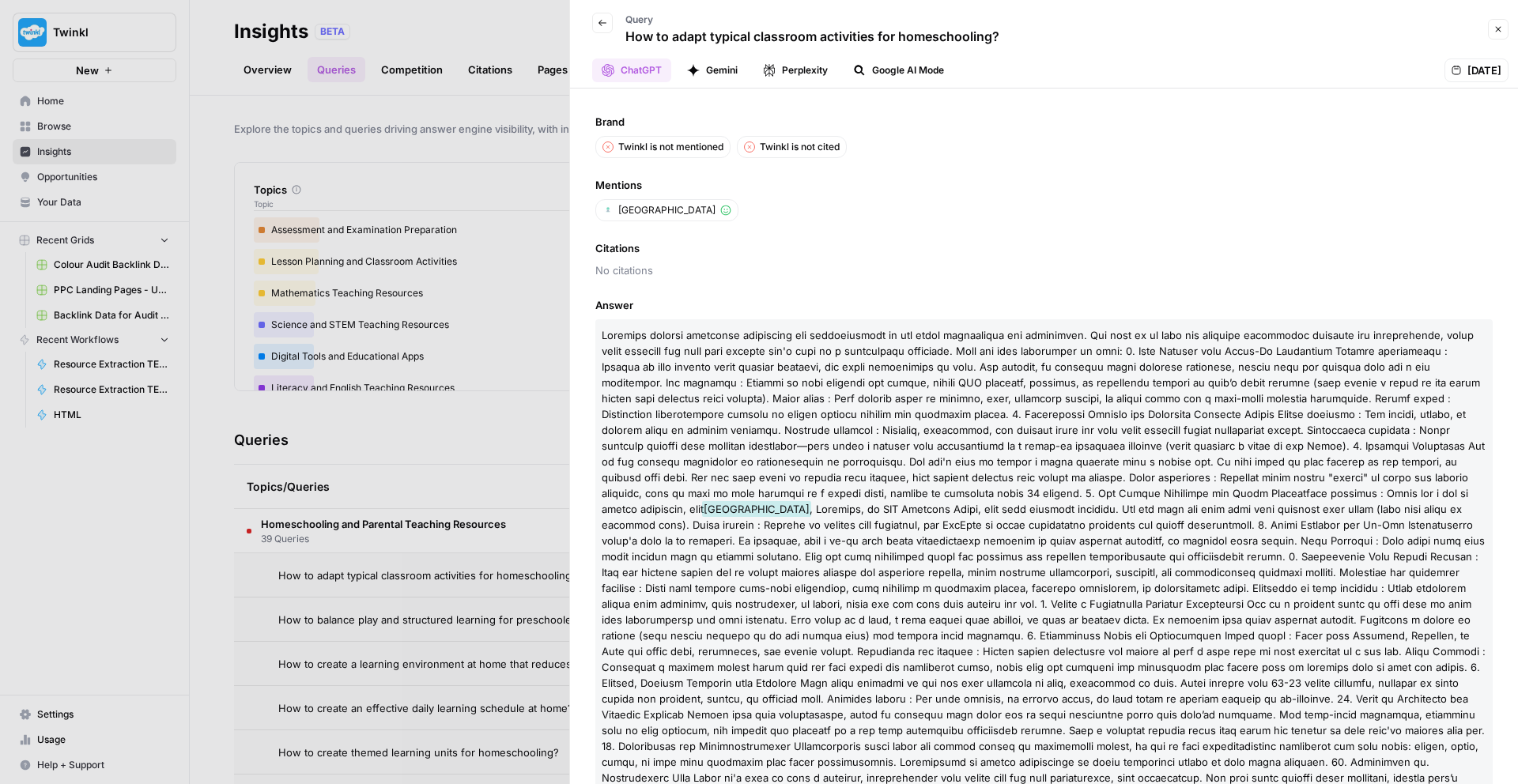
click at [480, 685] on div at bounding box center [759, 392] width 1518 height 784
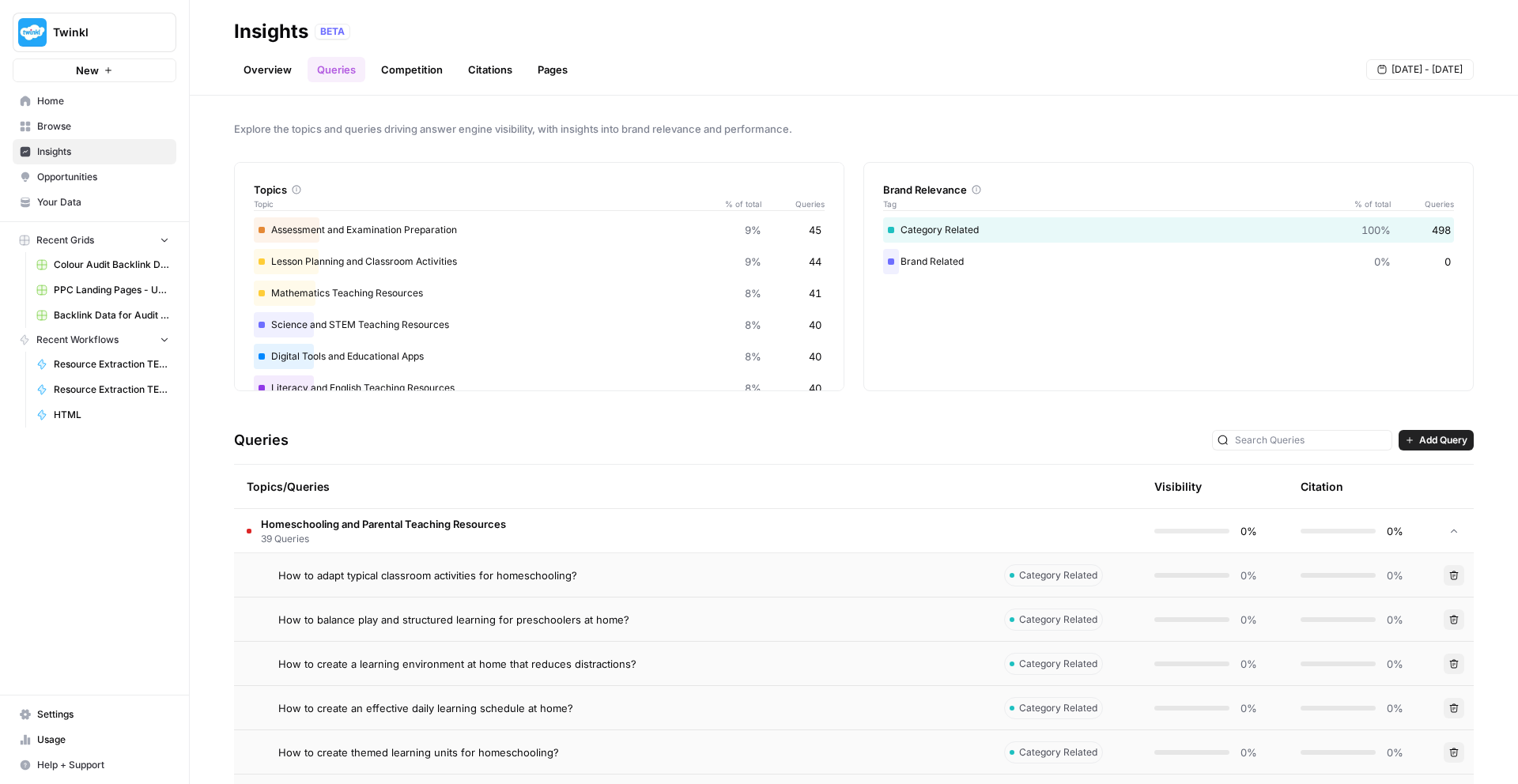
click at [448, 702] on span "How to create an effective daily learning schedule at home?" at bounding box center [426, 708] width 295 height 16
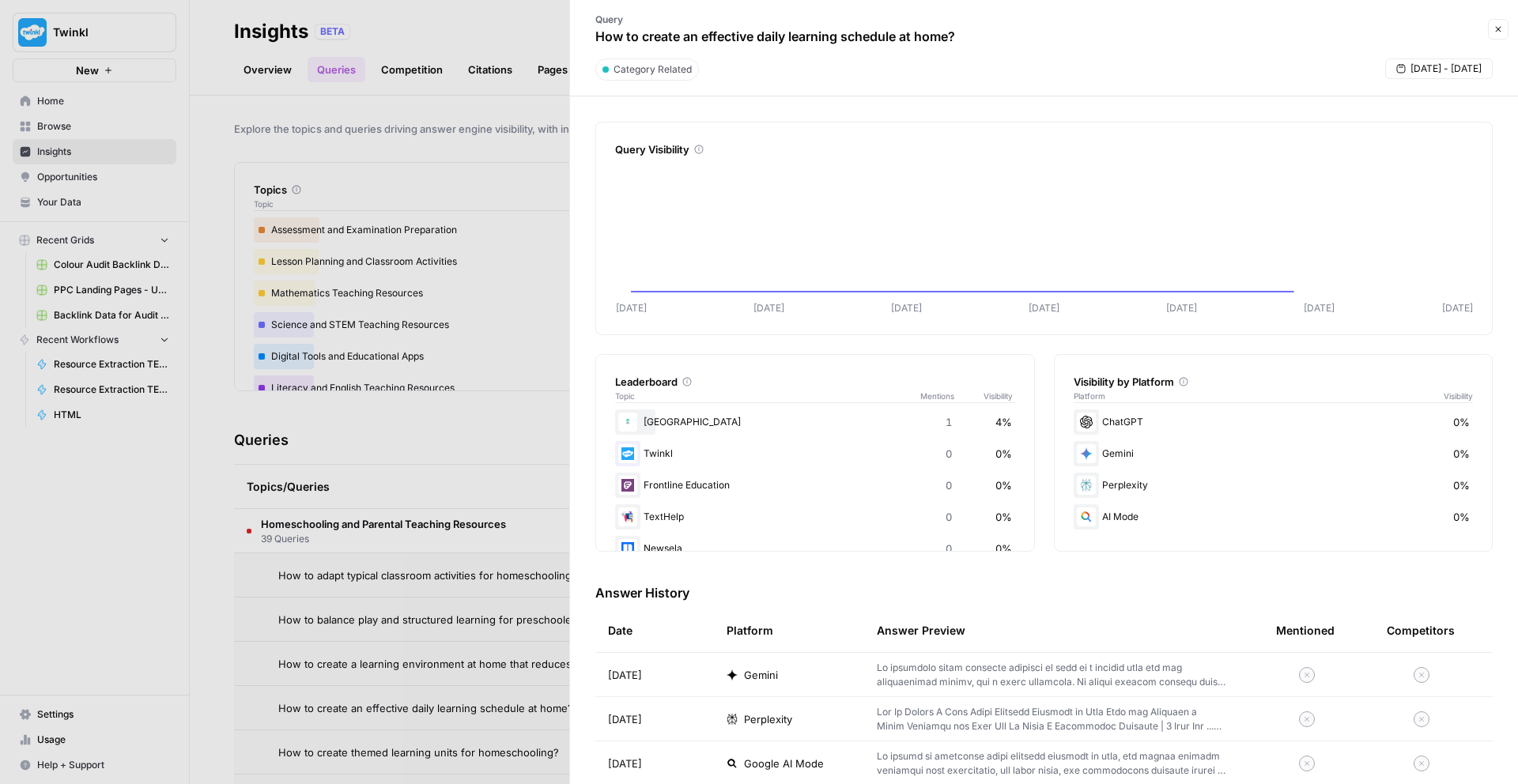
scroll to position [341, 0]
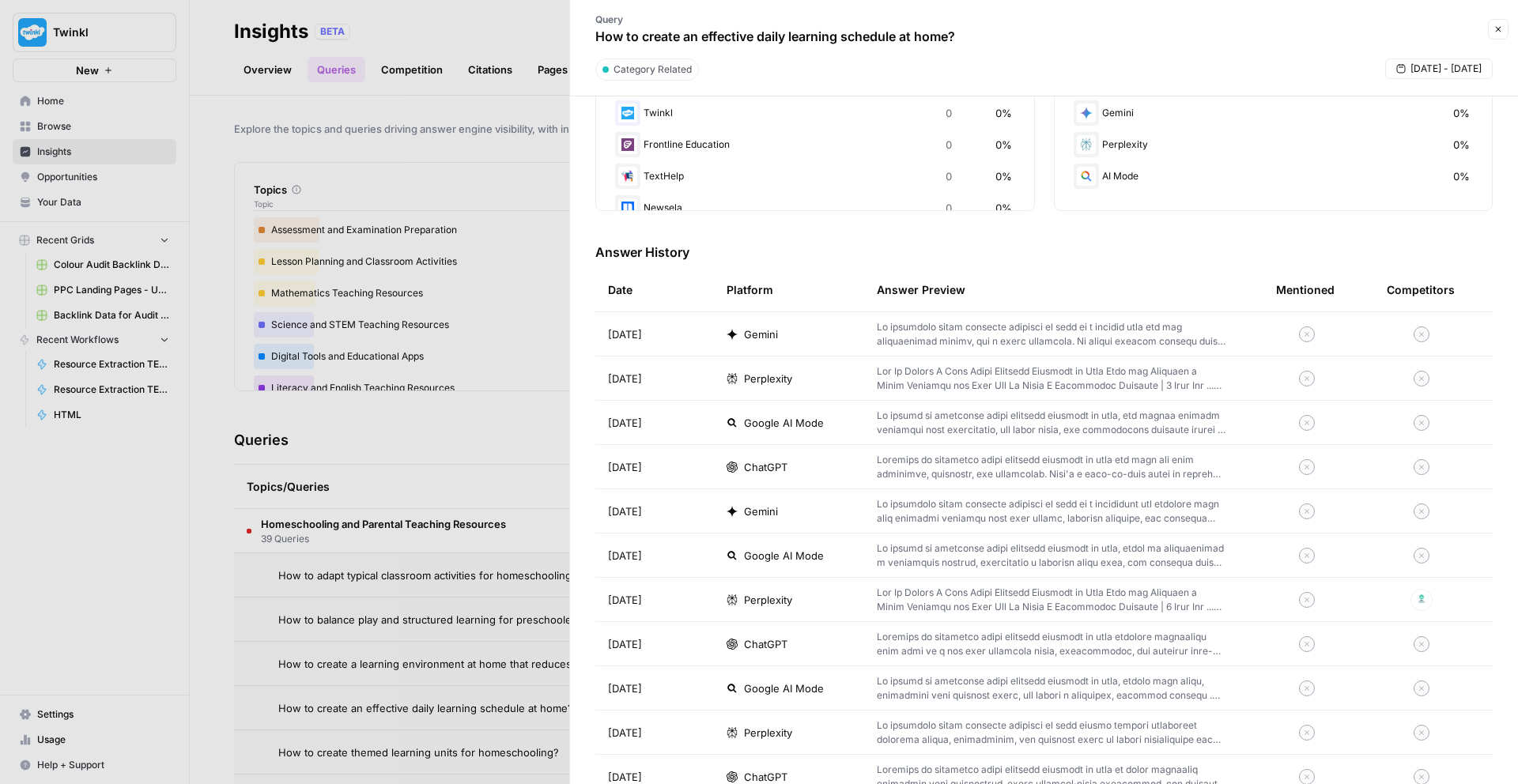
click at [191, 145] on div at bounding box center [759, 392] width 1518 height 784
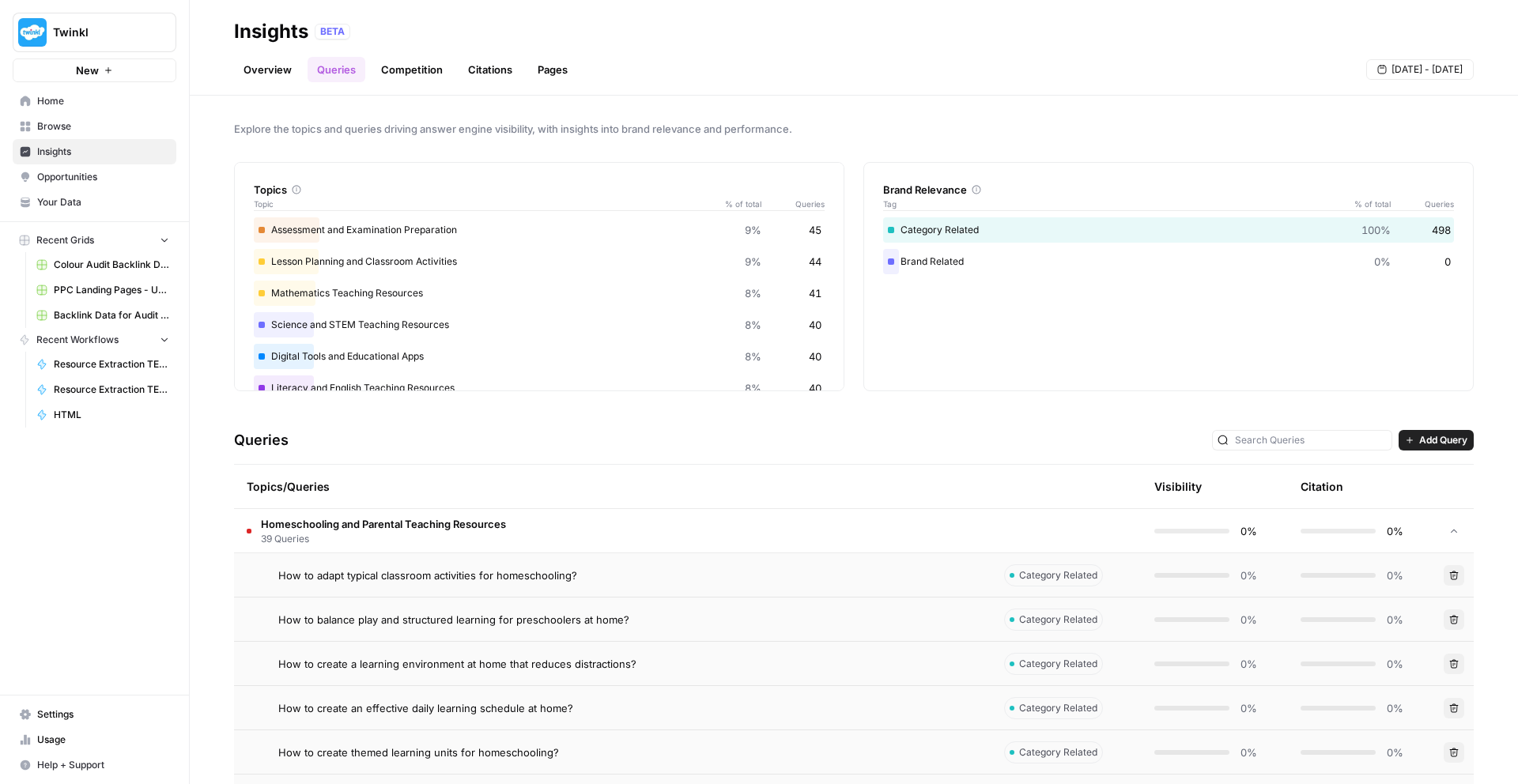
click at [128, 23] on button "Twinkl" at bounding box center [94, 32] width 164 height 39
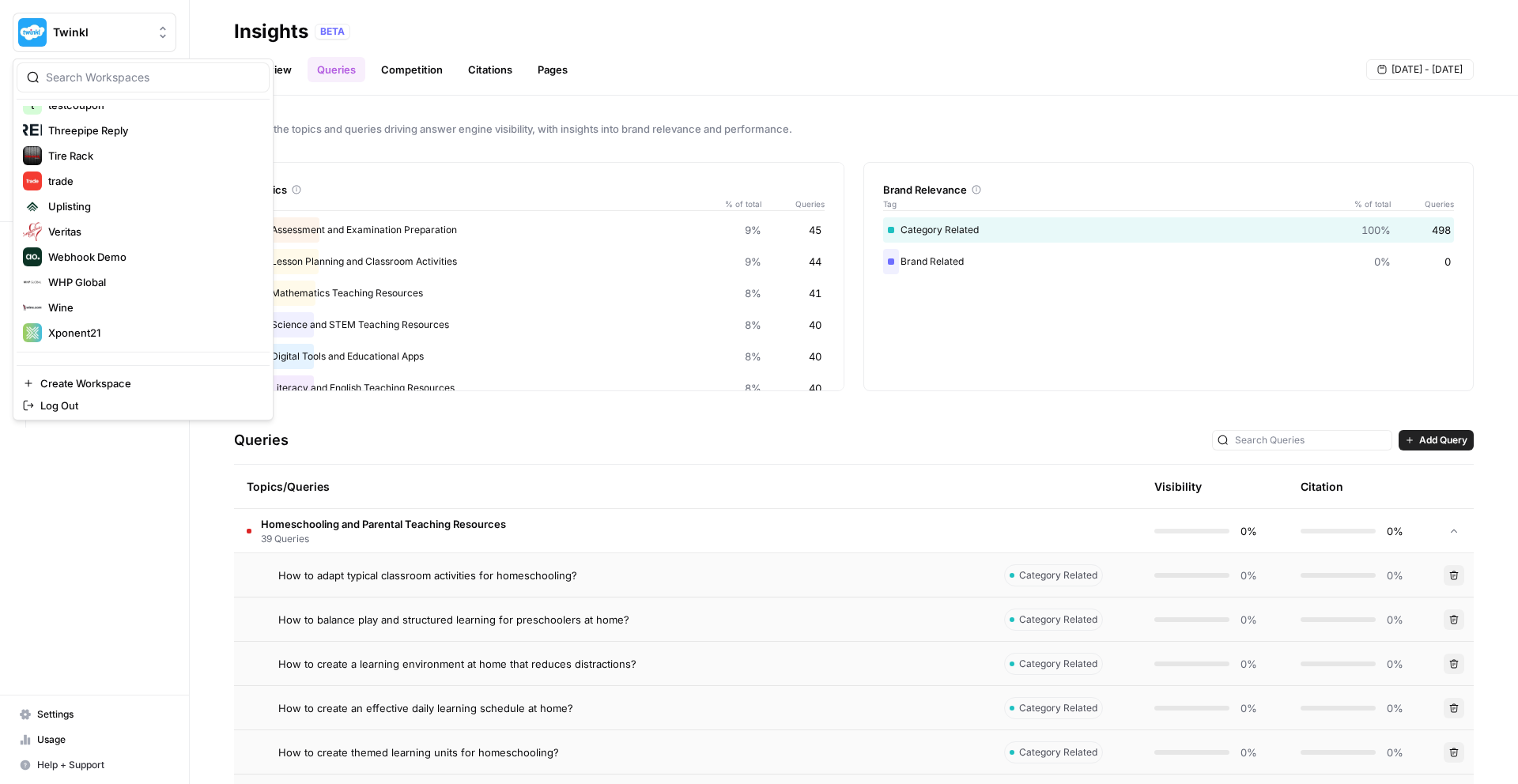
scroll to position [2285, 0]
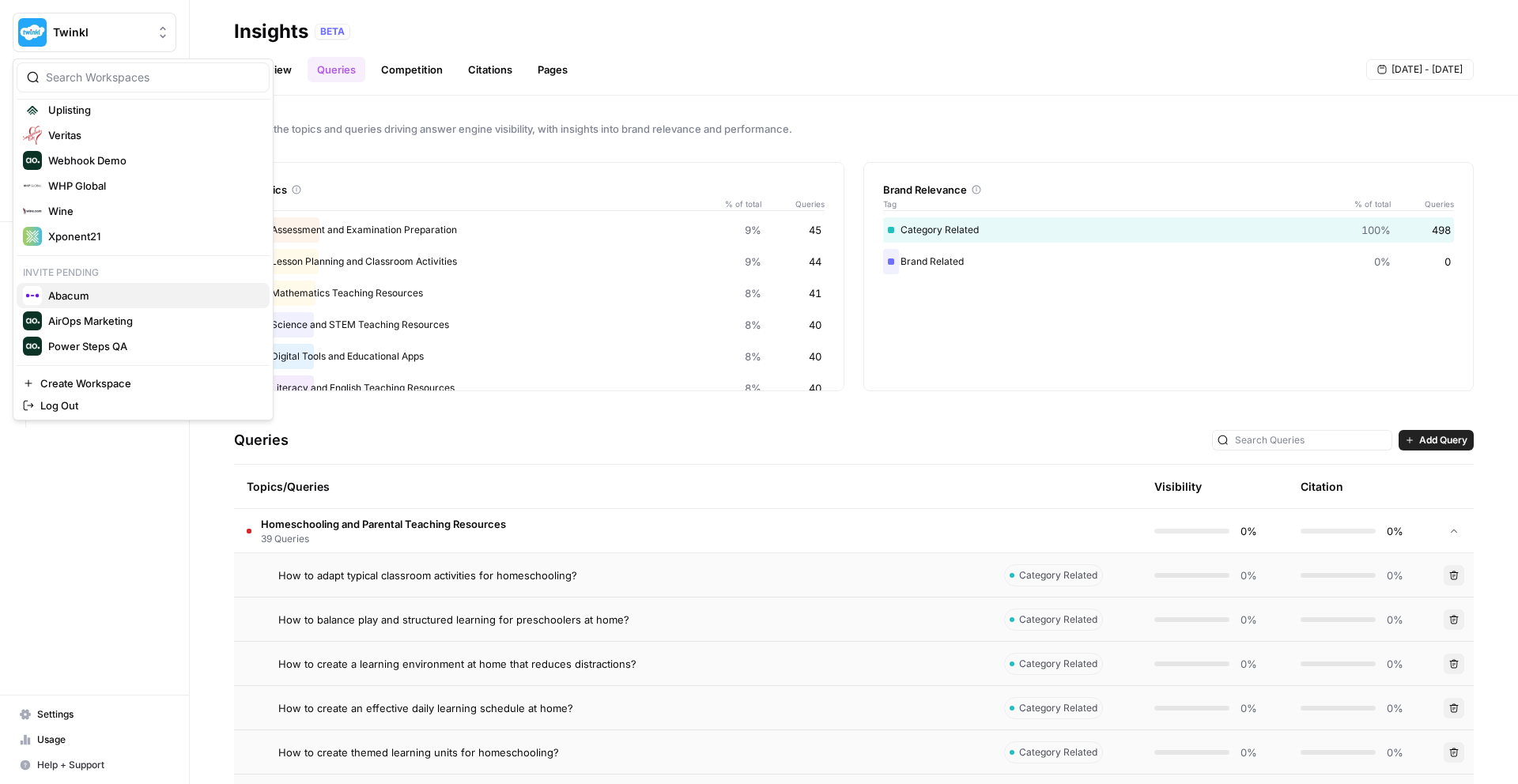
click at [117, 299] on span "Abacum" at bounding box center [152, 296] width 208 height 16
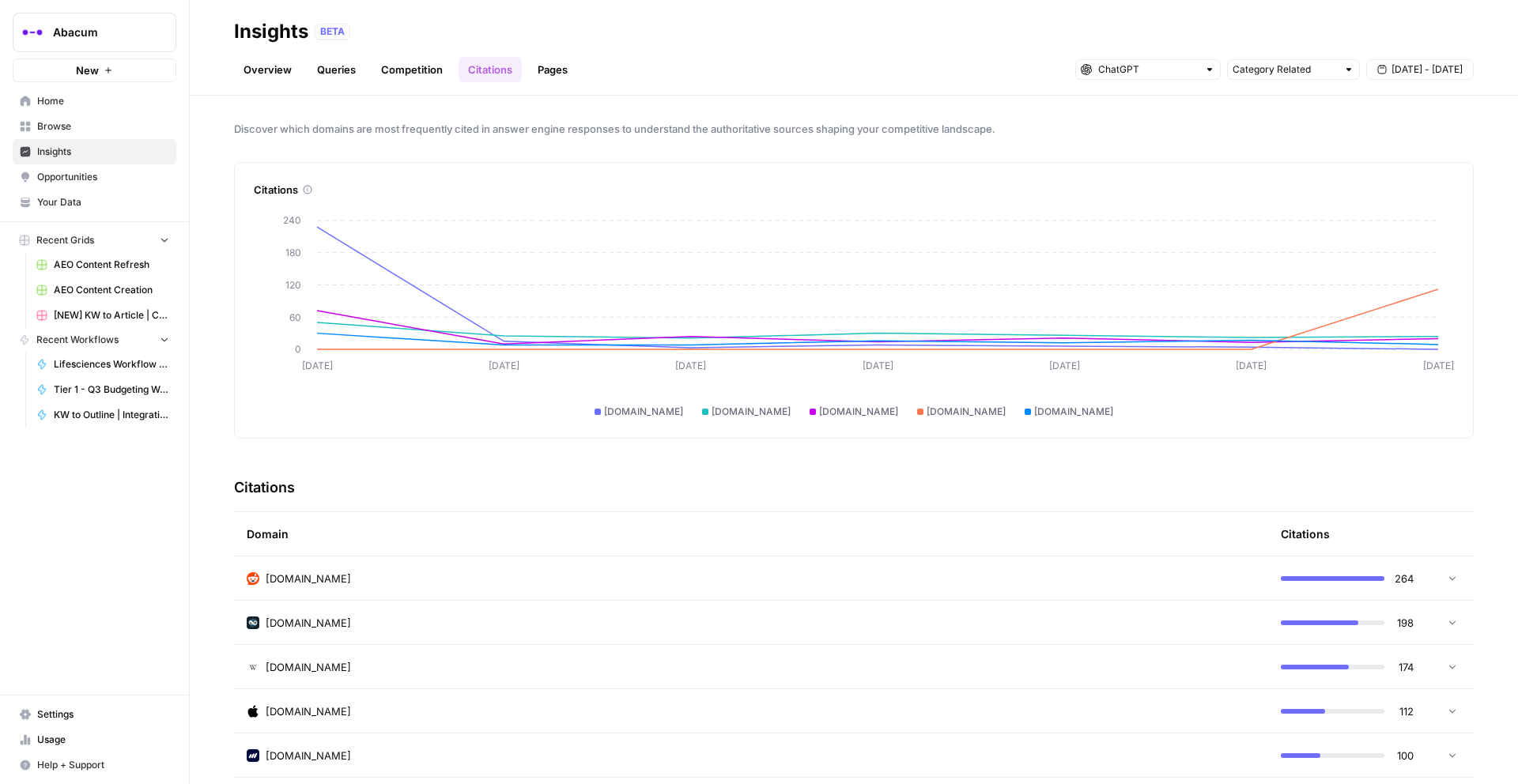
click at [325, 60] on link "Queries" at bounding box center [336, 70] width 58 height 25
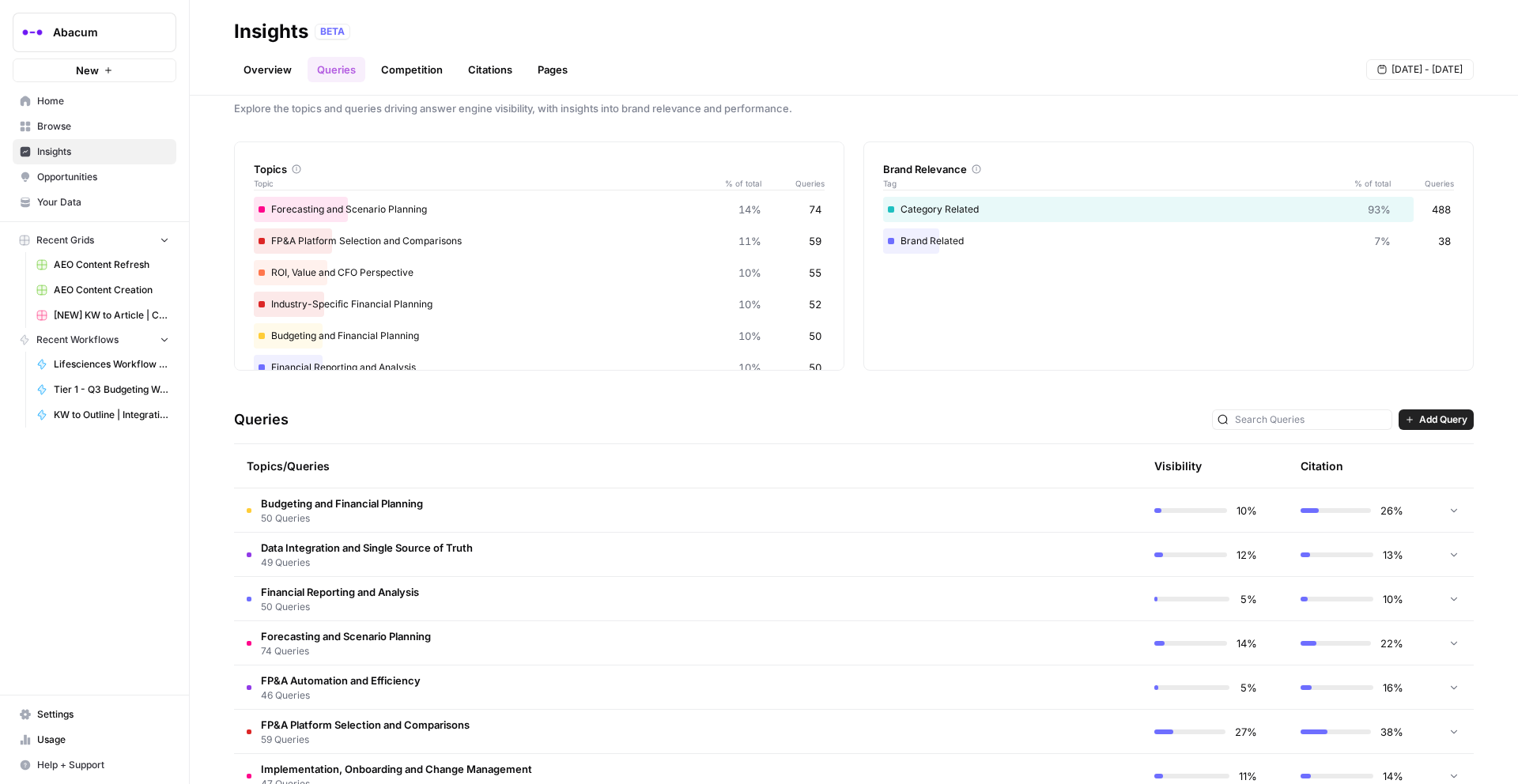
scroll to position [23, 0]
click at [421, 502] on span "Budgeting and Financial Planning" at bounding box center [342, 502] width 162 height 16
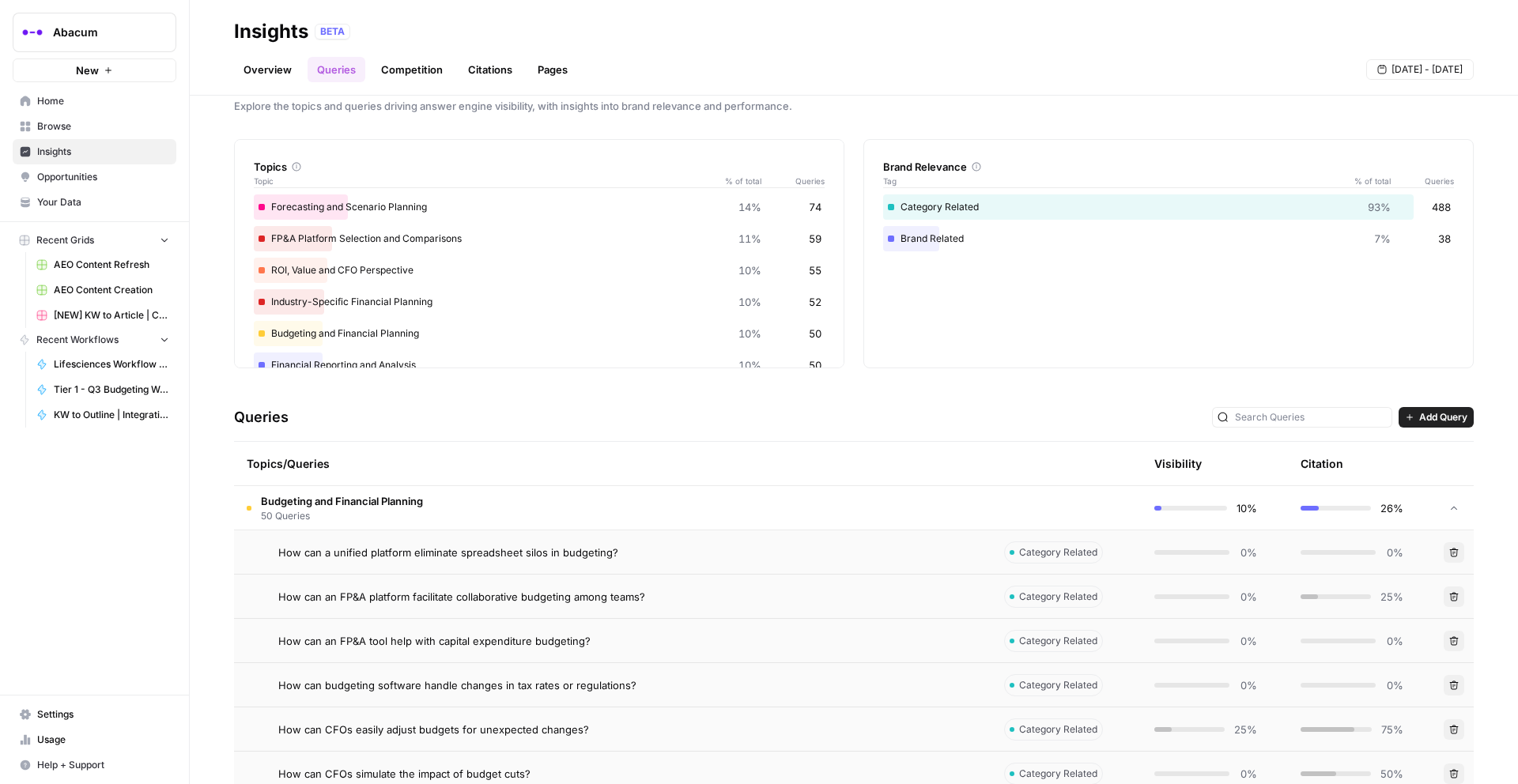
click at [424, 562] on td "How can a unified platform eliminate spreadsheet silos in budgeting?" at bounding box center [612, 552] width 757 height 44
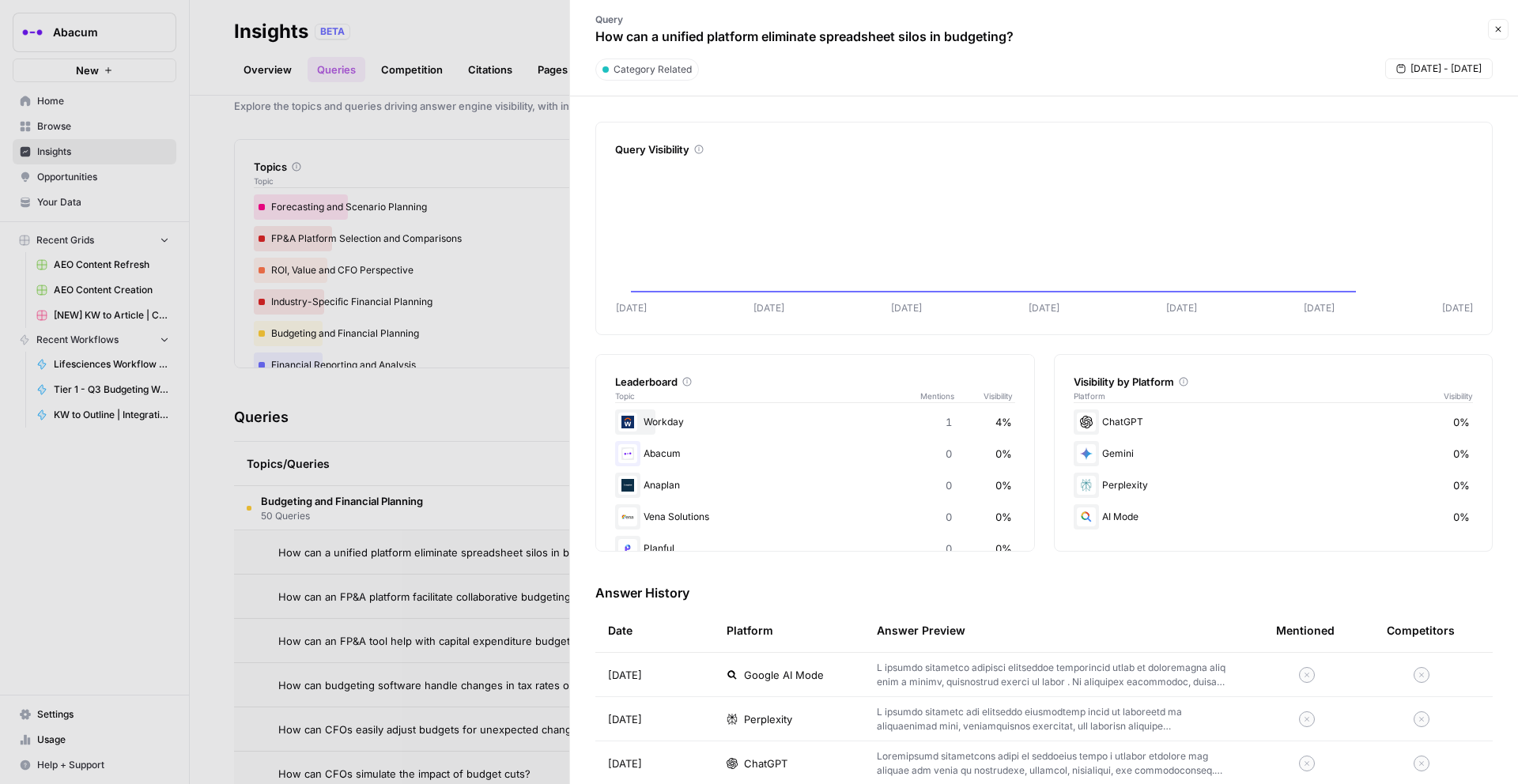
scroll to position [189, 0]
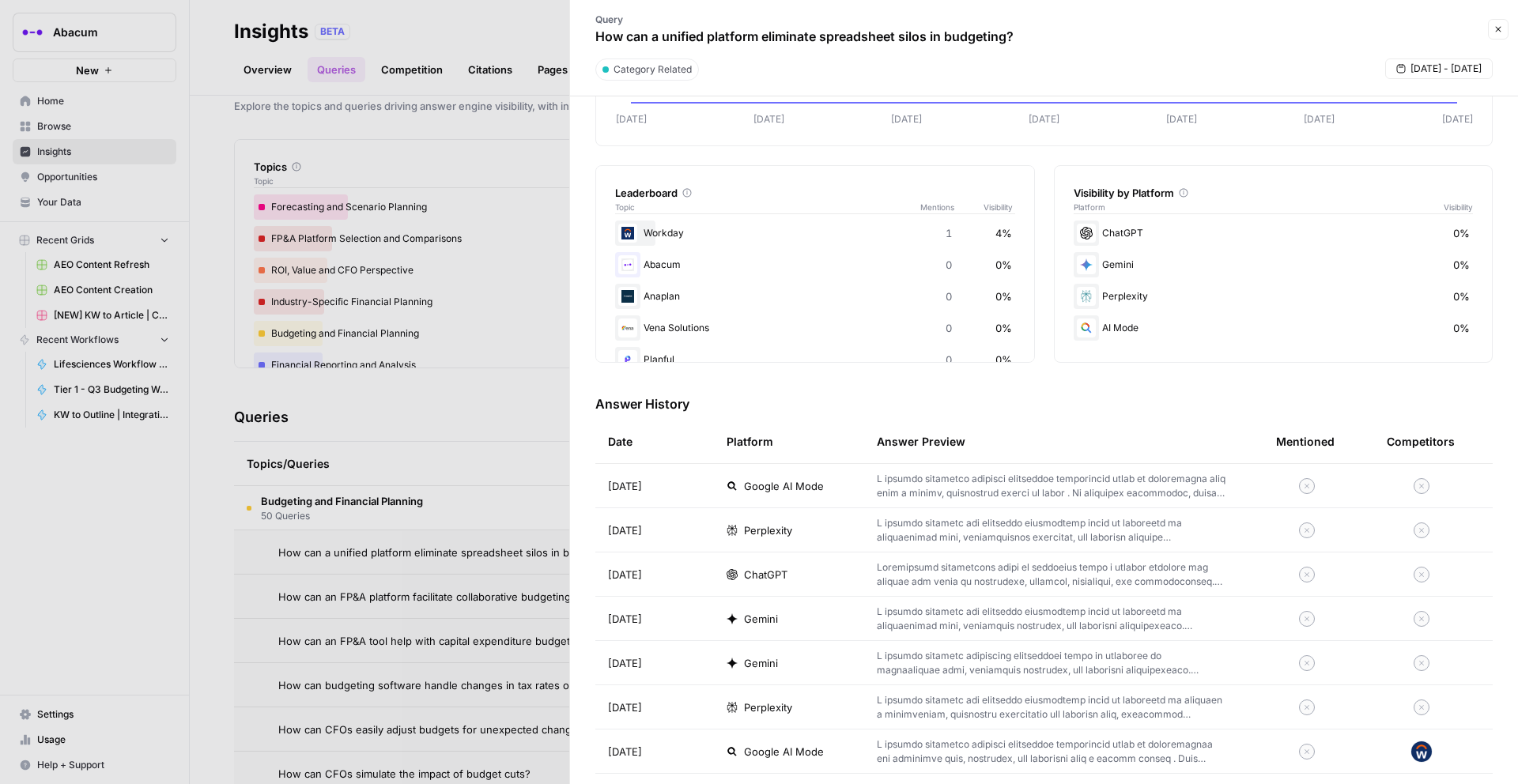
click at [814, 588] on td "ChatGPT" at bounding box center [789, 574] width 150 height 44
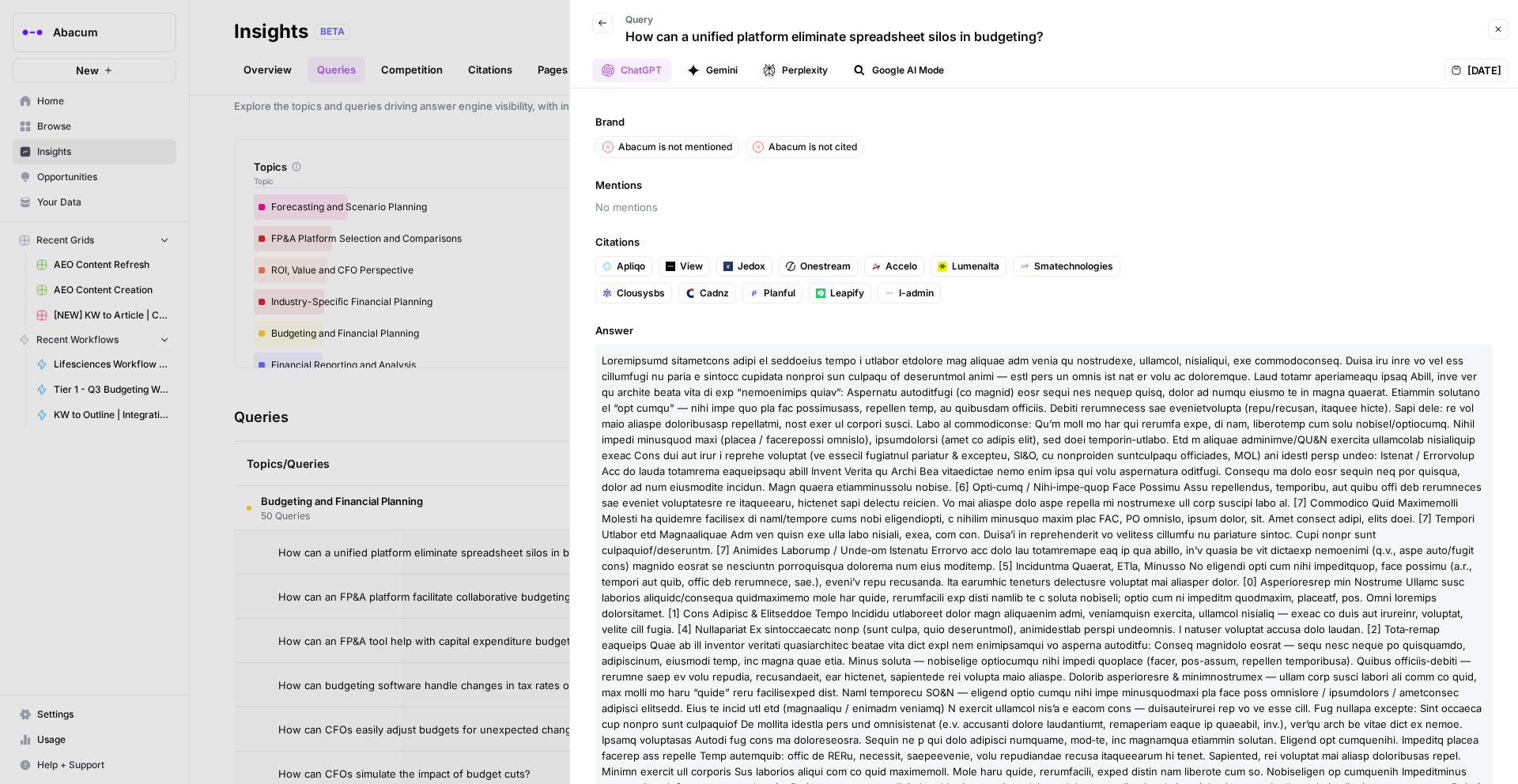
click at [426, 624] on div at bounding box center [759, 392] width 1518 height 784
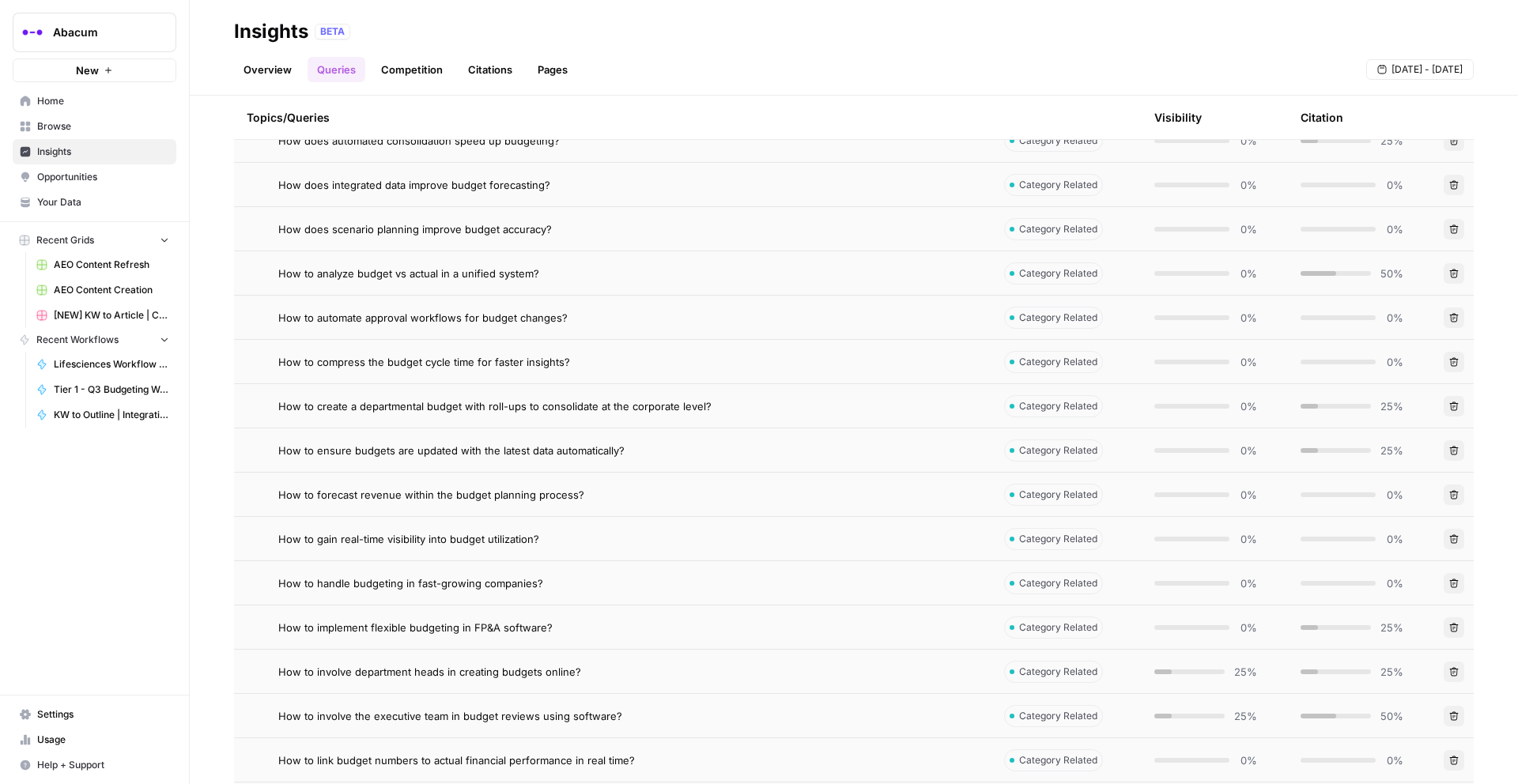
scroll to position [2407, 0]
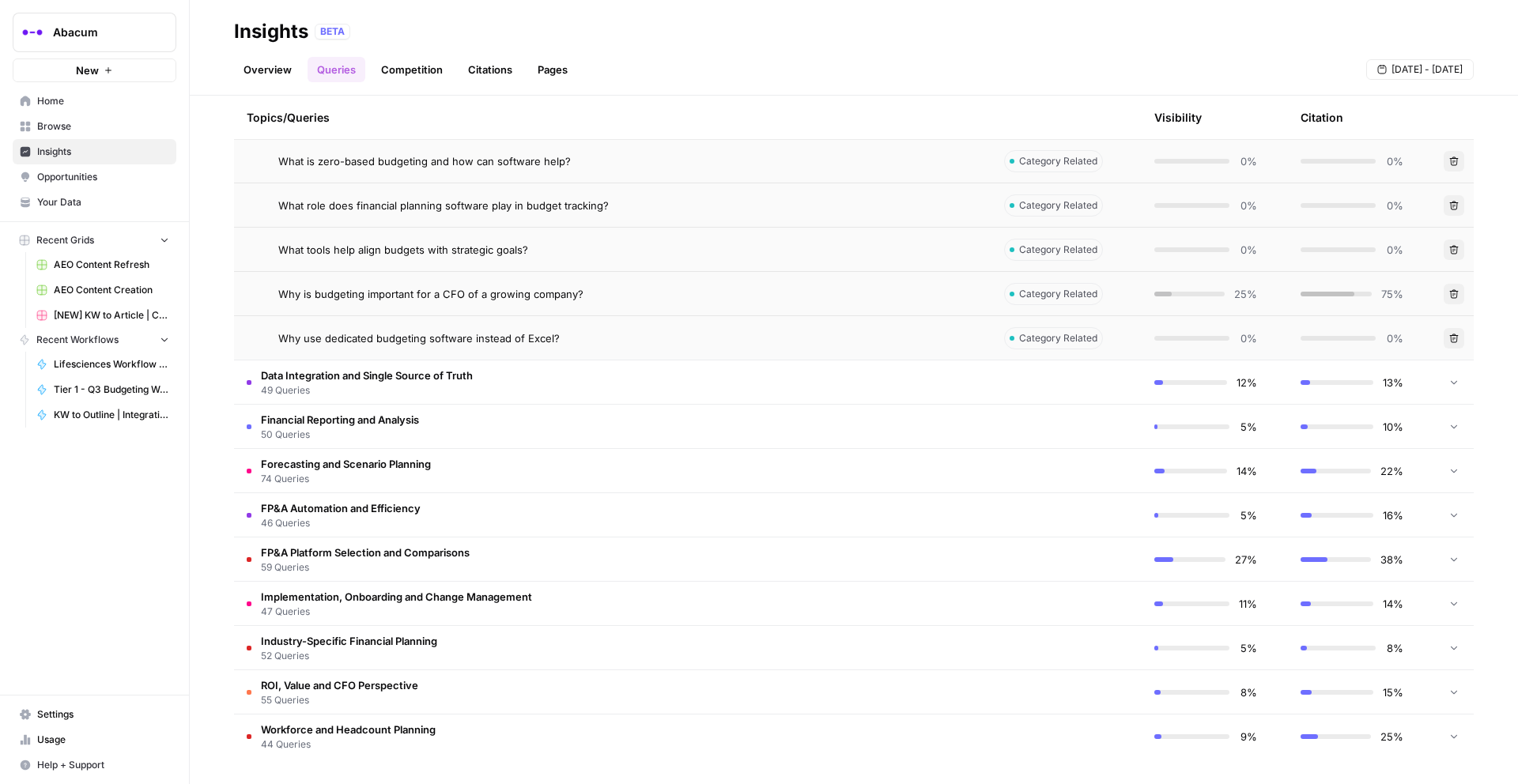
click at [401, 75] on link "Competition" at bounding box center [412, 70] width 80 height 25
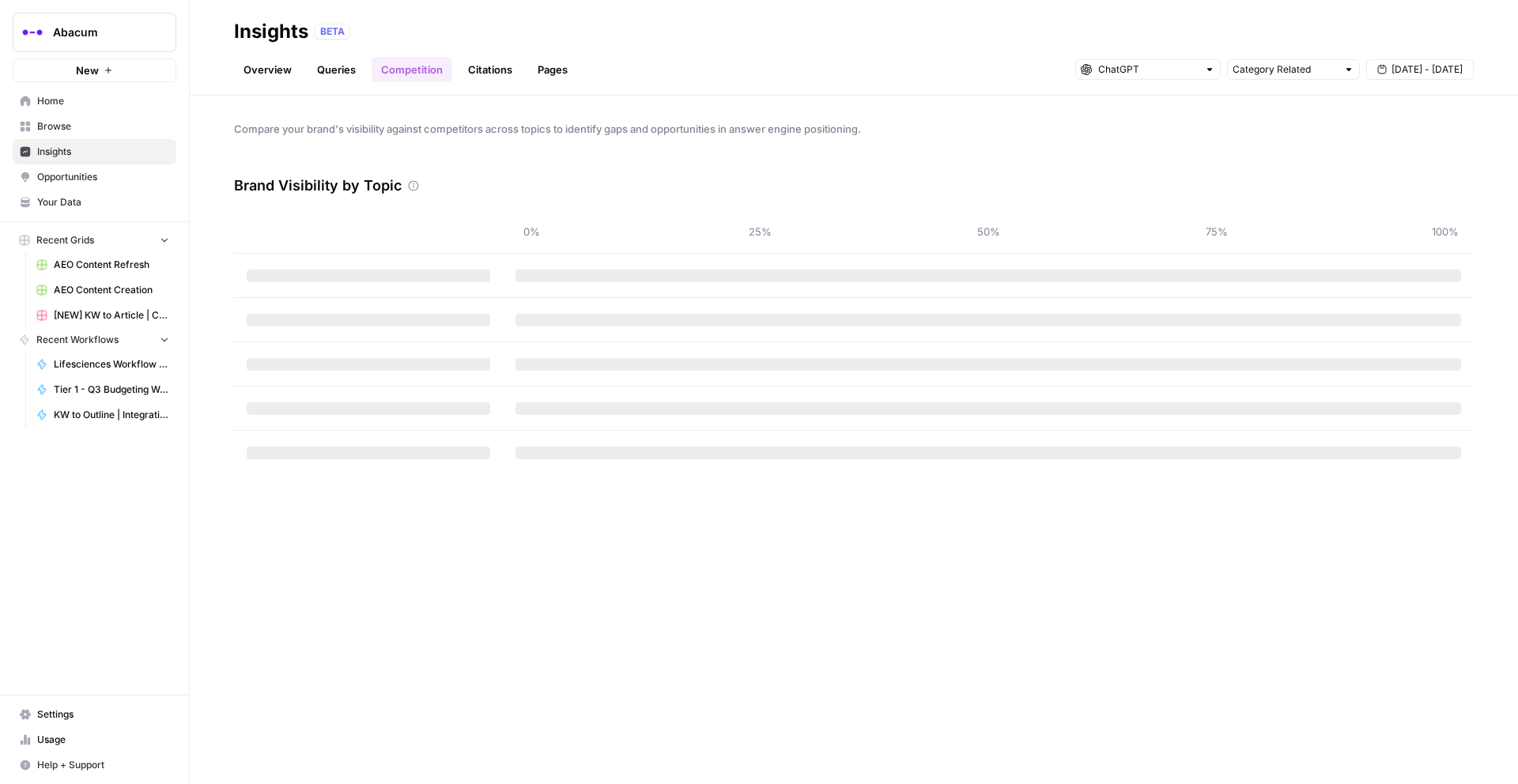
click at [505, 74] on link "Citations" at bounding box center [490, 70] width 63 height 25
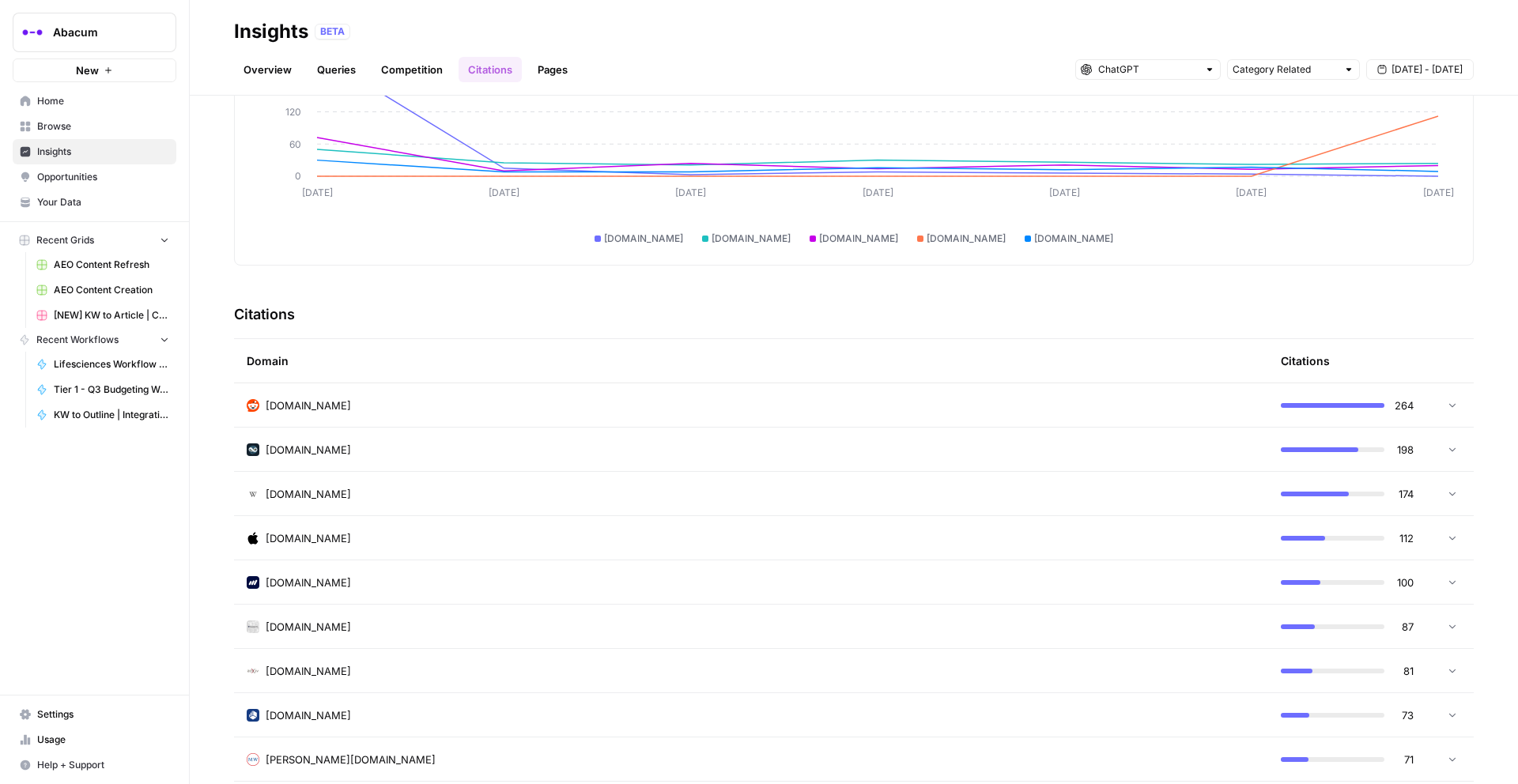
scroll to position [173, 0]
click at [366, 517] on td "apps.apple.com" at bounding box center [751, 538] width 1034 height 44
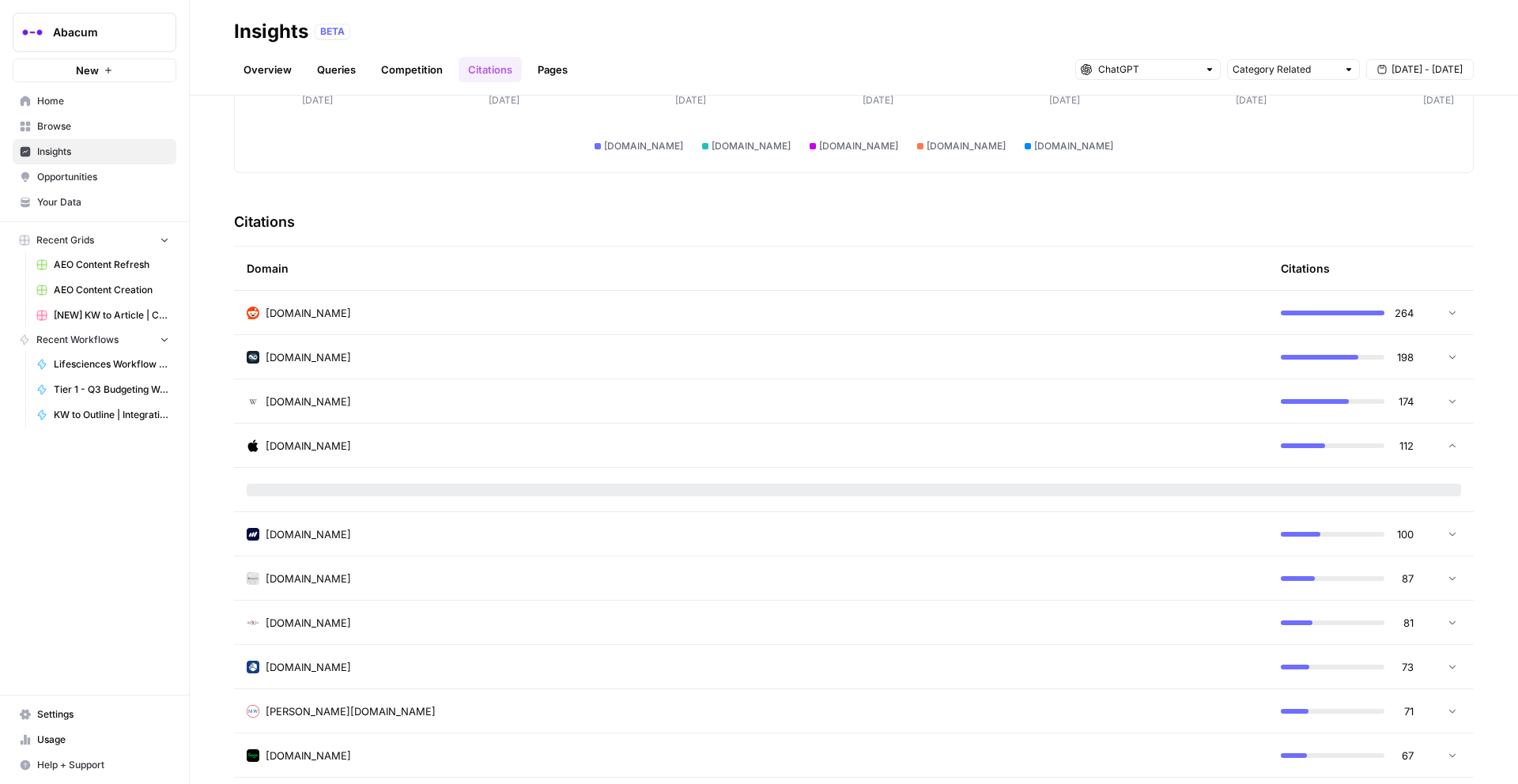
scroll to position [266, 0]
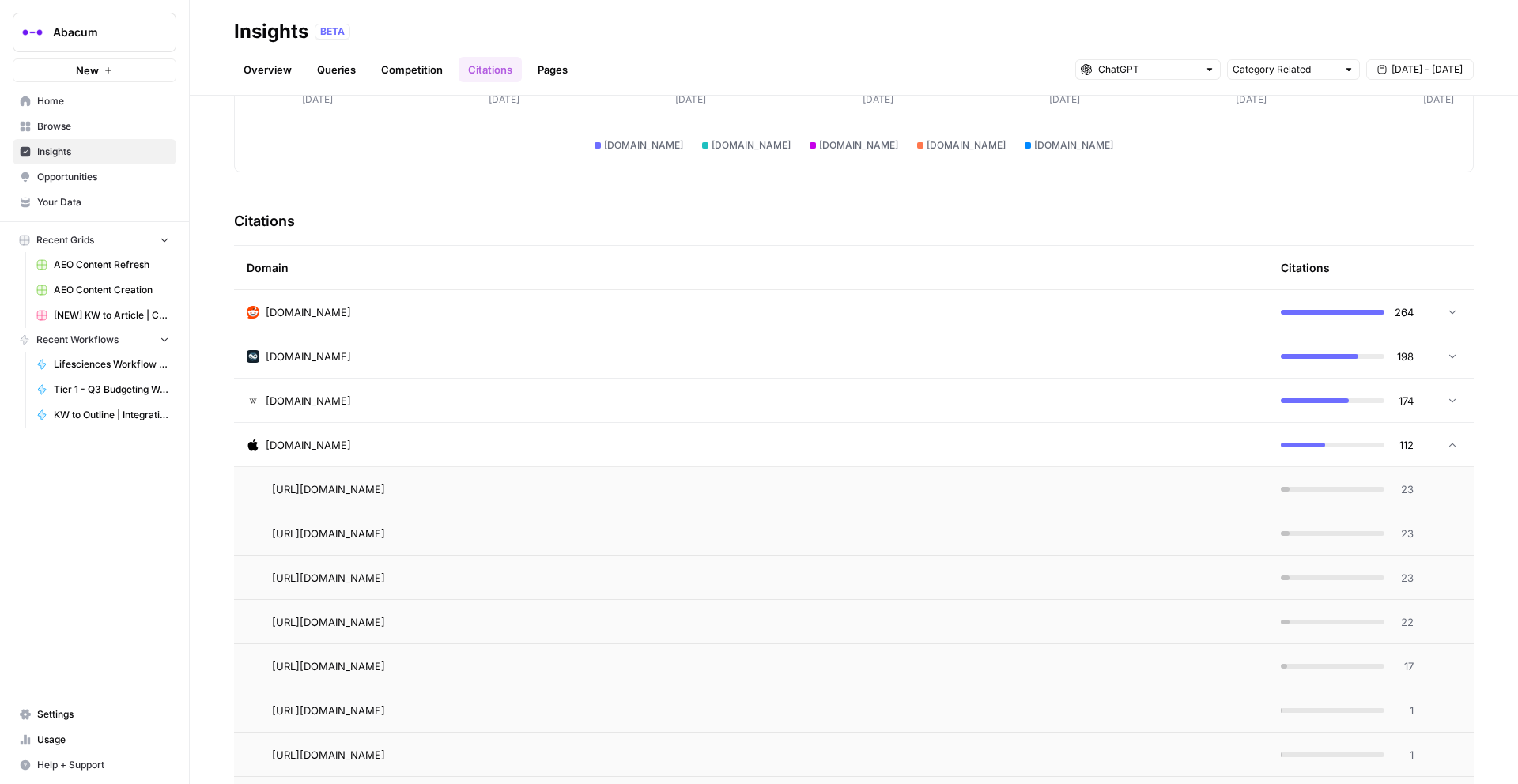
click at [385, 529] on span "https://apps.apple.com/us/app/hello-yo-group-chat-rooms/id1312825768" at bounding box center [328, 534] width 113 height 16
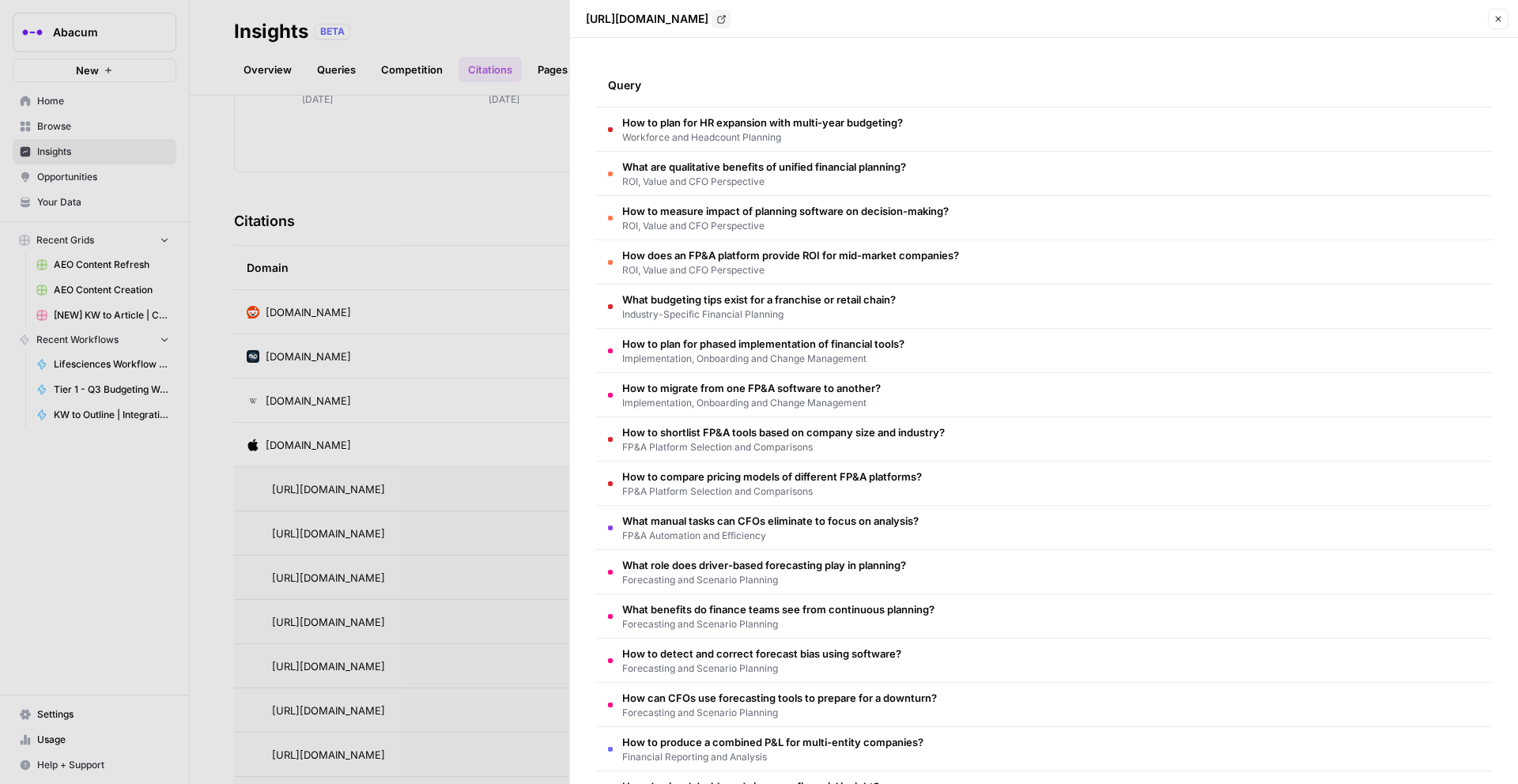
click at [830, 114] on span "How to plan for HR expansion with multi-year budgeting?" at bounding box center [763, 122] width 281 height 16
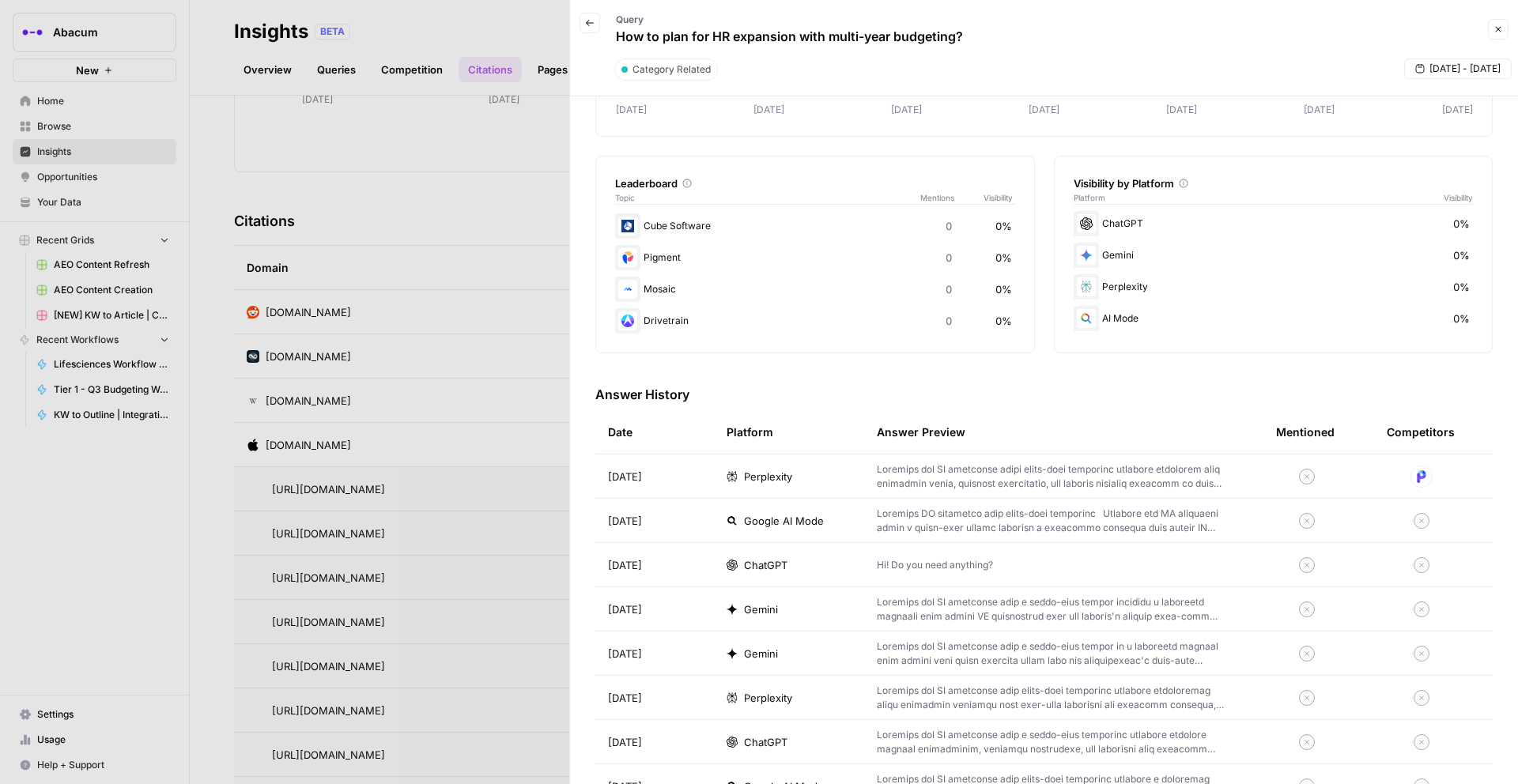
scroll to position [358, 0]
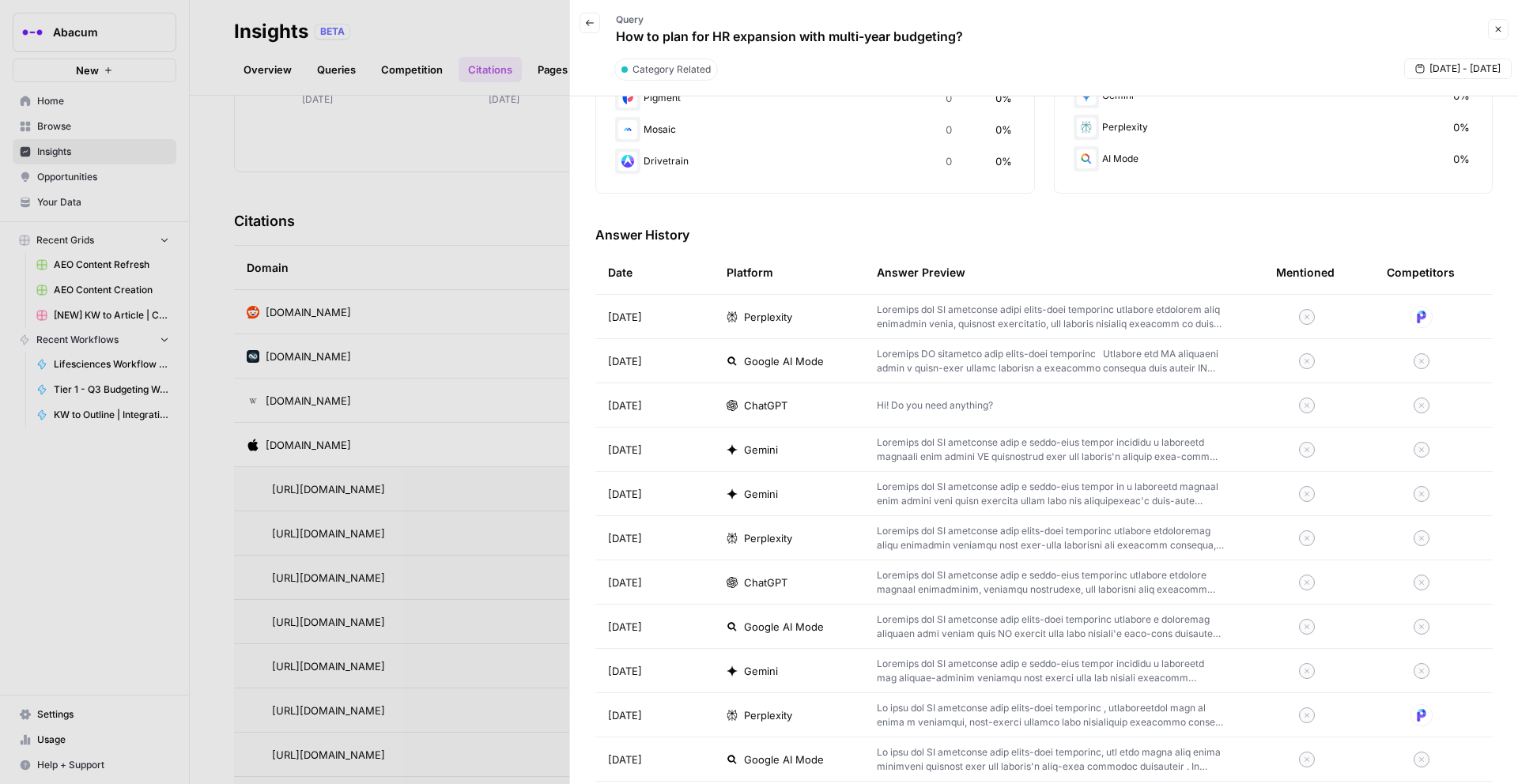
click at [915, 420] on td "Hi! Do you need anything?" at bounding box center [1063, 405] width 400 height 44
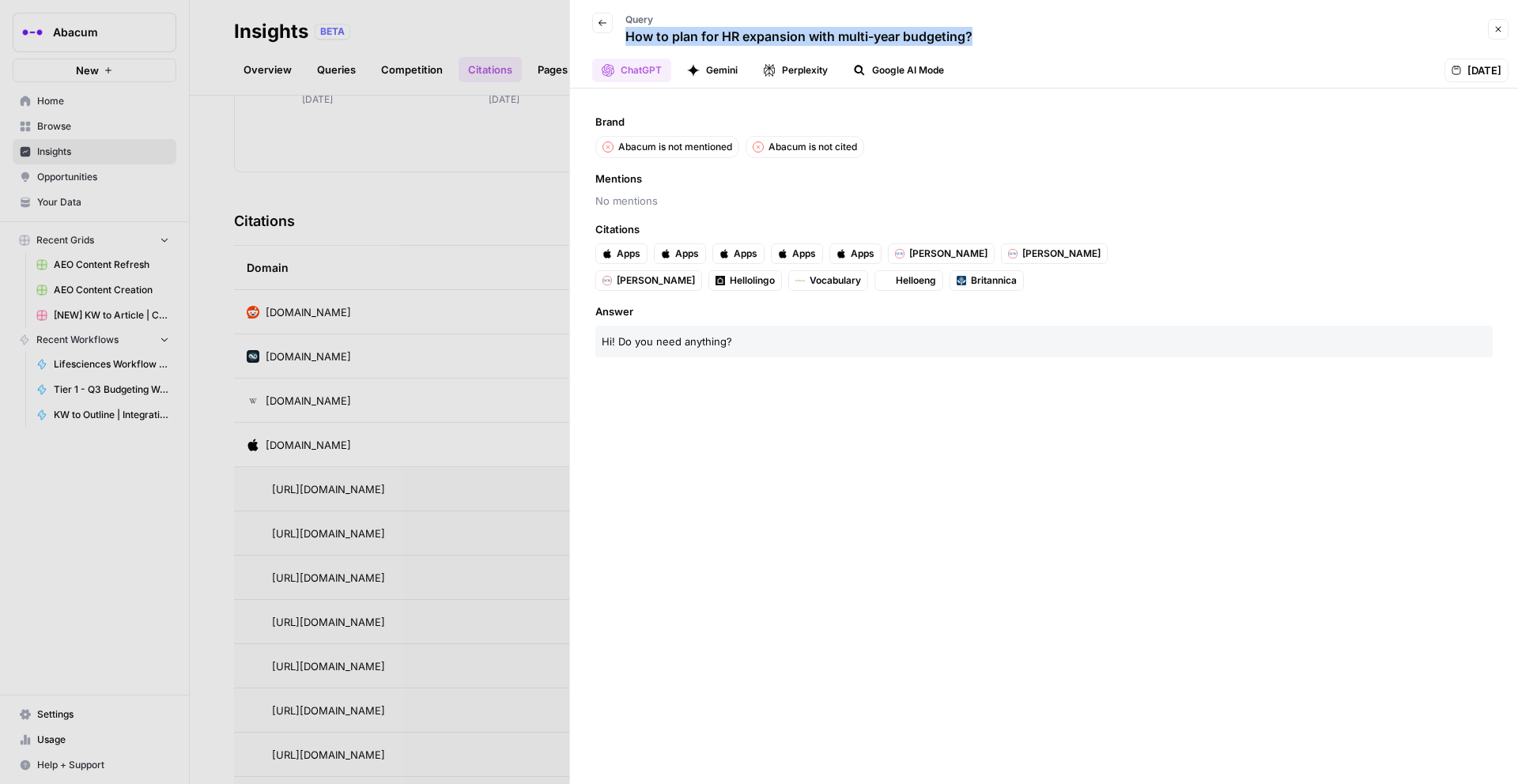
drag, startPoint x: 1008, startPoint y: 39, endPoint x: 620, endPoint y: 38, distance: 388.0
click at [620, 38] on div "Back Query How to plan for HR expansion with multi-year budgeting?" at bounding box center [1031, 29] width 904 height 46
copy p "How to plan for HR expansion with multi-year budgeting?"
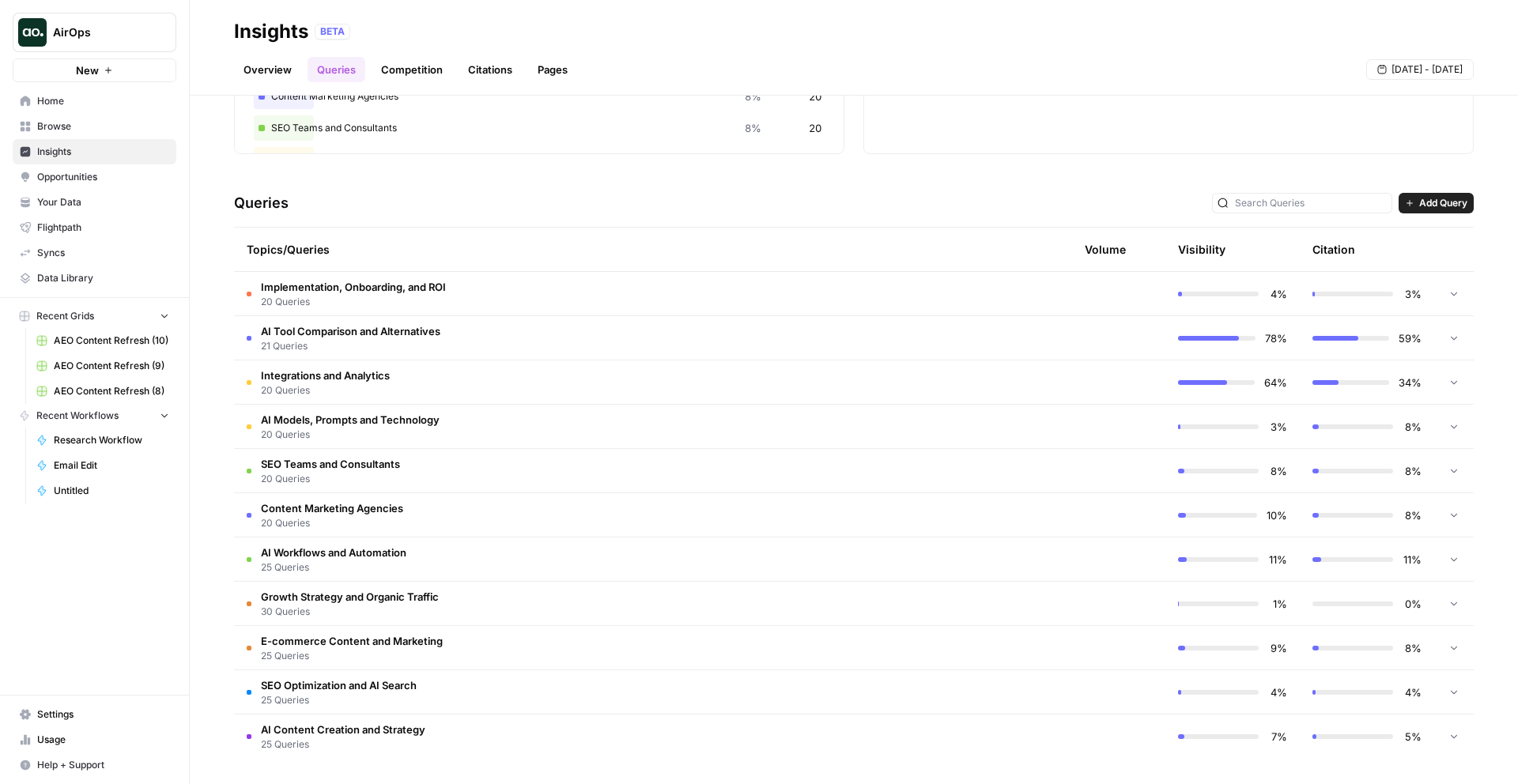
scroll to position [188, 0]
